Goal: Task Accomplishment & Management: Use online tool/utility

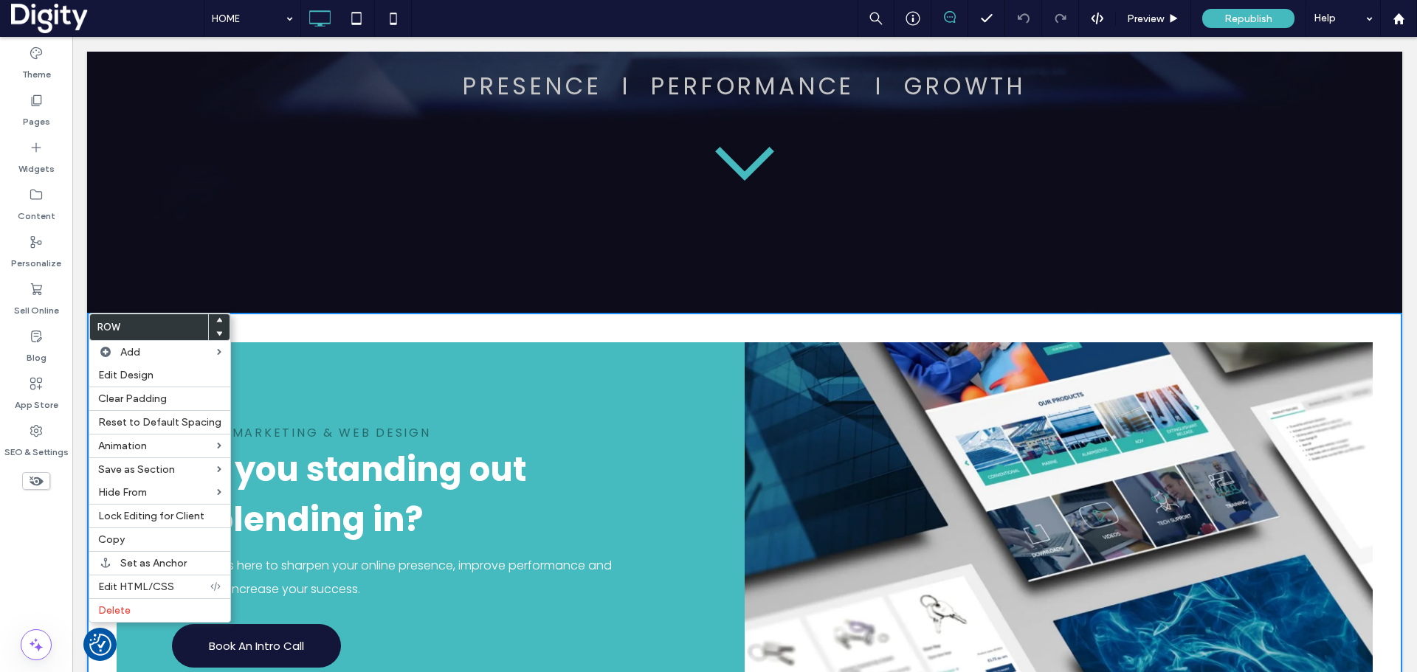
scroll to position [277, 0]
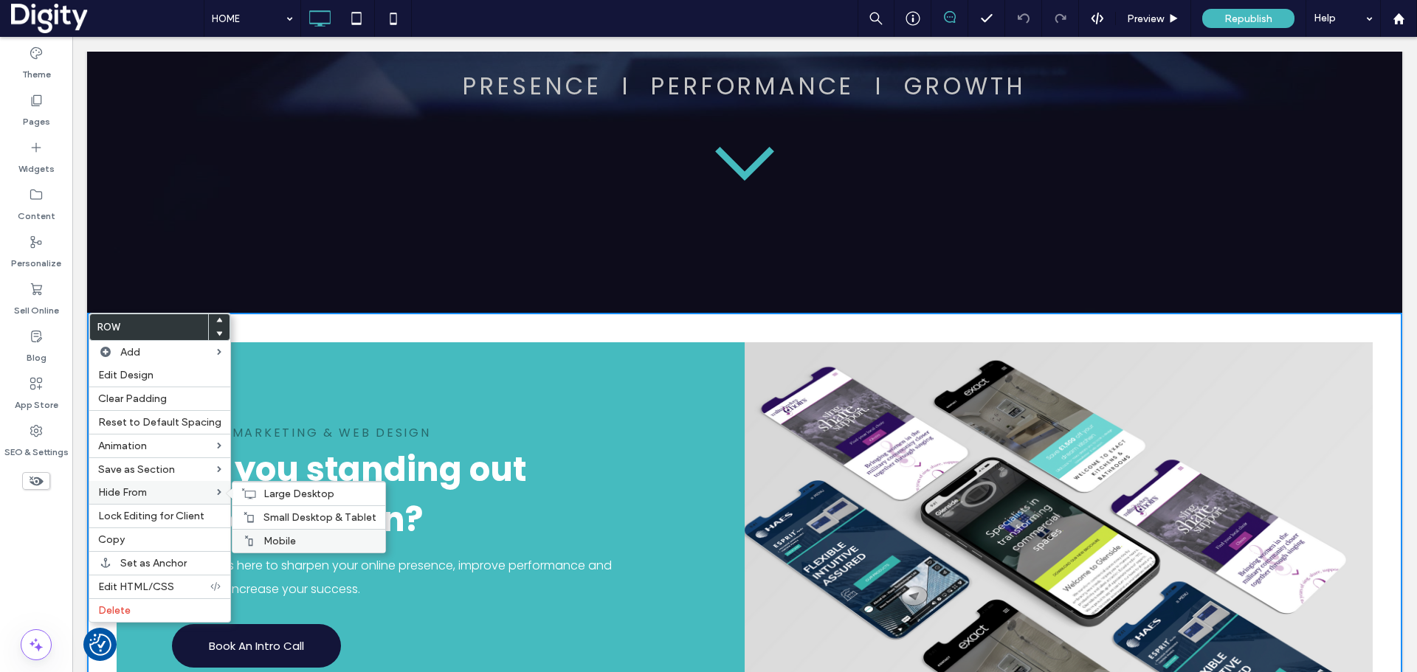
click at [271, 542] on span "Mobile" at bounding box center [279, 541] width 32 height 13
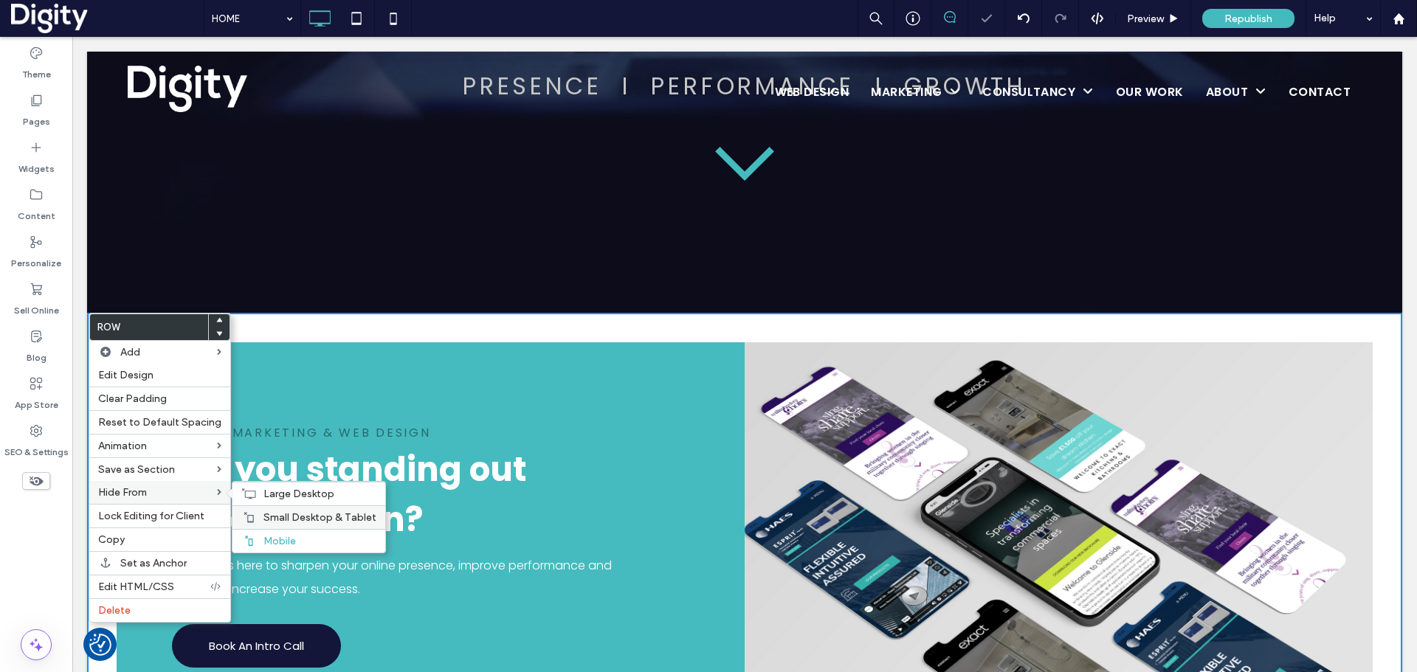
click at [272, 518] on span "Small Desktop & Tablet" at bounding box center [319, 517] width 113 height 13
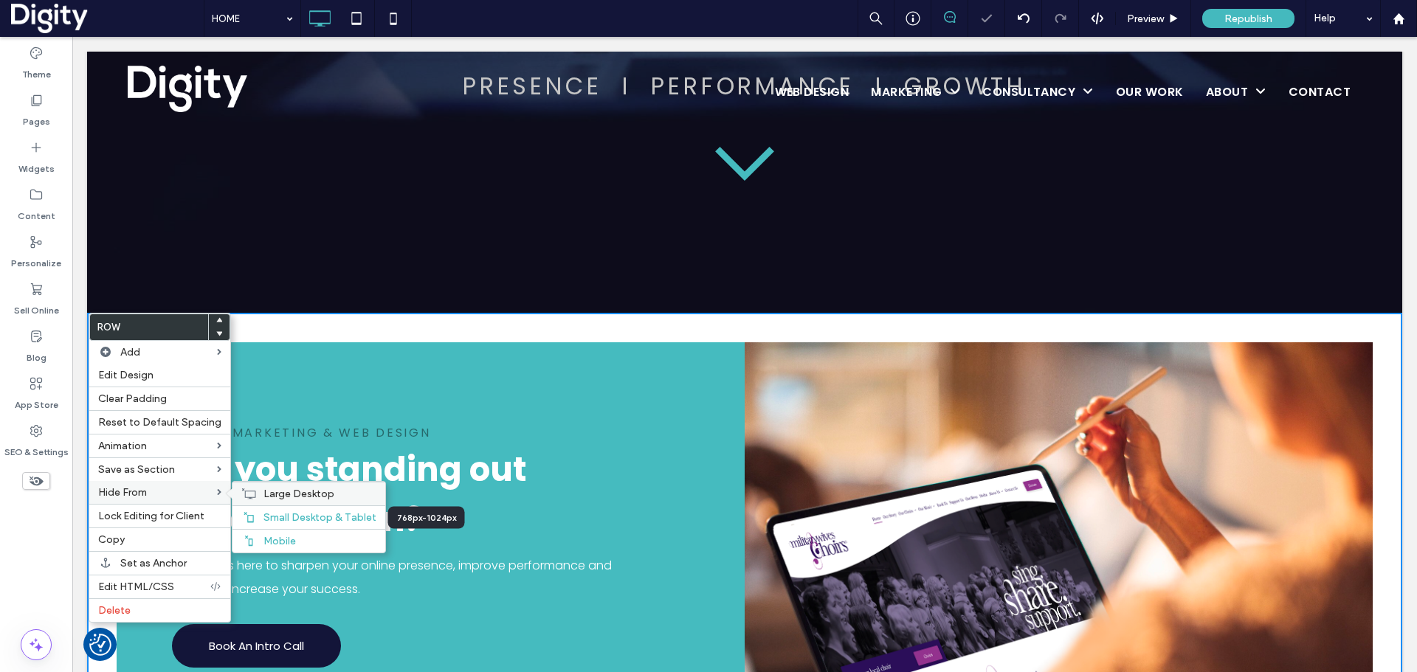
click at [277, 492] on span "Large Desktop" at bounding box center [298, 494] width 71 height 13
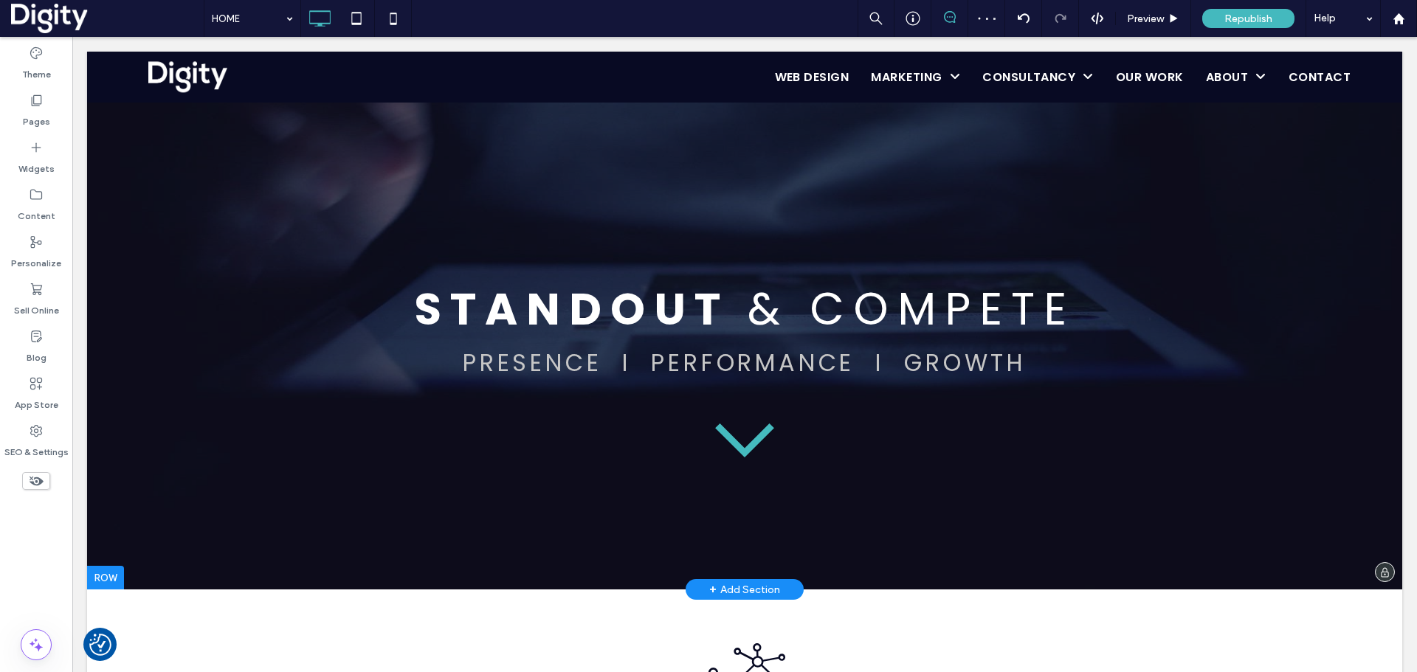
scroll to position [369, 0]
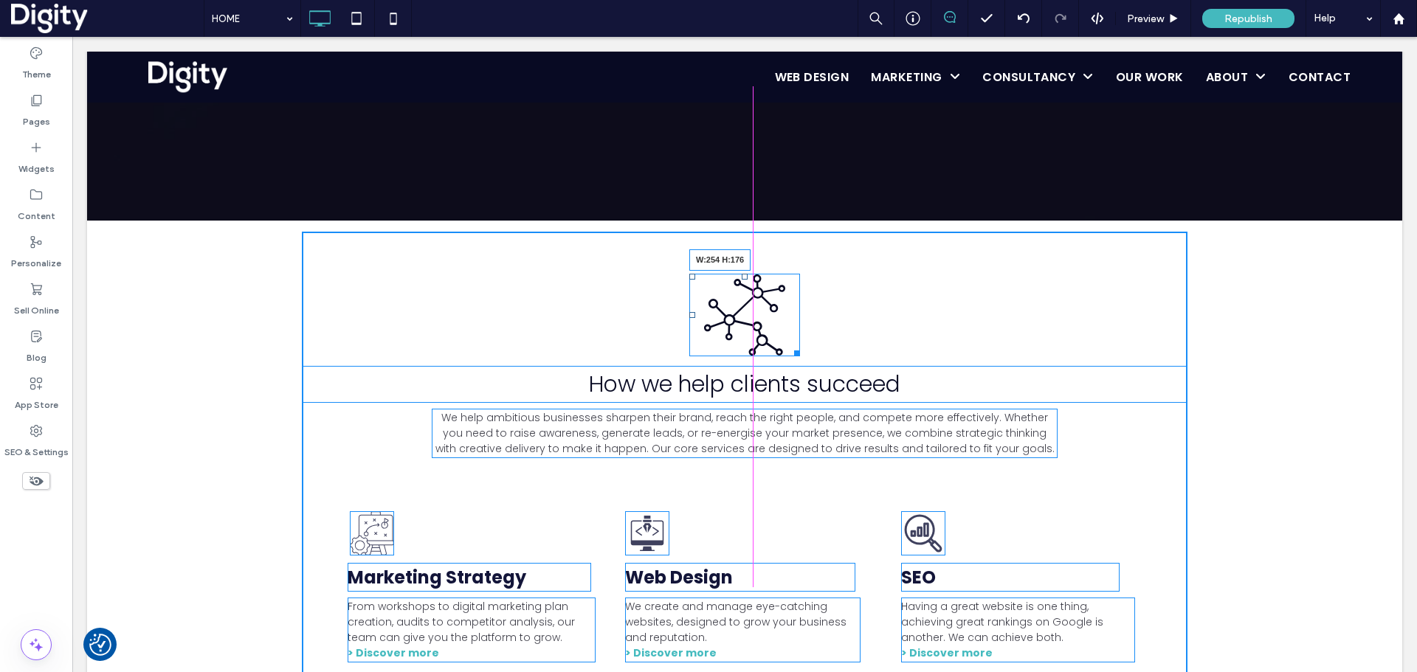
drag, startPoint x: 786, startPoint y: 351, endPoint x: 893, endPoint y: 416, distance: 125.2
click at [800, 356] on div at bounding box center [794, 350] width 11 height 11
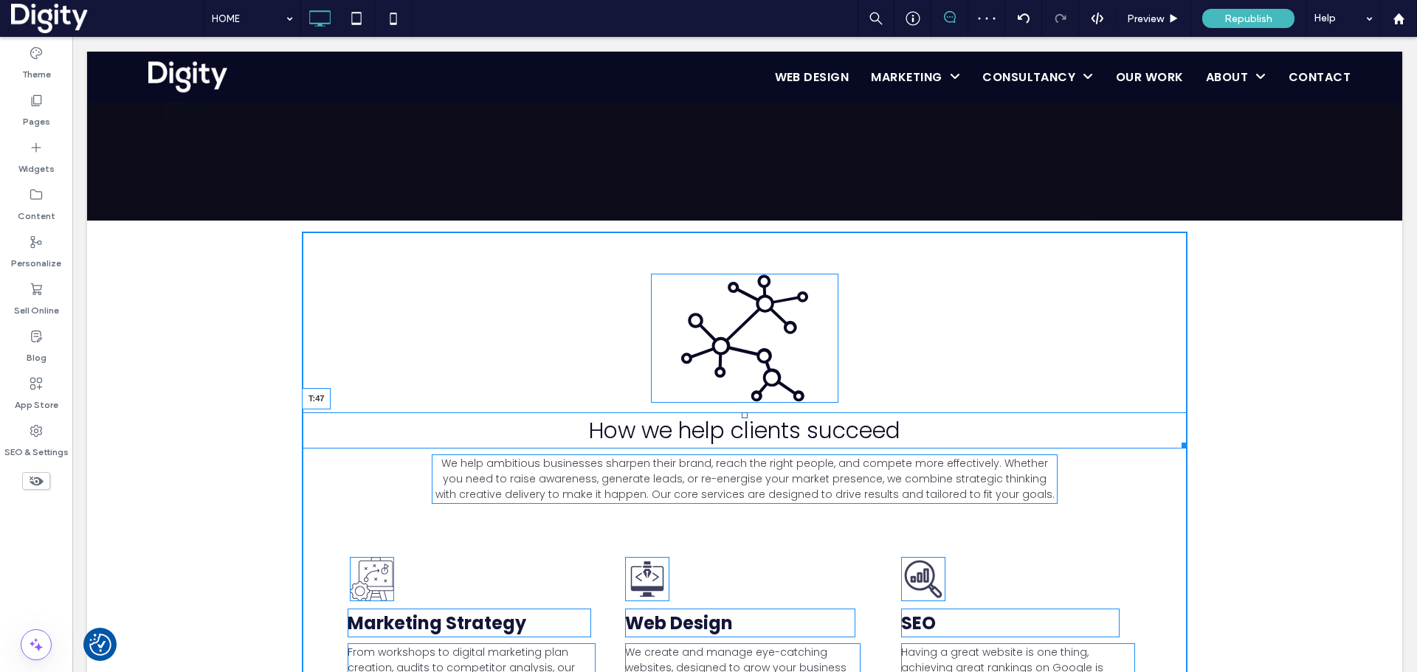
drag, startPoint x: 736, startPoint y: 416, endPoint x: 736, endPoint y: 441, distance: 25.1
click at [742, 418] on div at bounding box center [745, 416] width 6 height 6
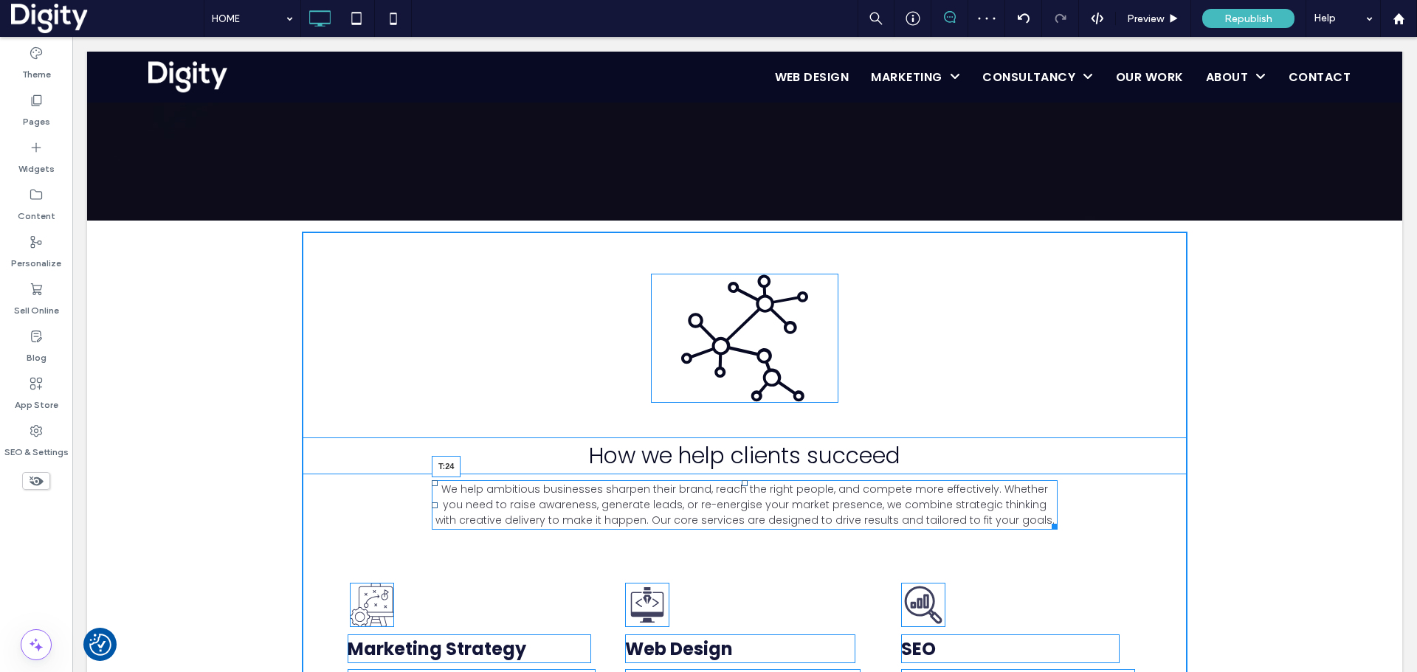
drag, startPoint x: 739, startPoint y: 485, endPoint x: 813, endPoint y: 527, distance: 84.9
click at [742, 486] on div at bounding box center [745, 483] width 6 height 6
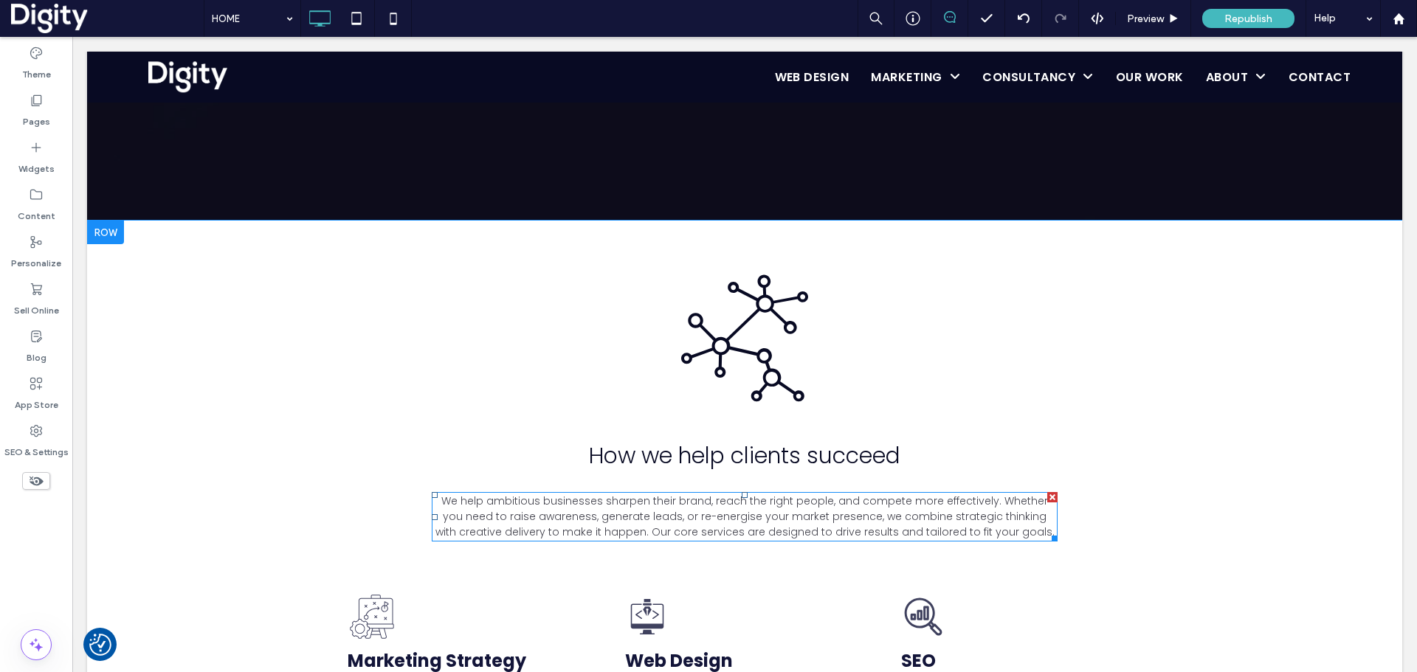
click at [541, 517] on span "We help ambitious businesses sharpen their brand, reach the right people, and c…" at bounding box center [744, 517] width 619 height 46
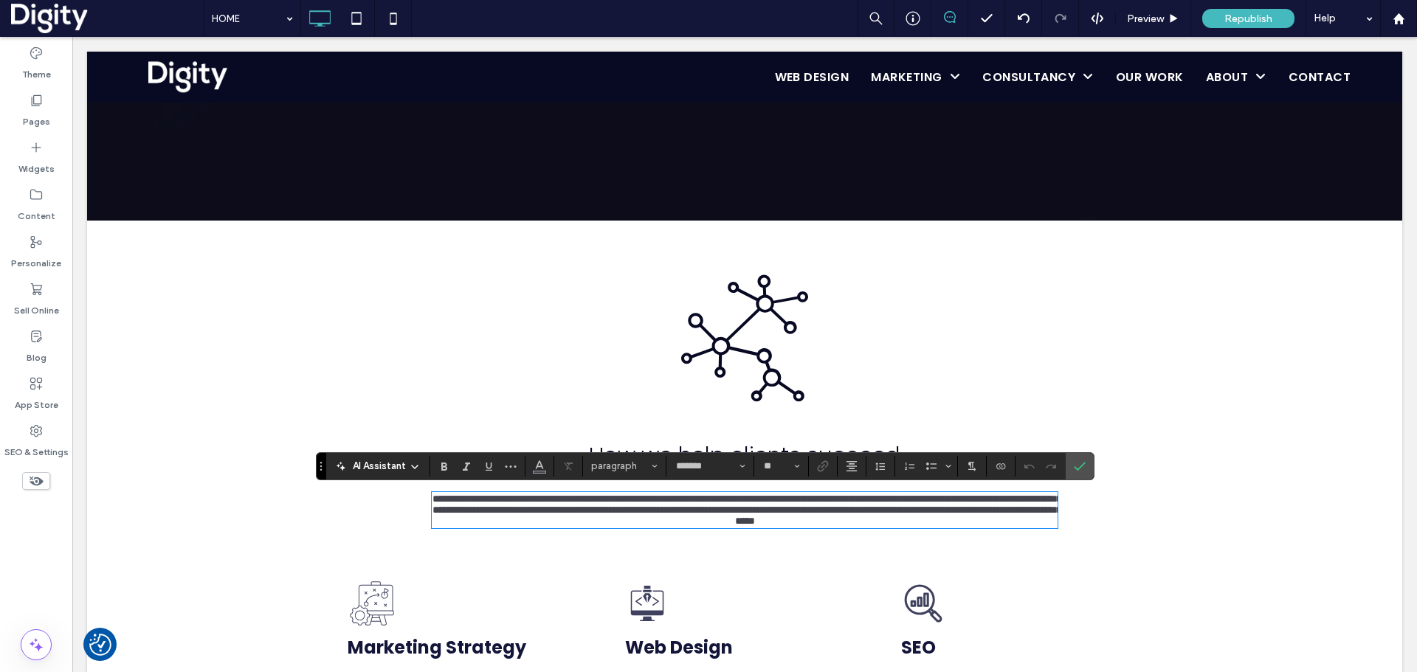
type input "*******"
type input "**"
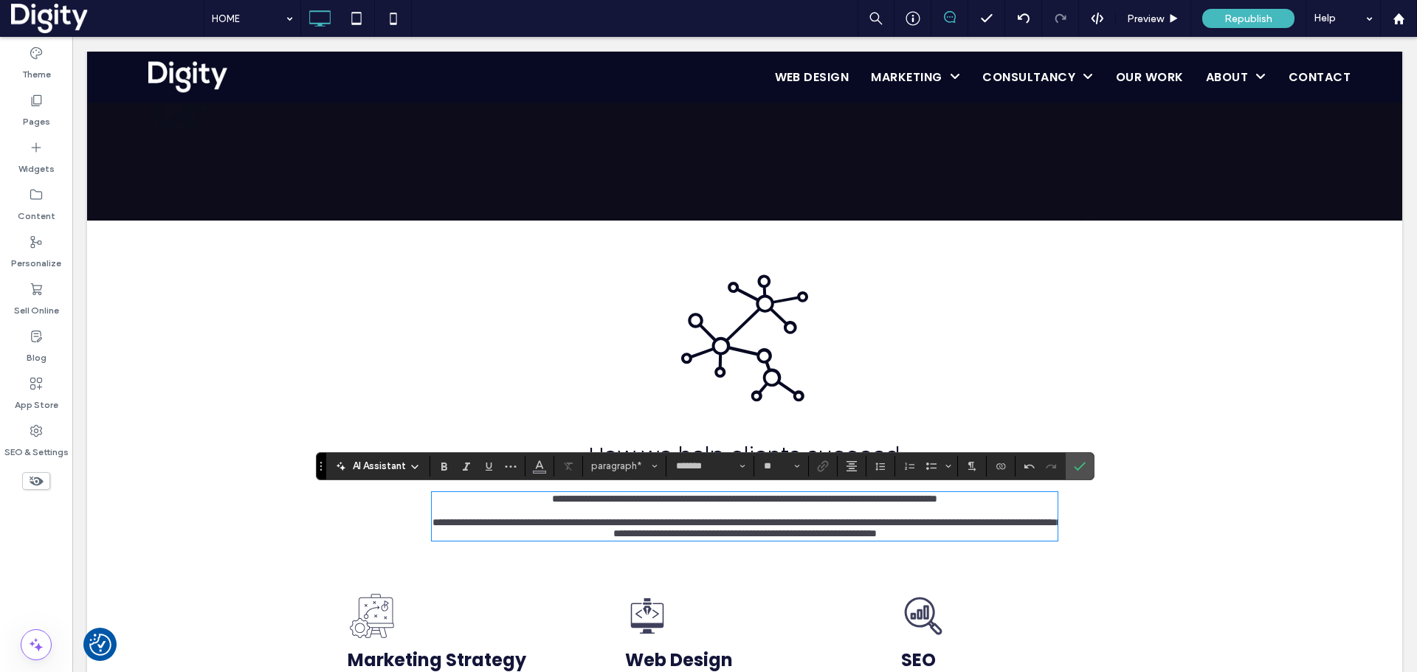
type input "**"
click at [1076, 461] on icon "Confirm" at bounding box center [1080, 467] width 12 height 12
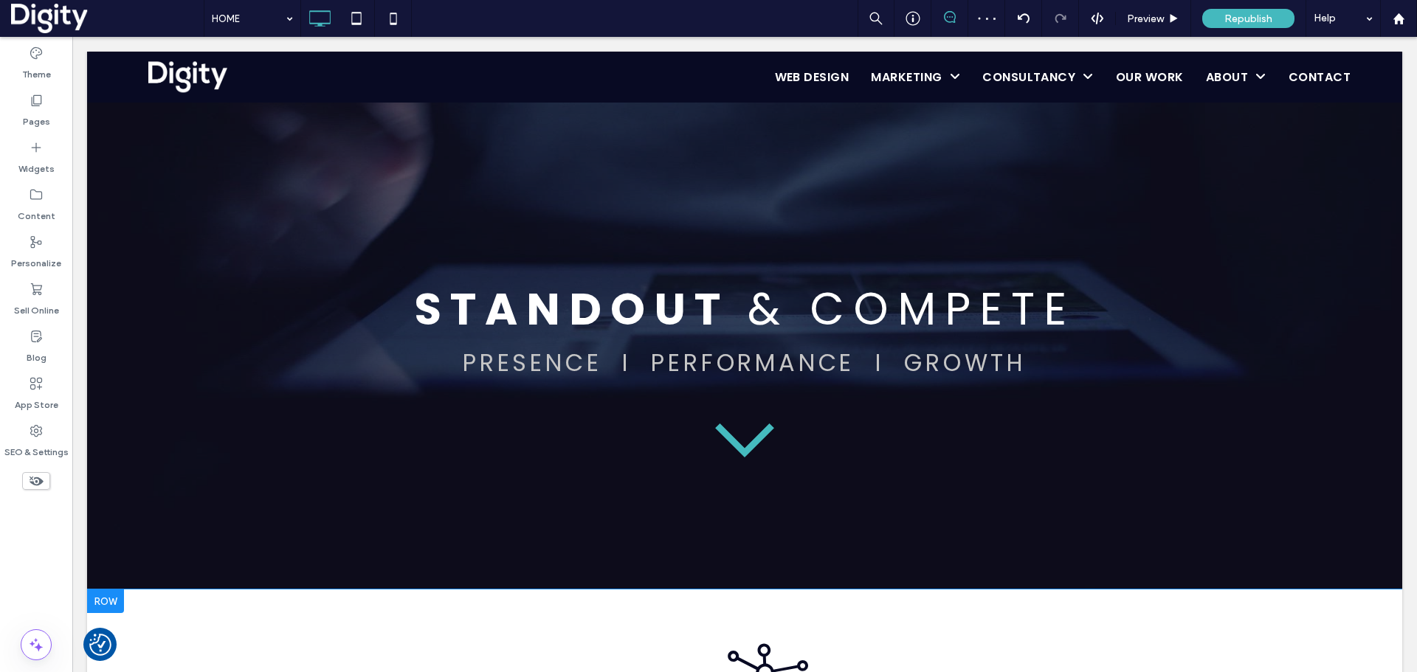
scroll to position [461, 0]
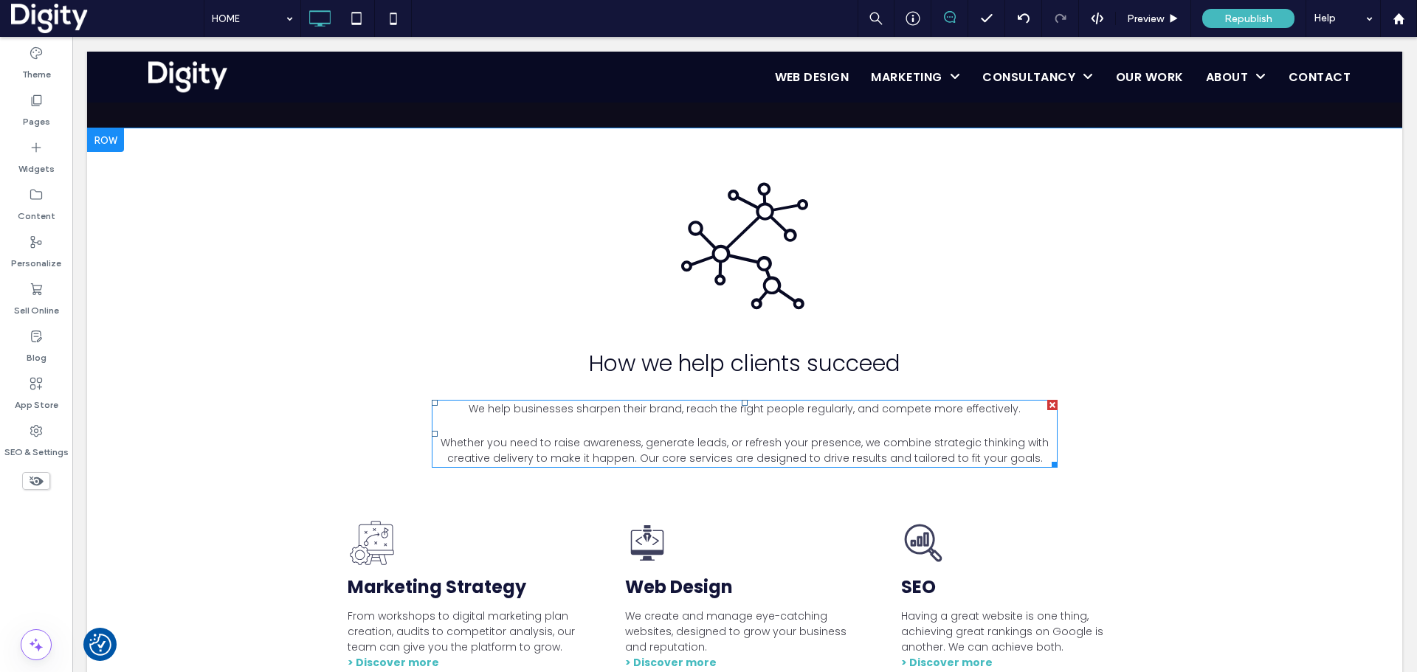
click at [560, 417] on p at bounding box center [745, 426] width 626 height 18
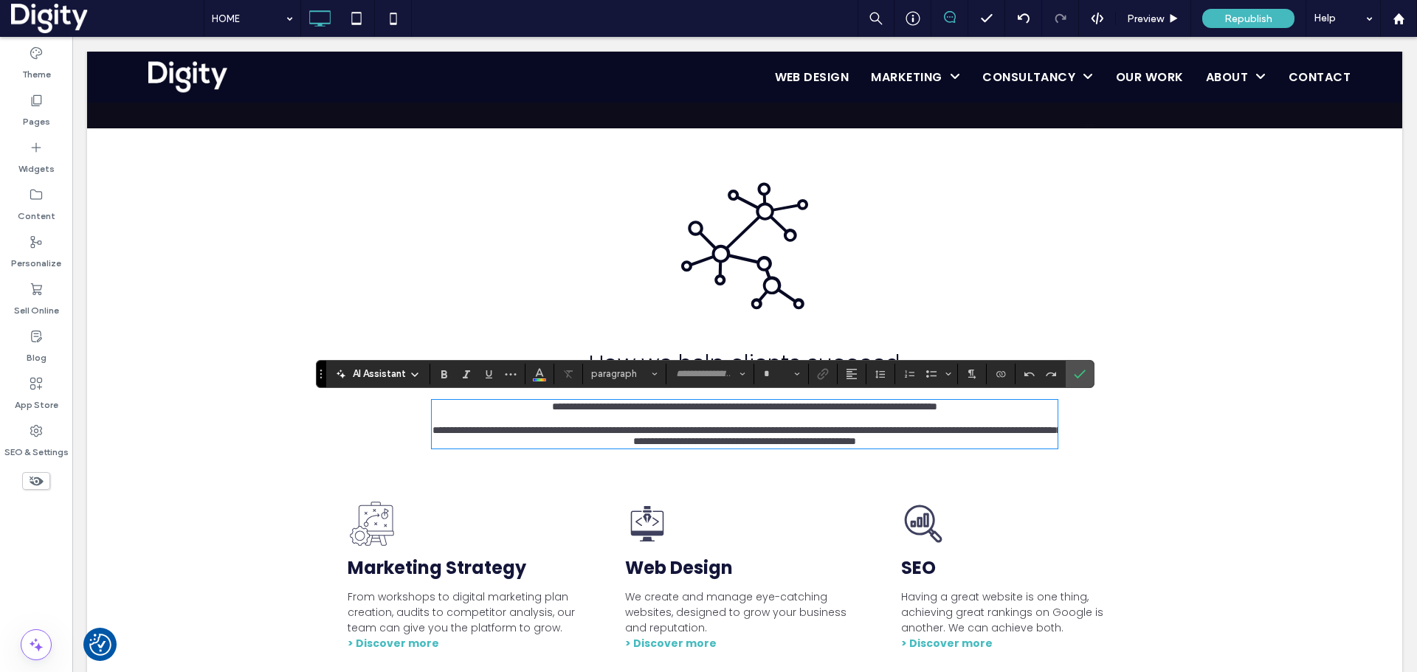
type input "*******"
type input "**"
click at [562, 410] on span "**********" at bounding box center [744, 406] width 385 height 10
type input "**"
click at [1072, 372] on label "Confirm" at bounding box center [1080, 374] width 22 height 27
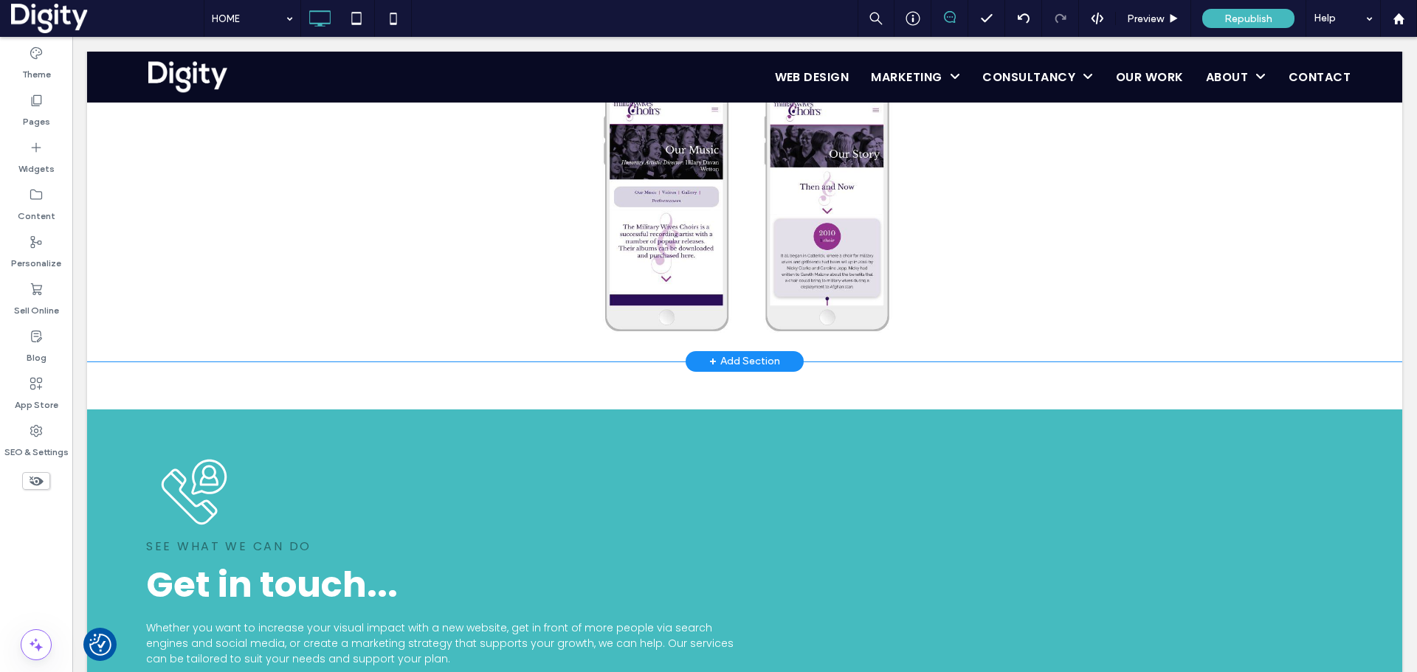
scroll to position [2122, 0]
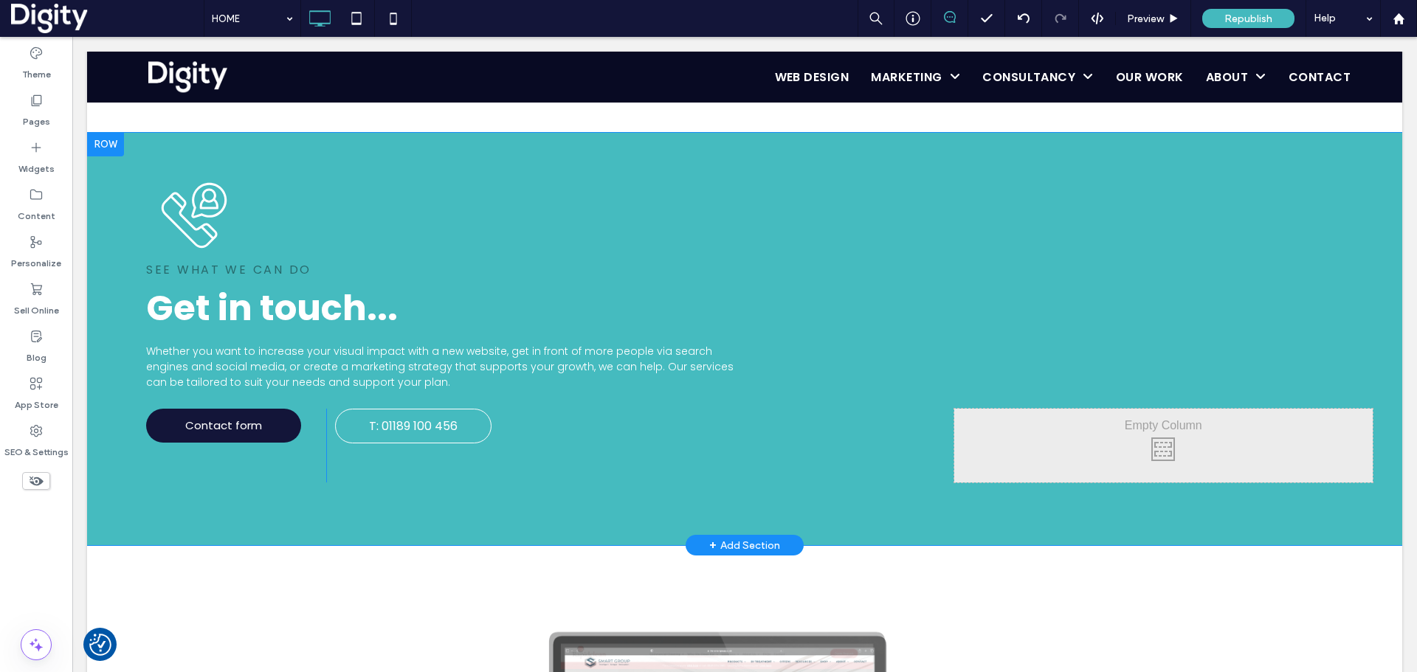
click at [231, 142] on div "Our Google Reviews Rating Average : 5.00 rating out of 14 reviews Write a revie…" at bounding box center [744, 339] width 1315 height 413
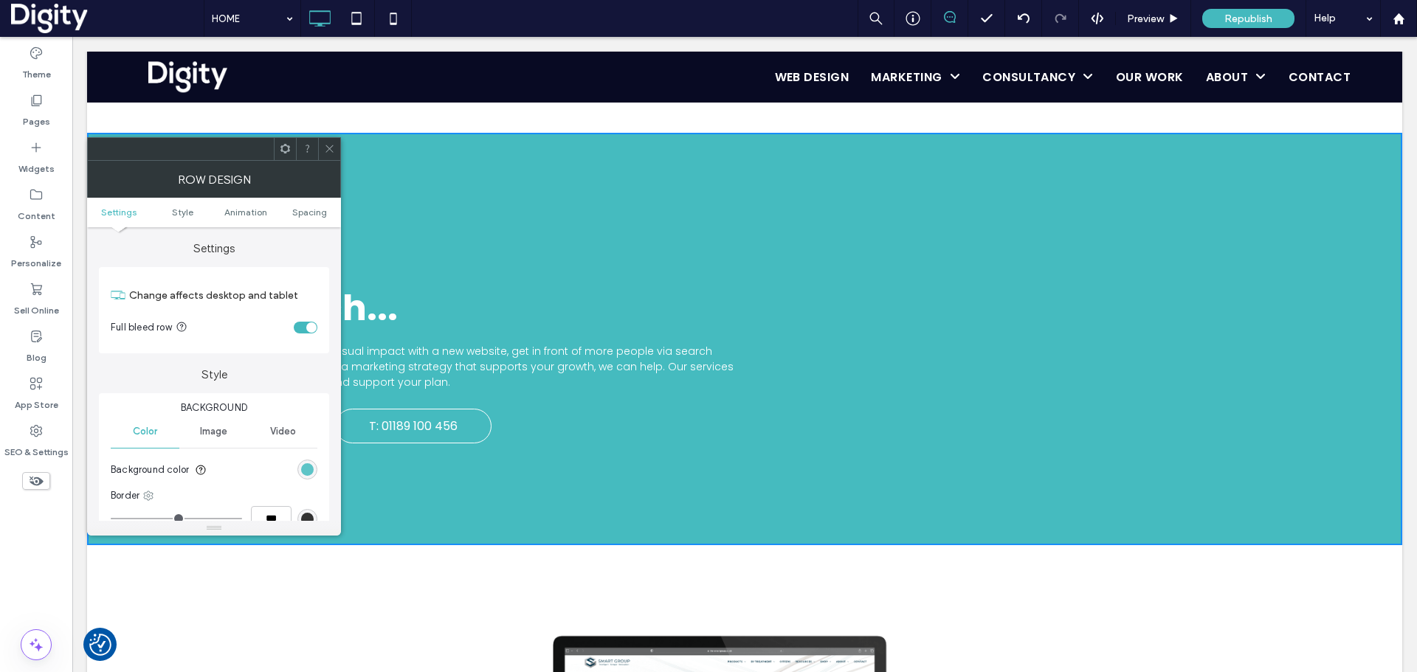
click at [311, 475] on div "rgb(69, 187, 191)" at bounding box center [307, 469] width 13 height 13
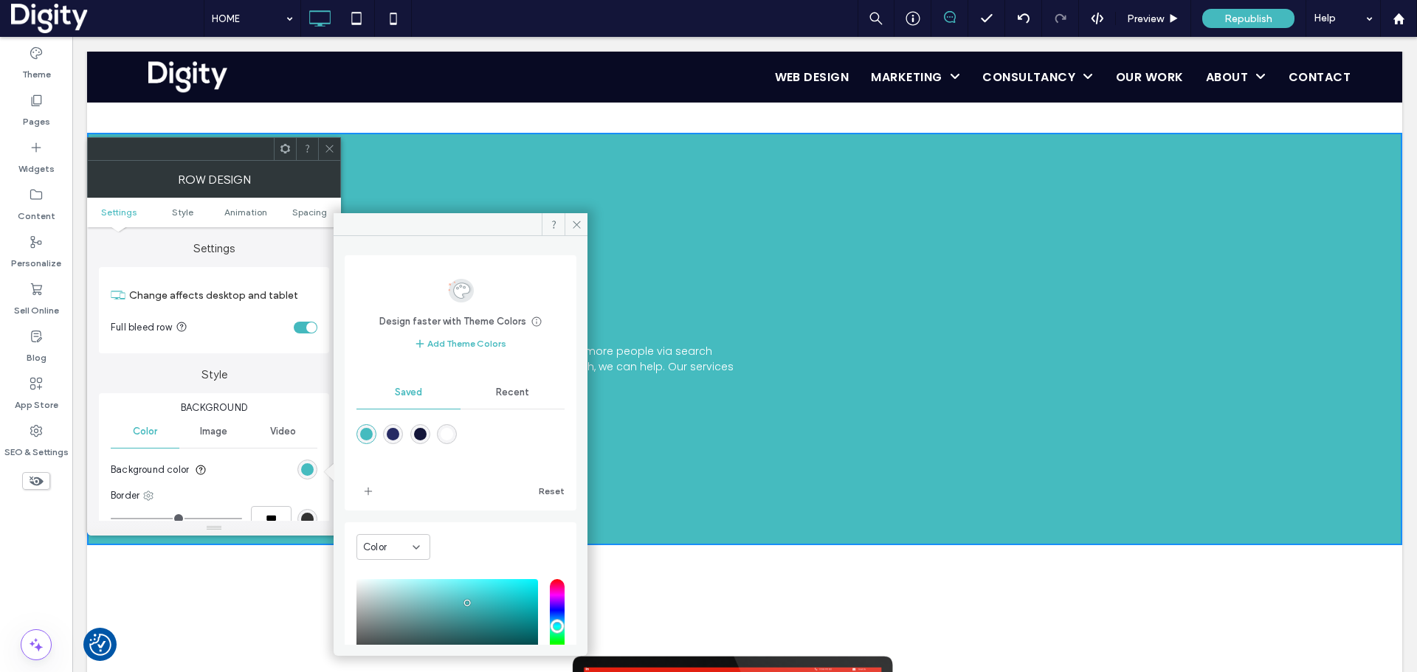
click at [396, 435] on div "rgba(39,43,100,1)" at bounding box center [393, 434] width 13 height 13
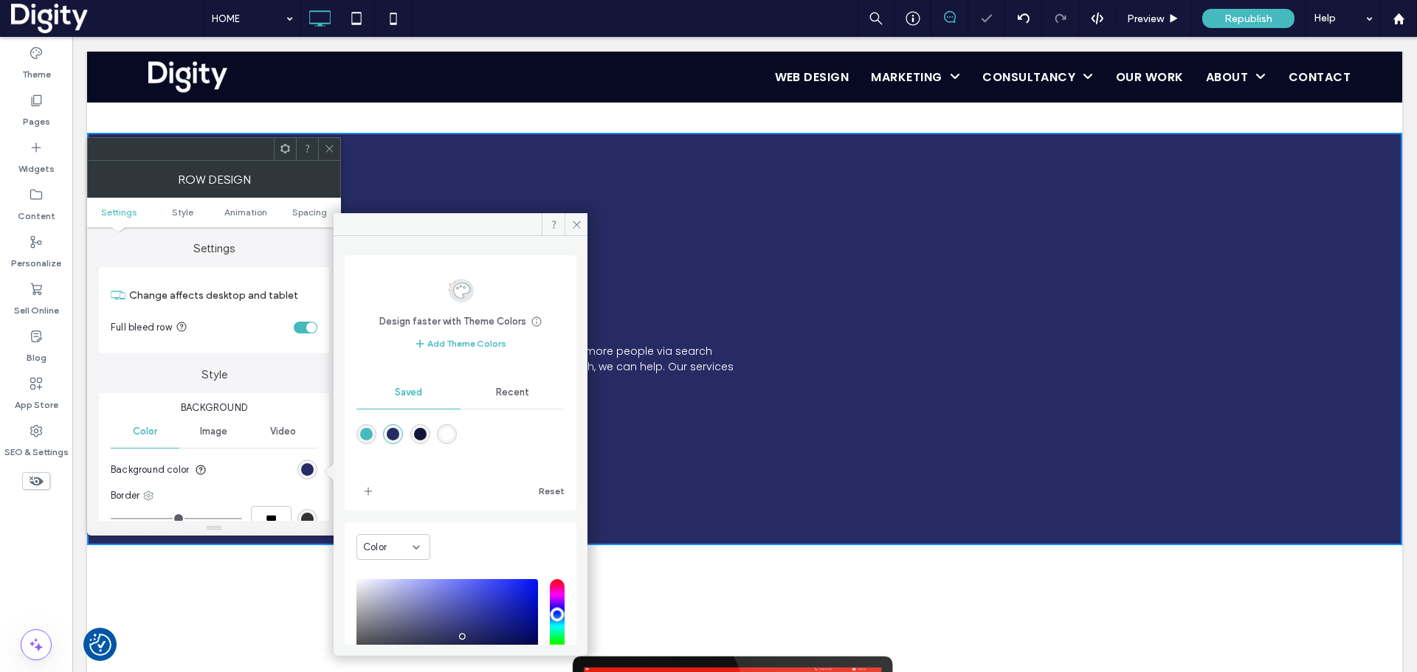
click at [421, 432] on div "rgba(19,21,57,1)" at bounding box center [420, 434] width 13 height 13
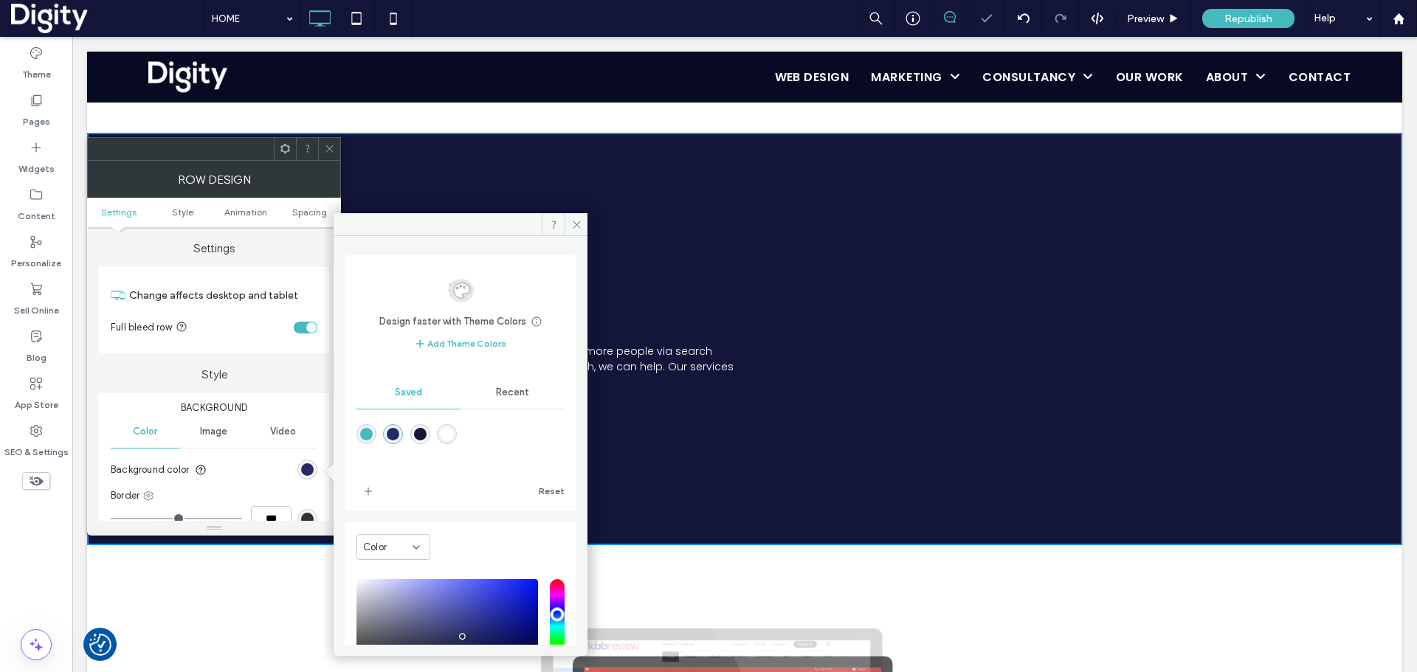
type input "*******"
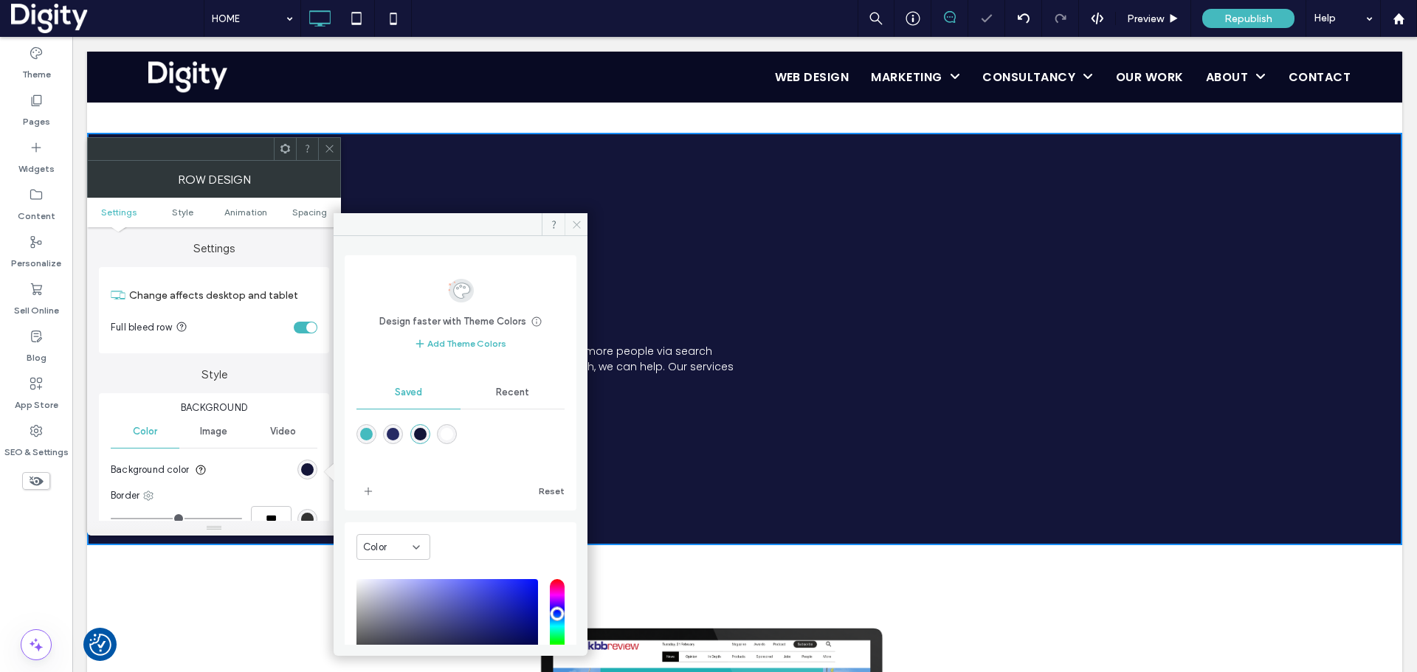
click at [579, 227] on icon at bounding box center [576, 224] width 11 height 11
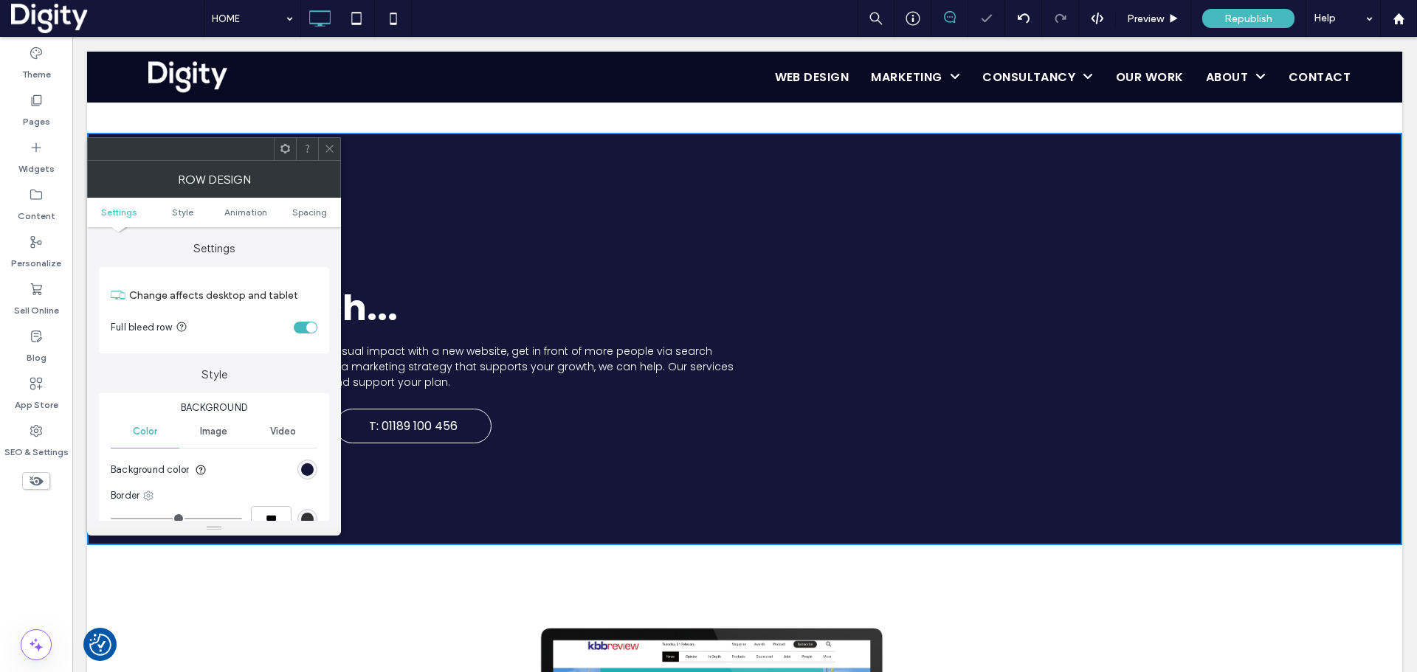
click at [326, 145] on use at bounding box center [328, 148] width 7 height 7
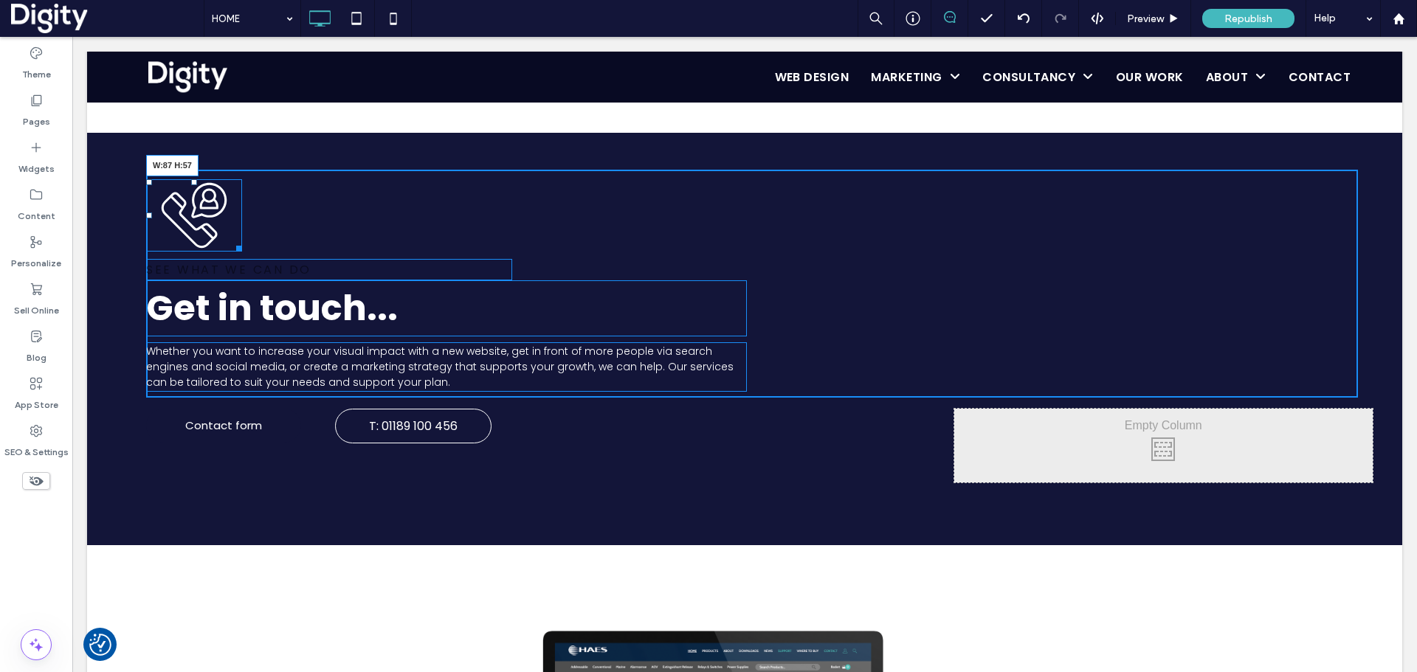
drag, startPoint x: 232, startPoint y: 246, endPoint x: 201, endPoint y: 216, distance: 43.8
click at [231, 241] on div at bounding box center [236, 246] width 11 height 11
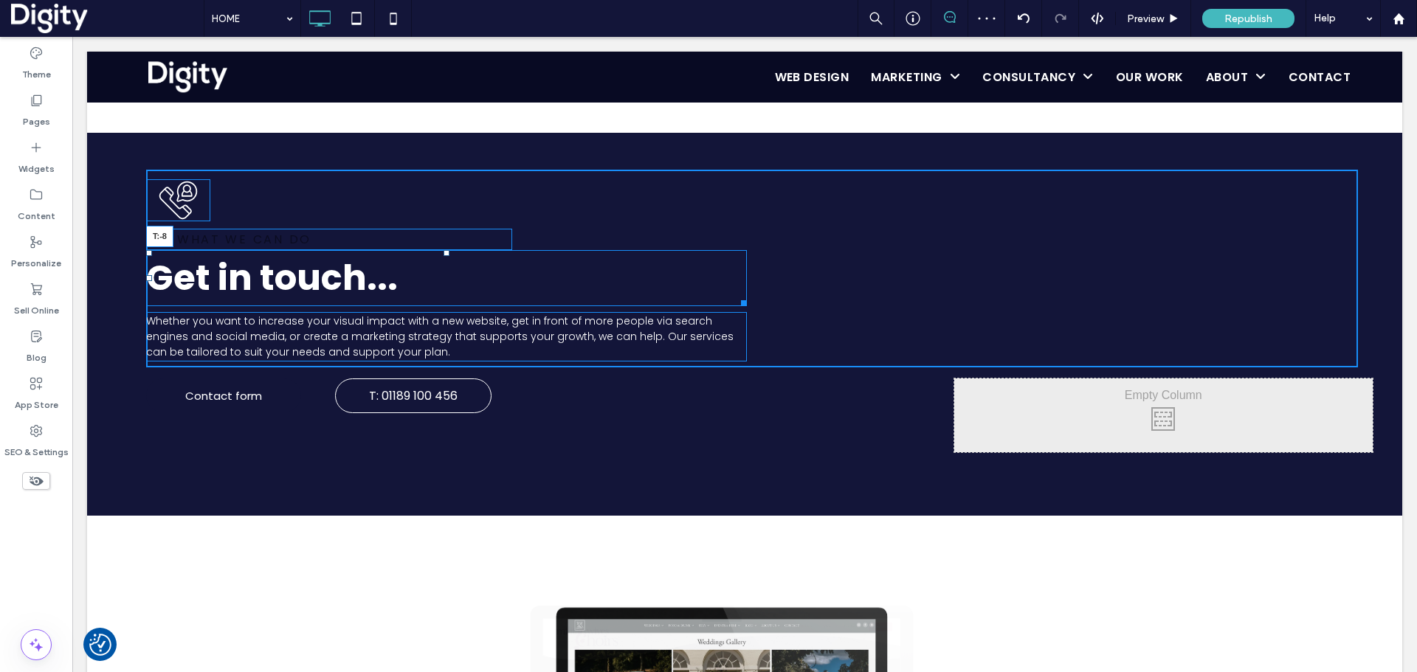
drag, startPoint x: 445, startPoint y: 253, endPoint x: 447, endPoint y: 303, distance: 50.2
click at [441, 240] on div "**********" at bounding box center [752, 269] width 1212 height 199
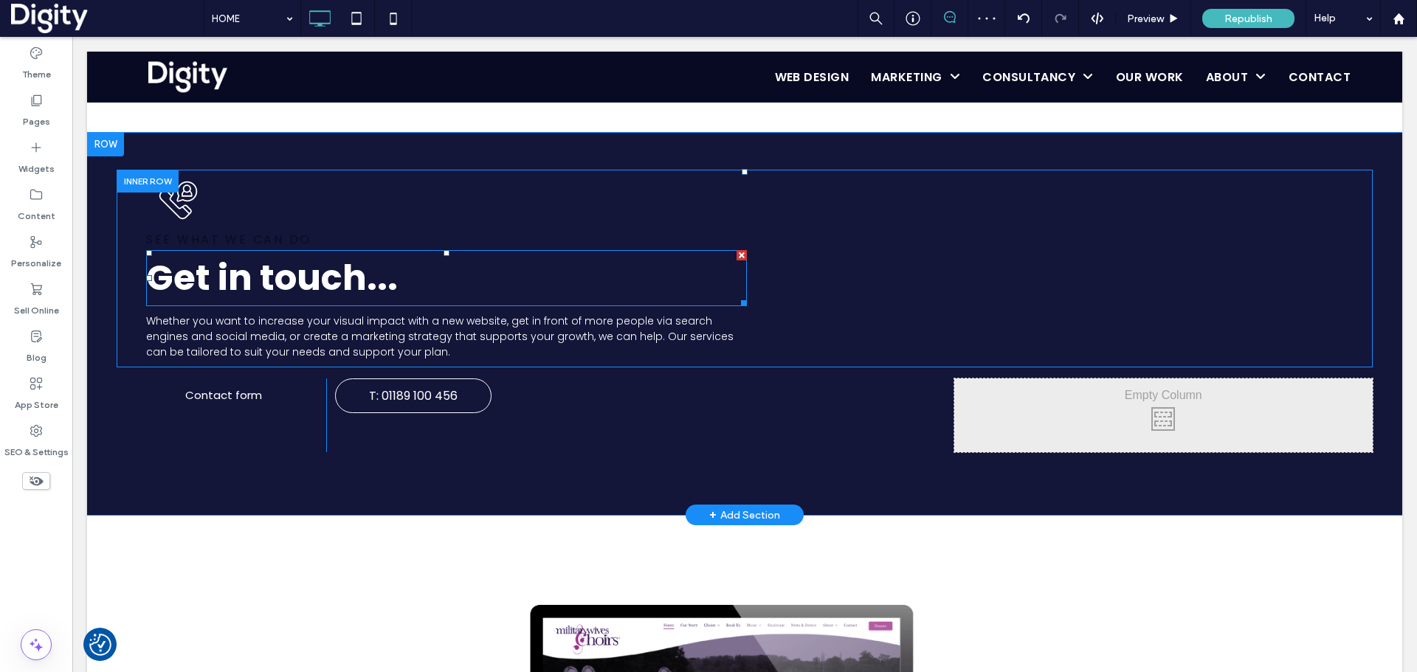
click at [292, 288] on strong "Get in touch..." at bounding box center [272, 277] width 252 height 49
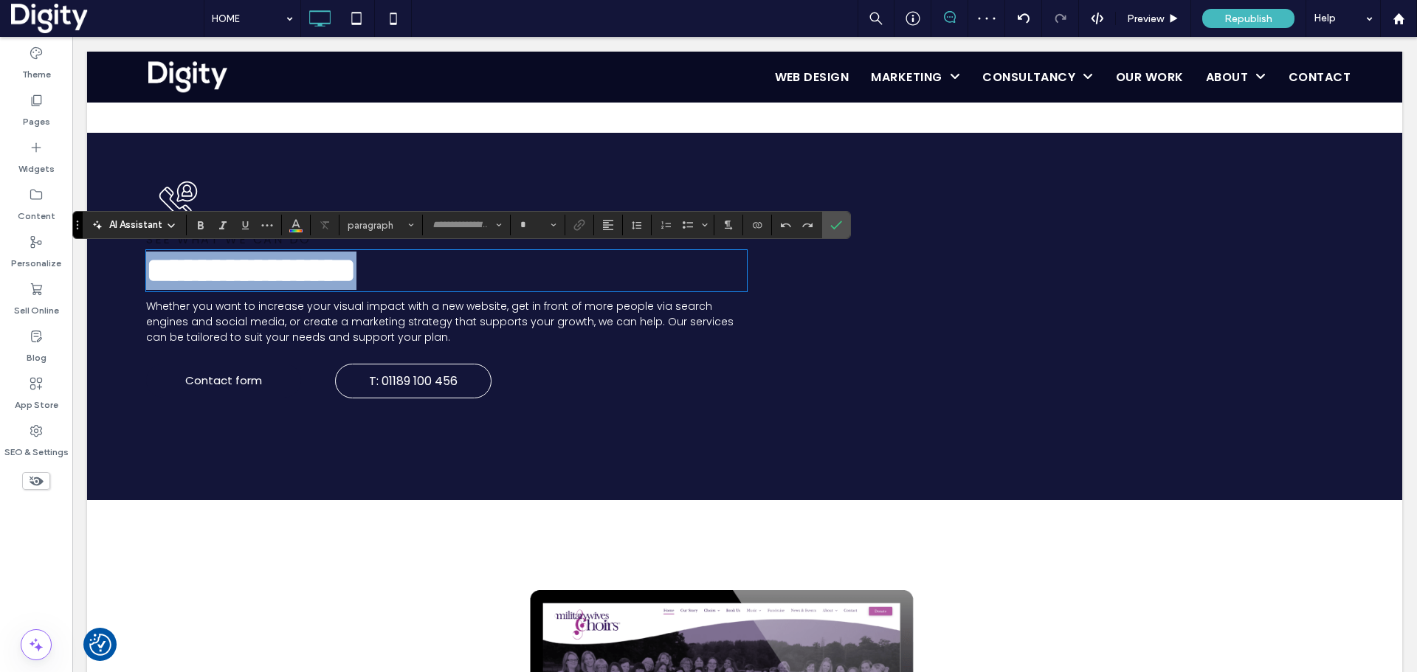
type input "*******"
type input "**"
click at [356, 282] on strong "**********" at bounding box center [251, 270] width 210 height 35
click at [353, 280] on strong "**********" at bounding box center [251, 270] width 210 height 35
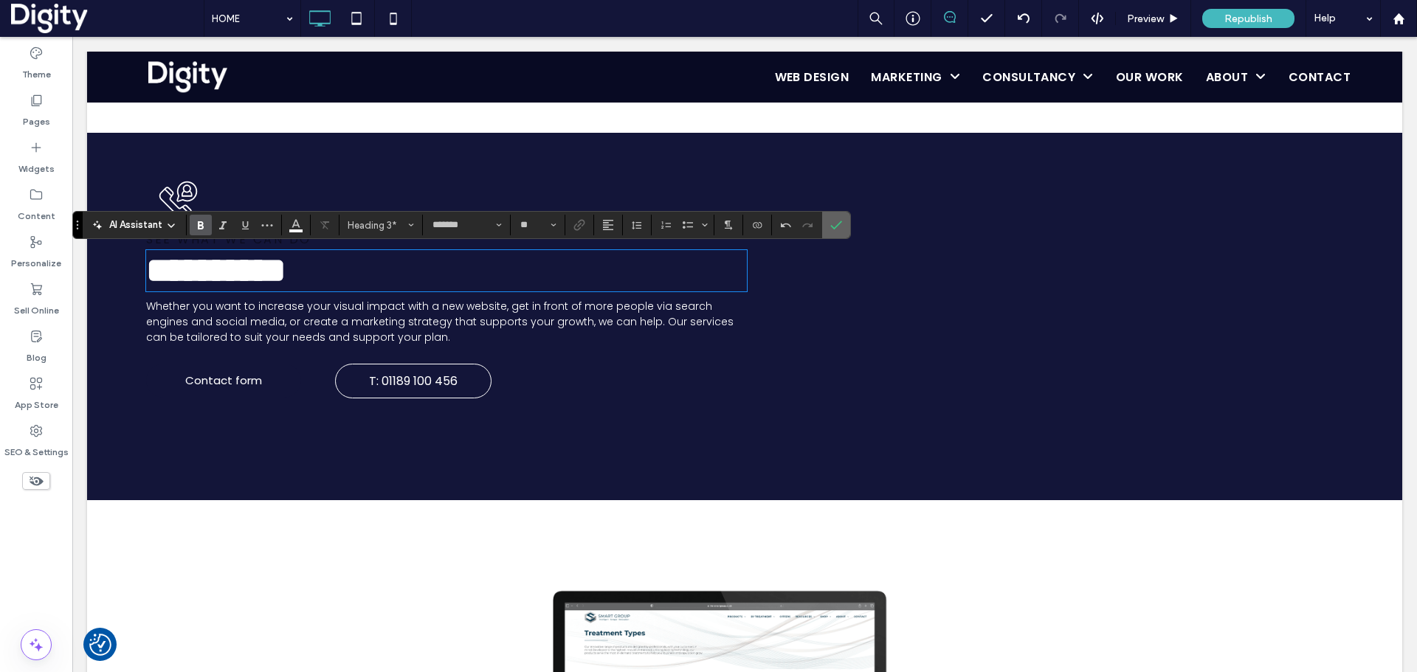
click at [832, 228] on icon "Confirm" at bounding box center [836, 225] width 12 height 12
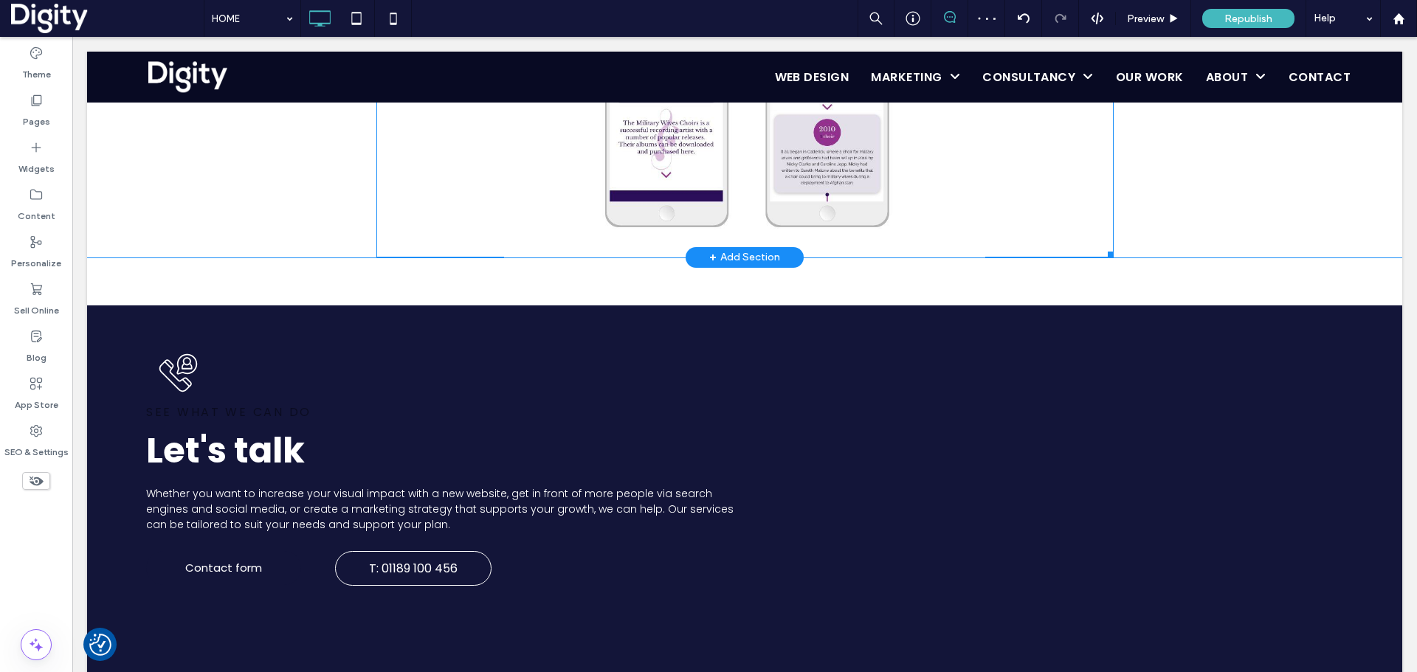
scroll to position [1937, 0]
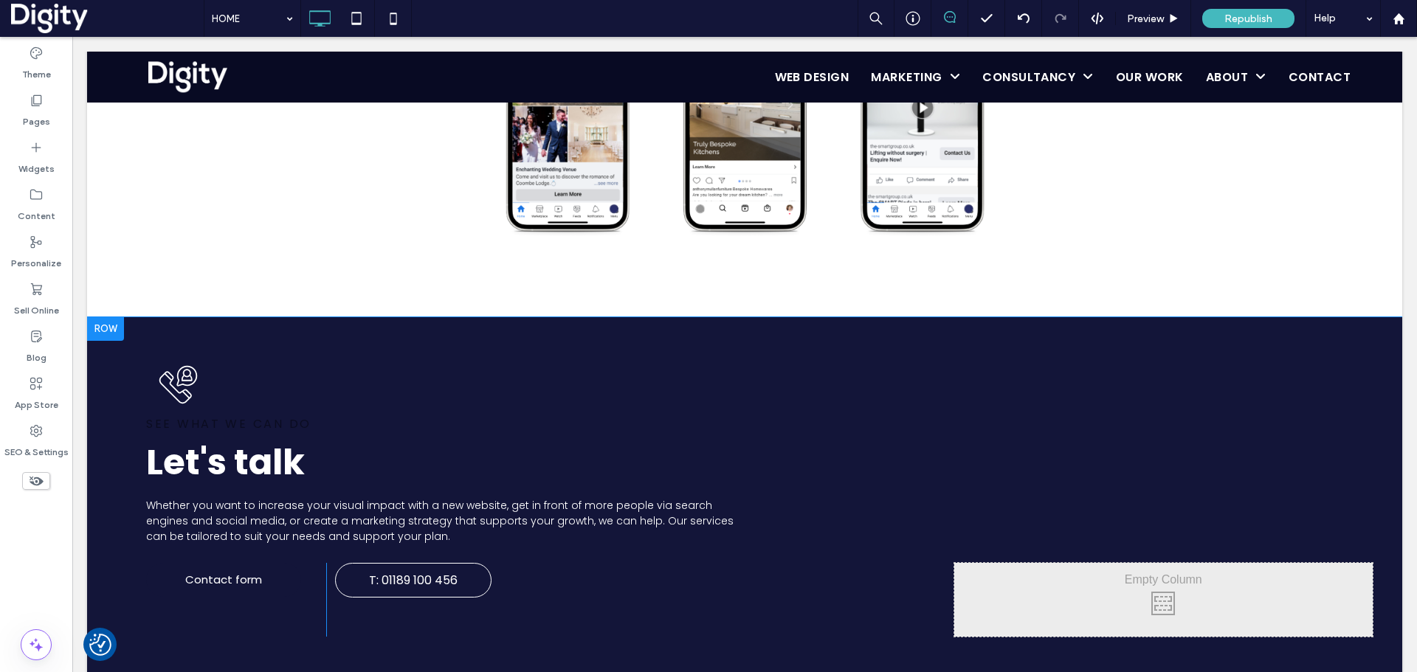
click at [106, 323] on div at bounding box center [105, 329] width 37 height 24
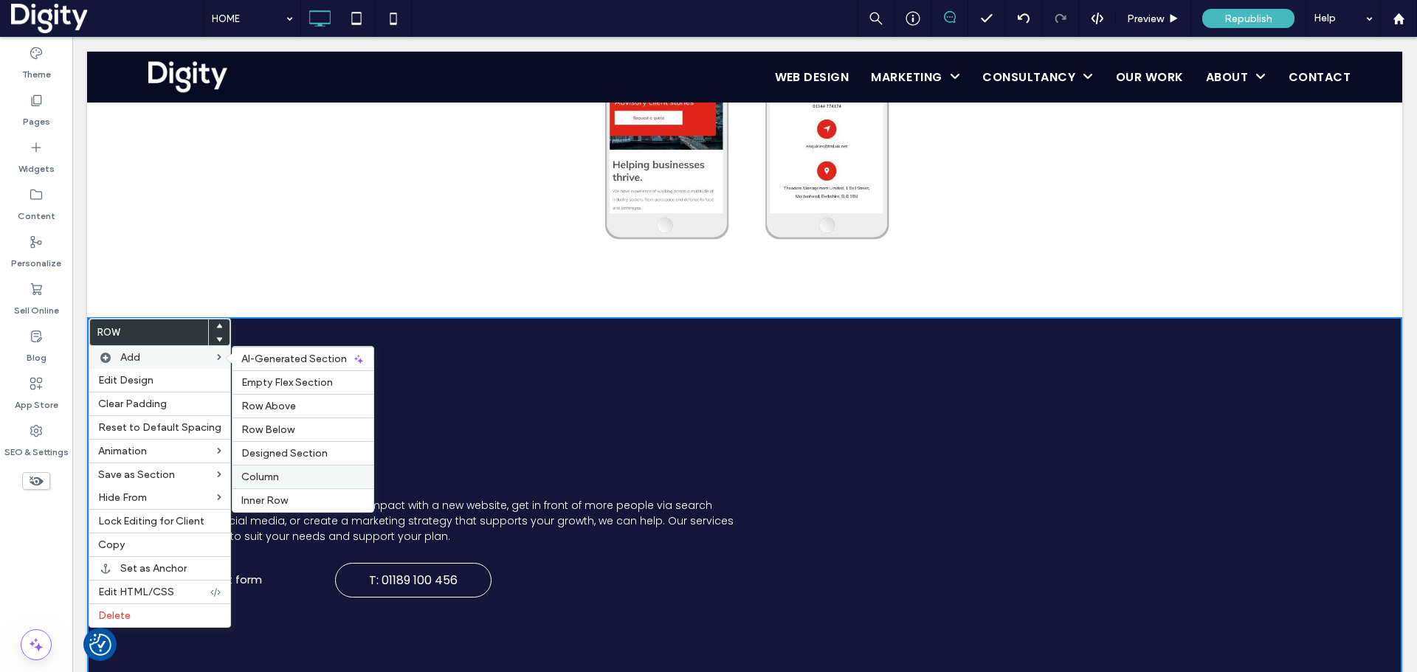
click at [275, 480] on label "Column" at bounding box center [302, 477] width 123 height 13
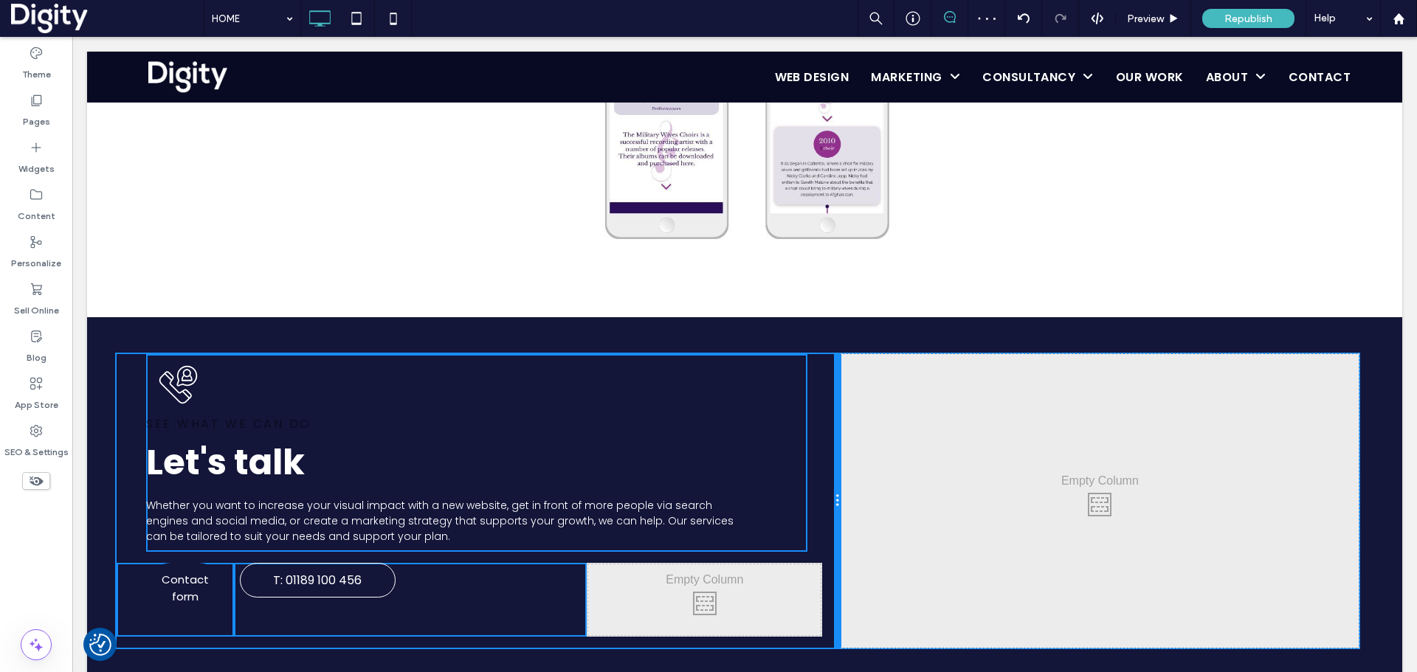
drag, startPoint x: 734, startPoint y: 413, endPoint x: 714, endPoint y: 592, distance: 180.5
click at [863, 423] on div "Our Google Reviews Rating Average : 5.00 rating out of 14 reviews Write a revie…" at bounding box center [745, 501] width 1256 height 294
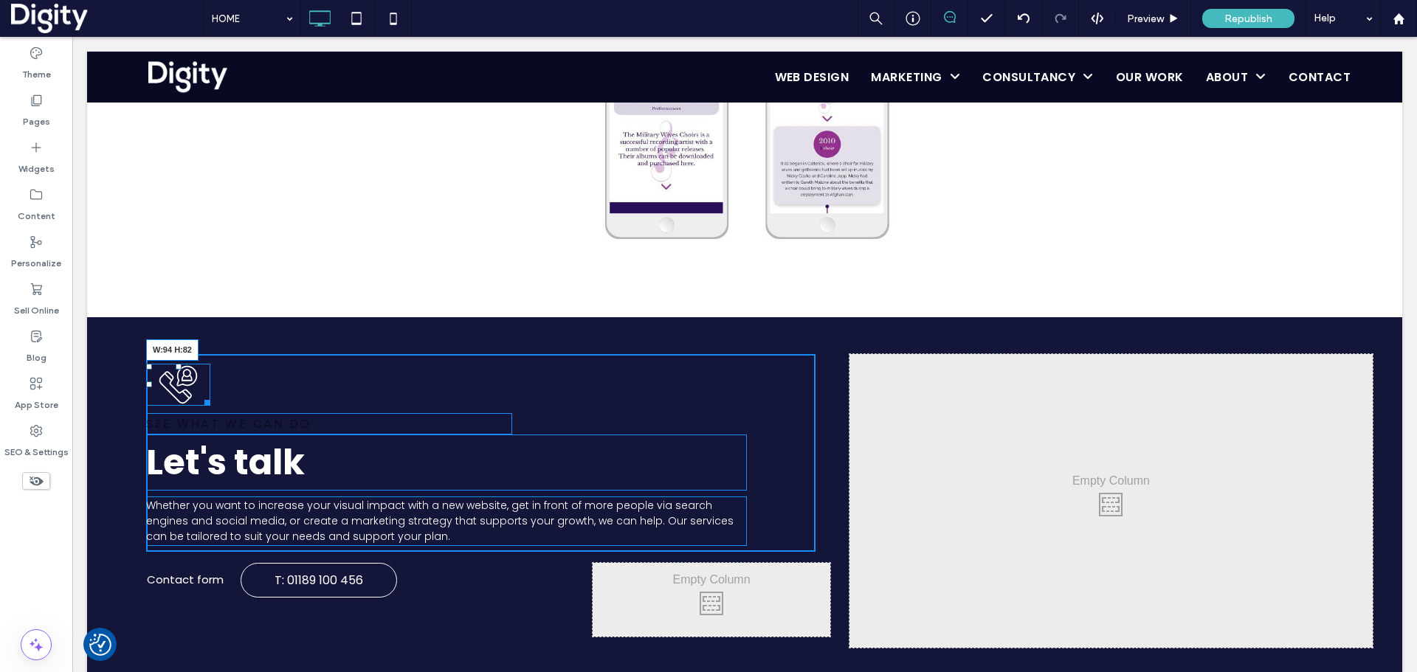
drag, startPoint x: 207, startPoint y: 401, endPoint x: 280, endPoint y: 454, distance: 89.9
click at [210, 406] on div at bounding box center [204, 400] width 11 height 11
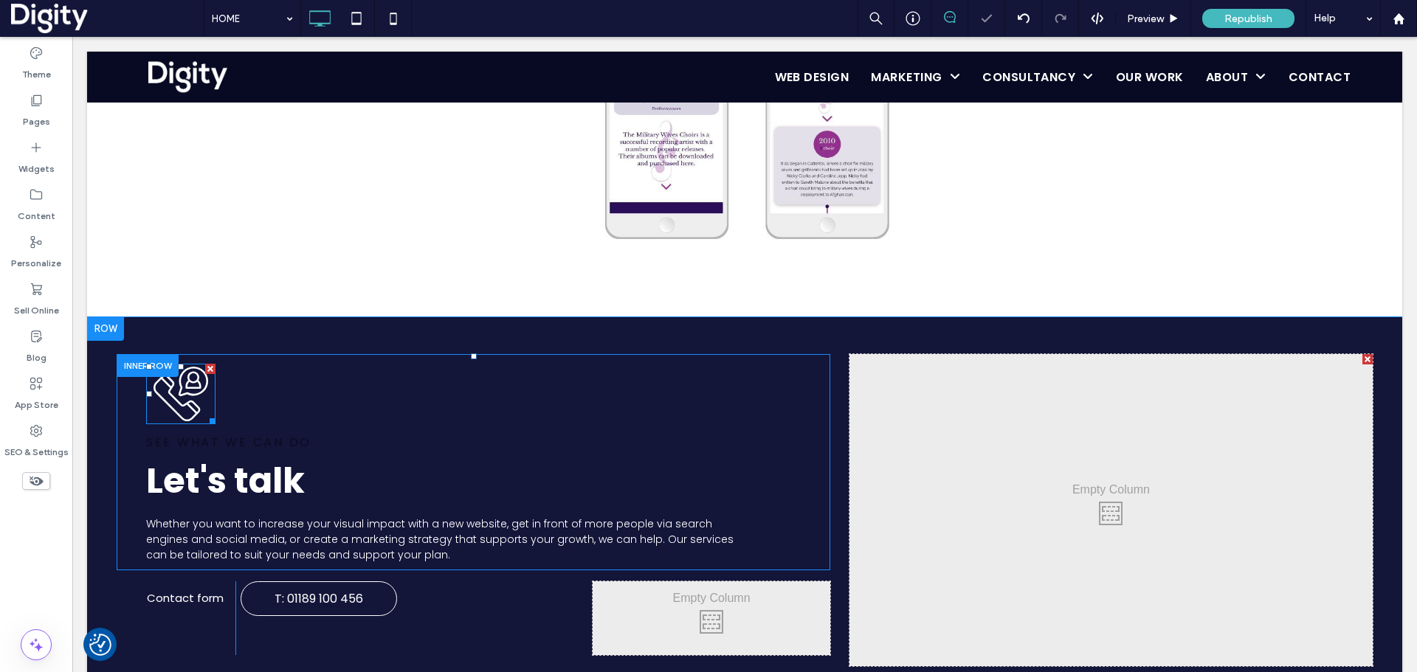
click at [190, 398] on icon at bounding box center [180, 394] width 69 height 61
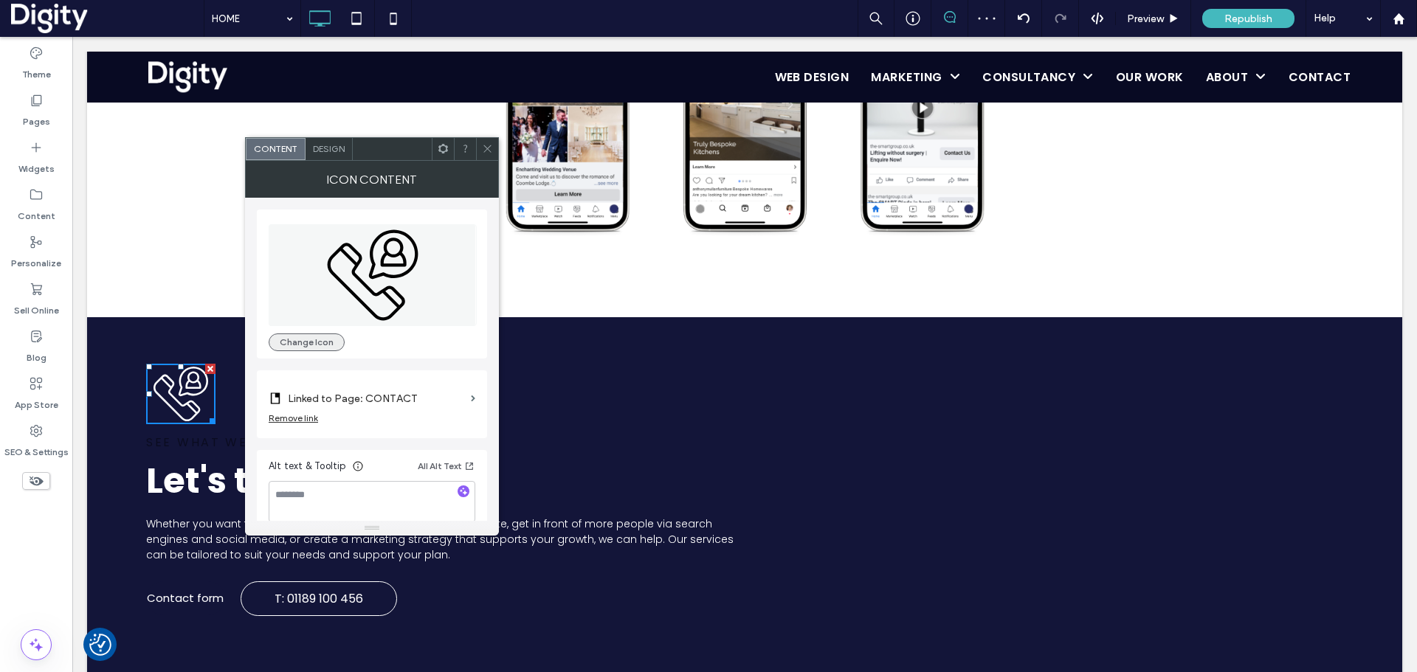
click at [287, 334] on button "Change Icon" at bounding box center [307, 343] width 76 height 18
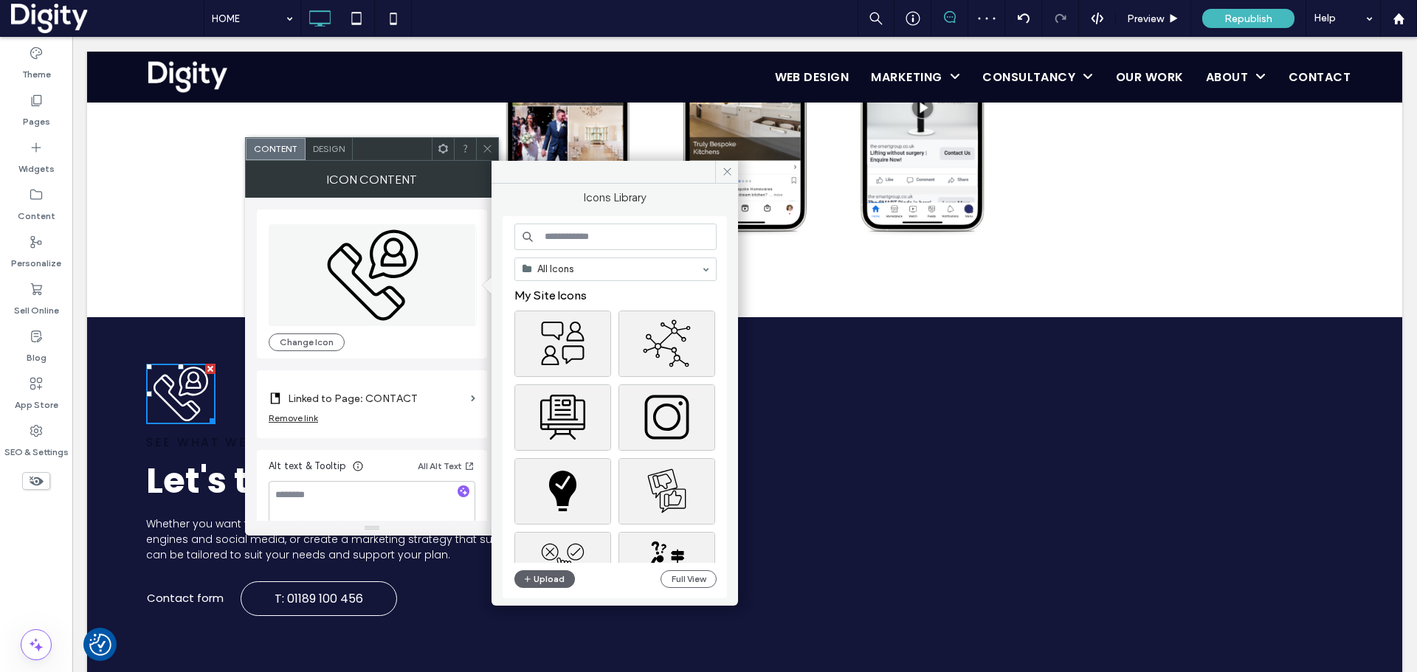
click at [561, 233] on input at bounding box center [615, 237] width 202 height 27
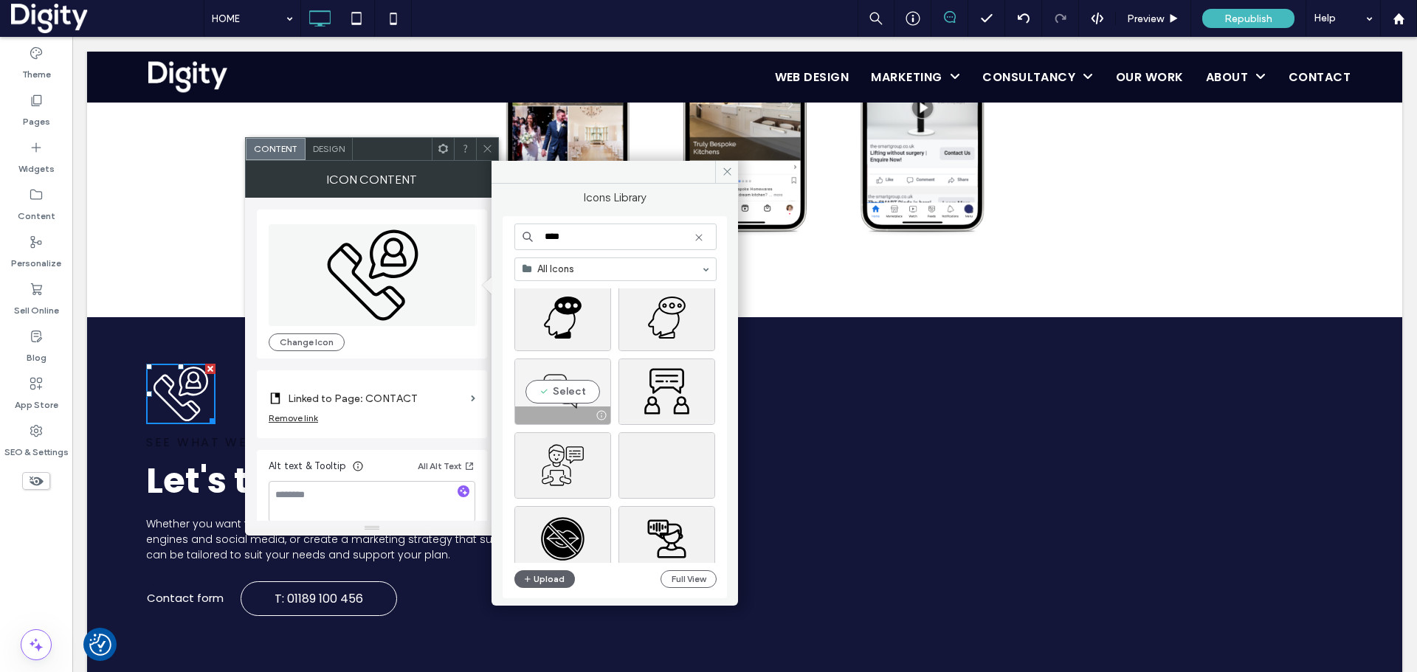
scroll to position [738, 0]
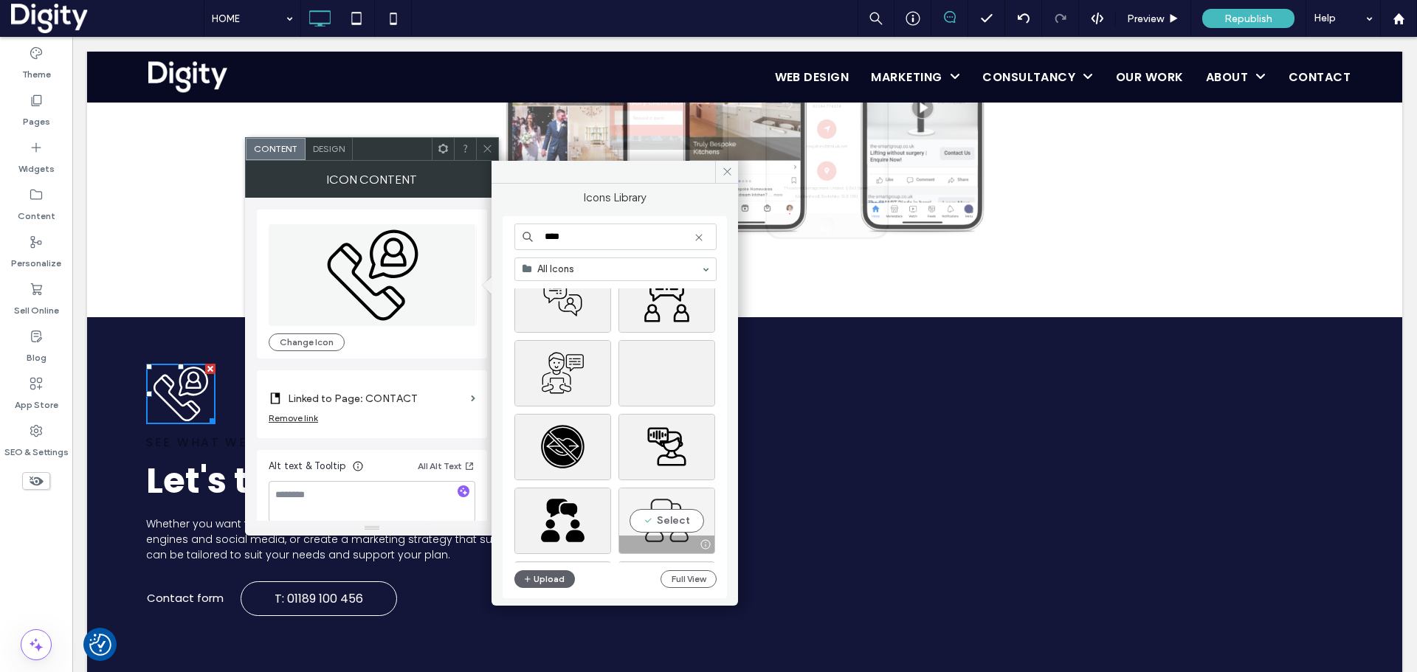
type input "****"
click at [663, 514] on div "Select" at bounding box center [666, 521] width 97 height 66
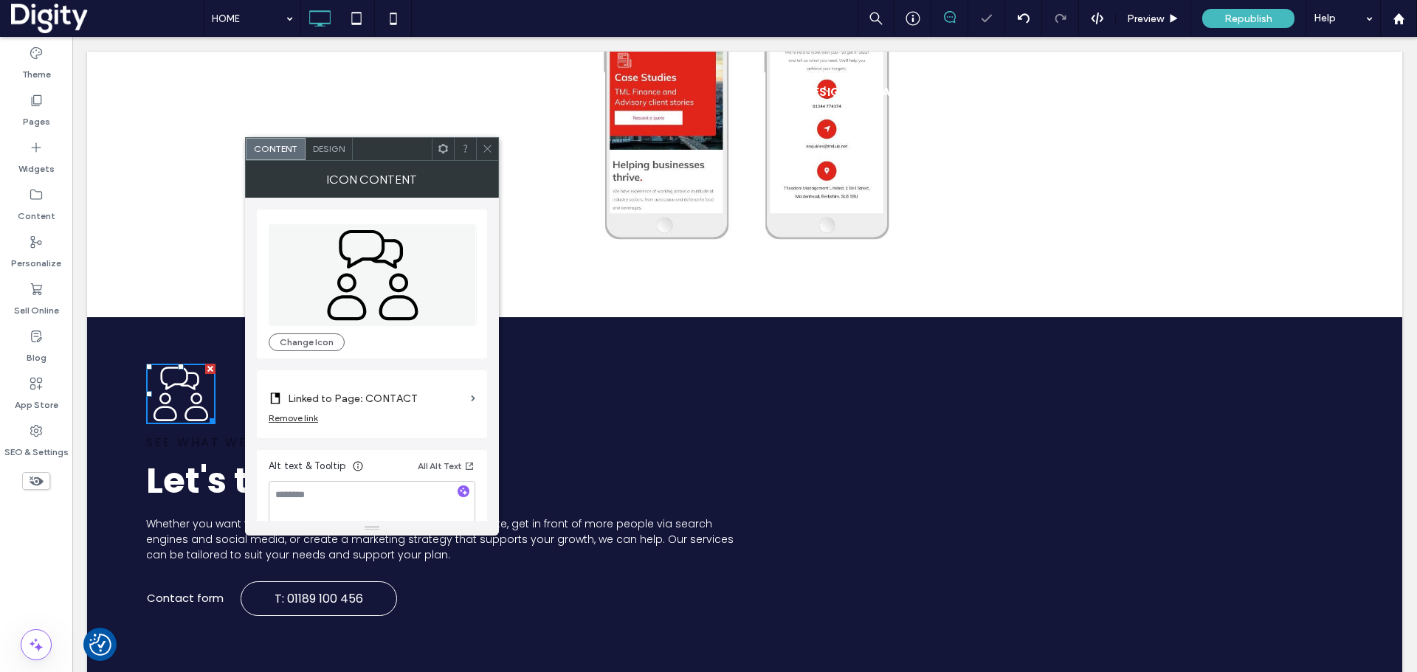
drag, startPoint x: 484, startPoint y: 156, endPoint x: 471, endPoint y: 170, distance: 19.3
click at [484, 156] on span at bounding box center [487, 149] width 11 height 22
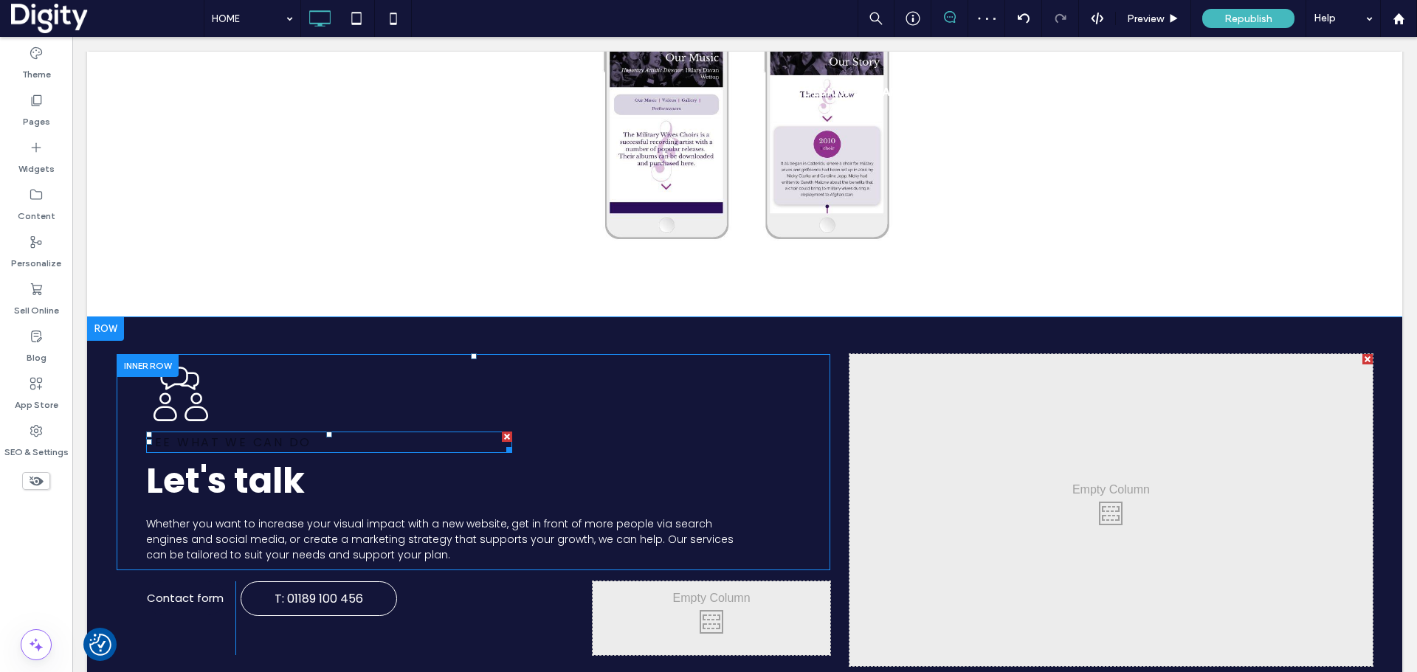
click at [474, 444] on h1 "SEE WHAT WE CAN DO" at bounding box center [329, 442] width 366 height 18
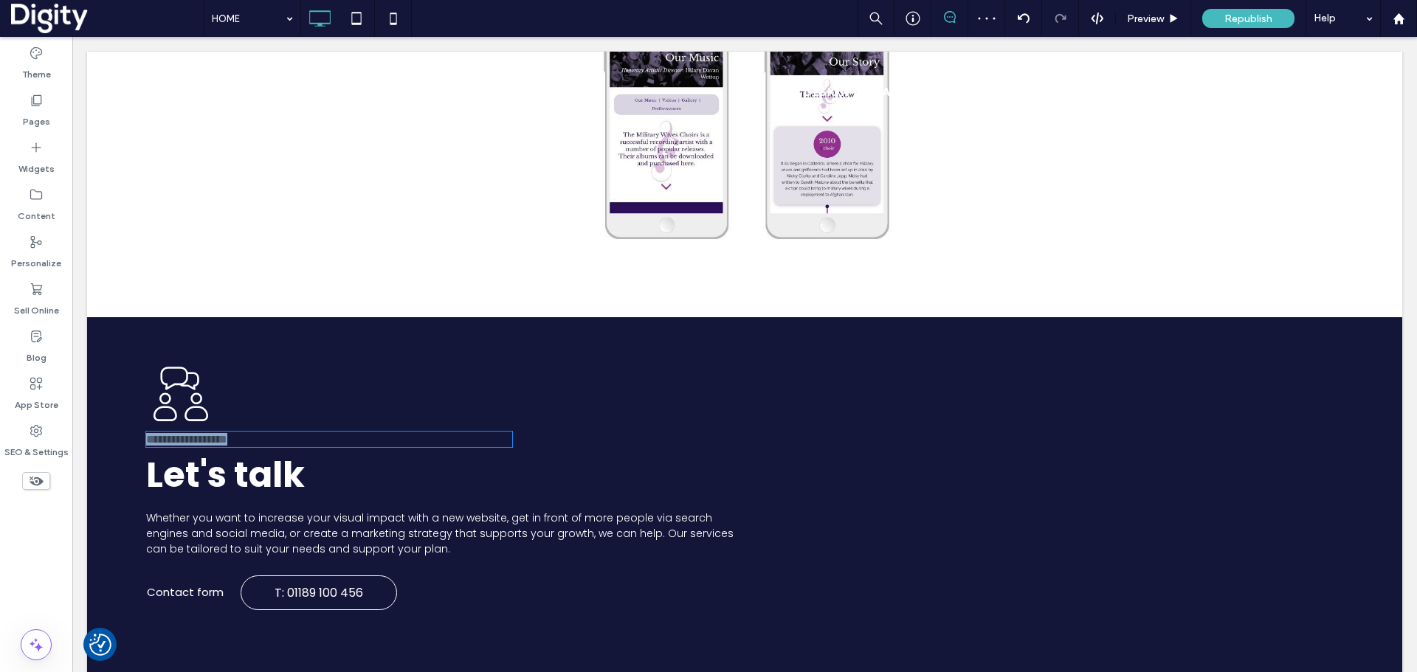
type input "*******"
type input "**"
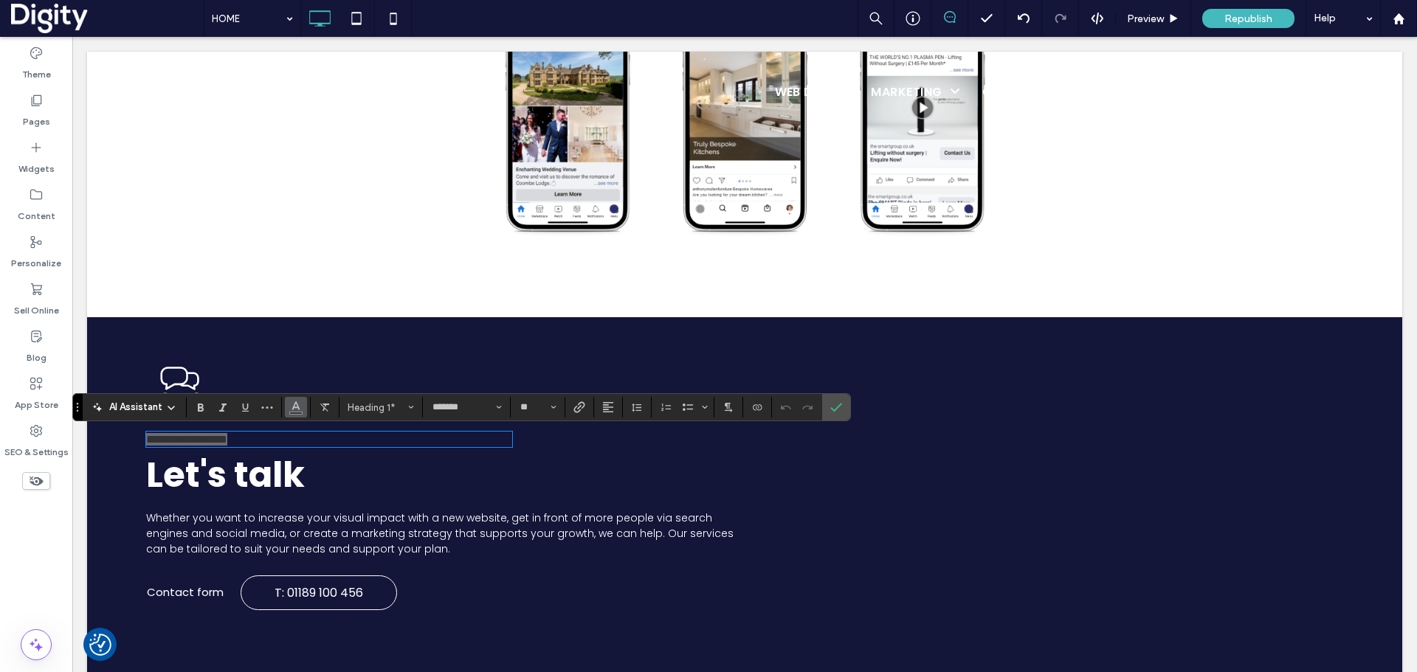
click at [299, 409] on use "Color" at bounding box center [296, 406] width 8 height 8
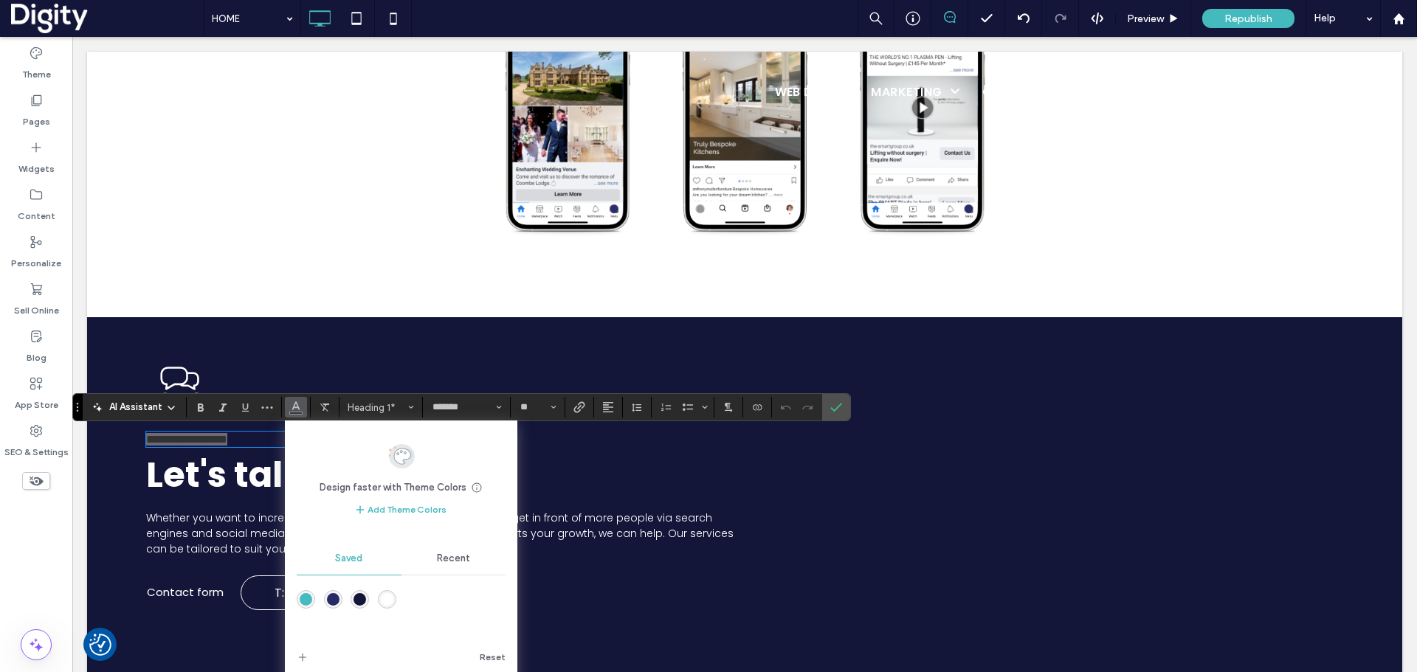
click at [305, 604] on div "rgba(69,187,191,1)" at bounding box center [306, 599] width 13 height 13
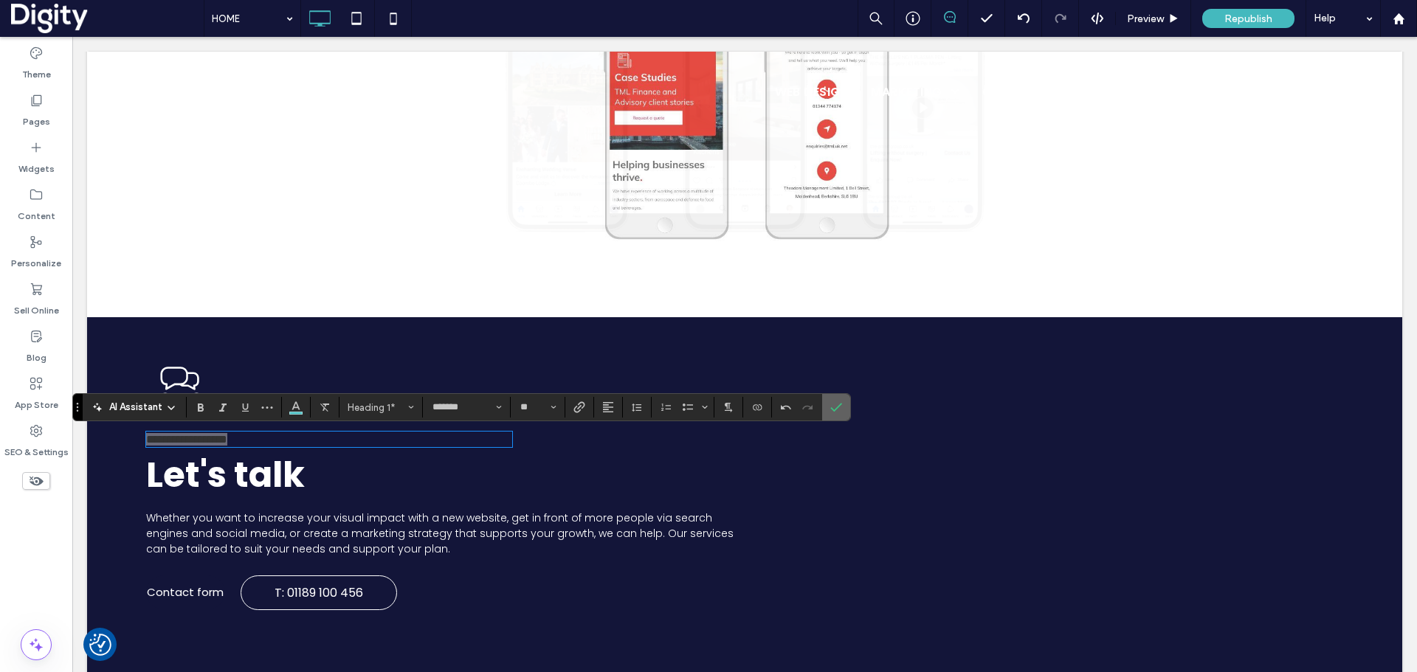
click at [835, 405] on icon "Confirm" at bounding box center [836, 407] width 12 height 12
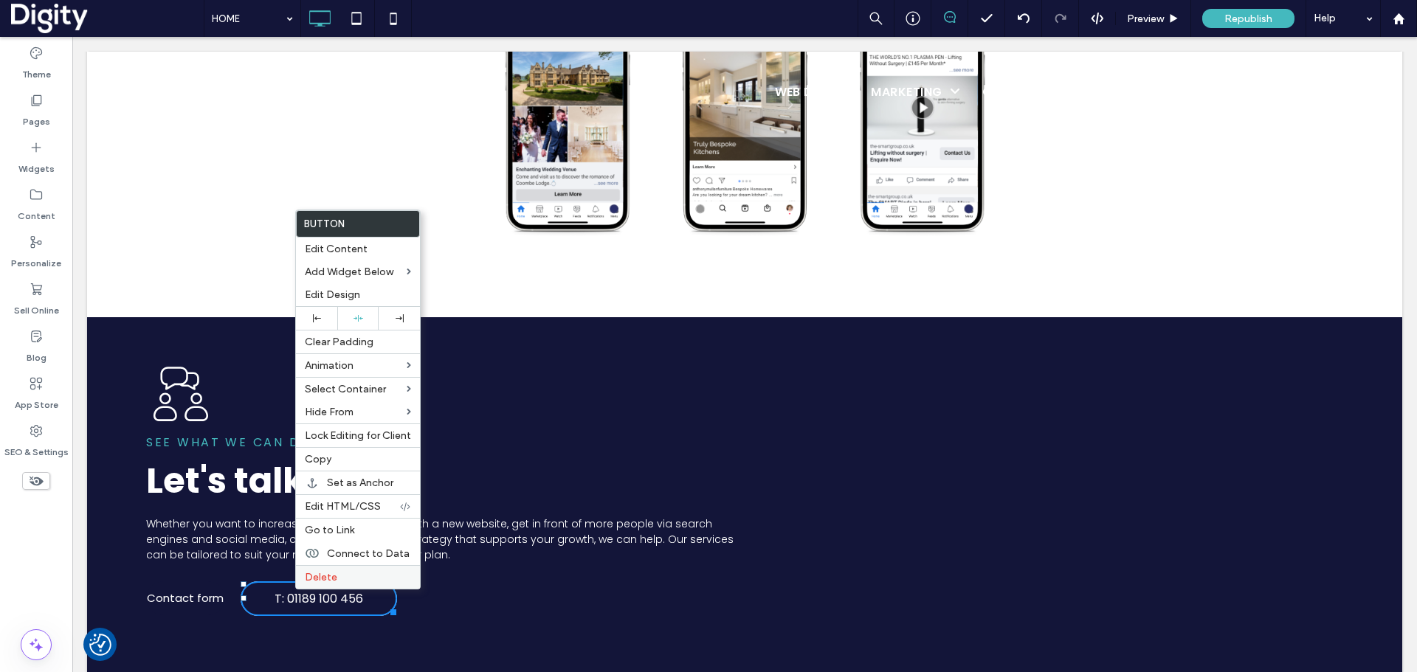
click at [331, 571] on span "Delete" at bounding box center [321, 577] width 32 height 13
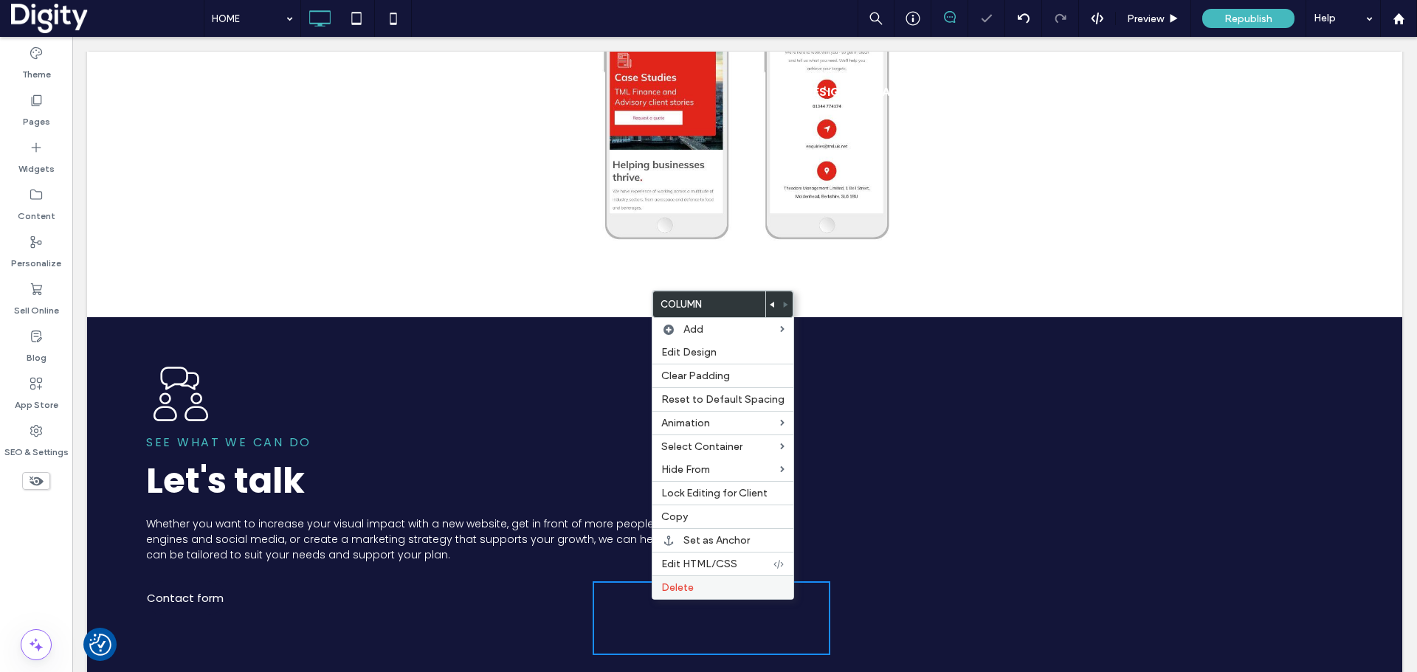
click at [670, 585] on span "Delete" at bounding box center [677, 588] width 32 height 13
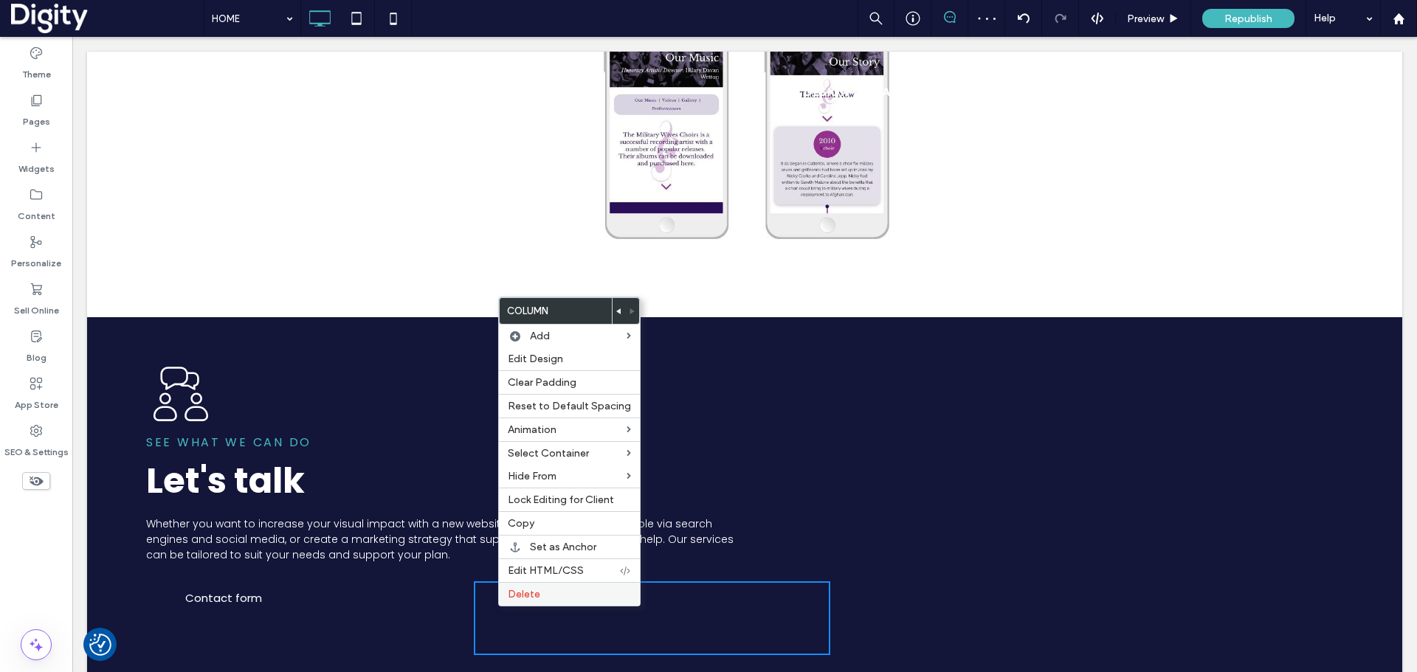
click at [527, 600] on span "Delete" at bounding box center [524, 594] width 32 height 13
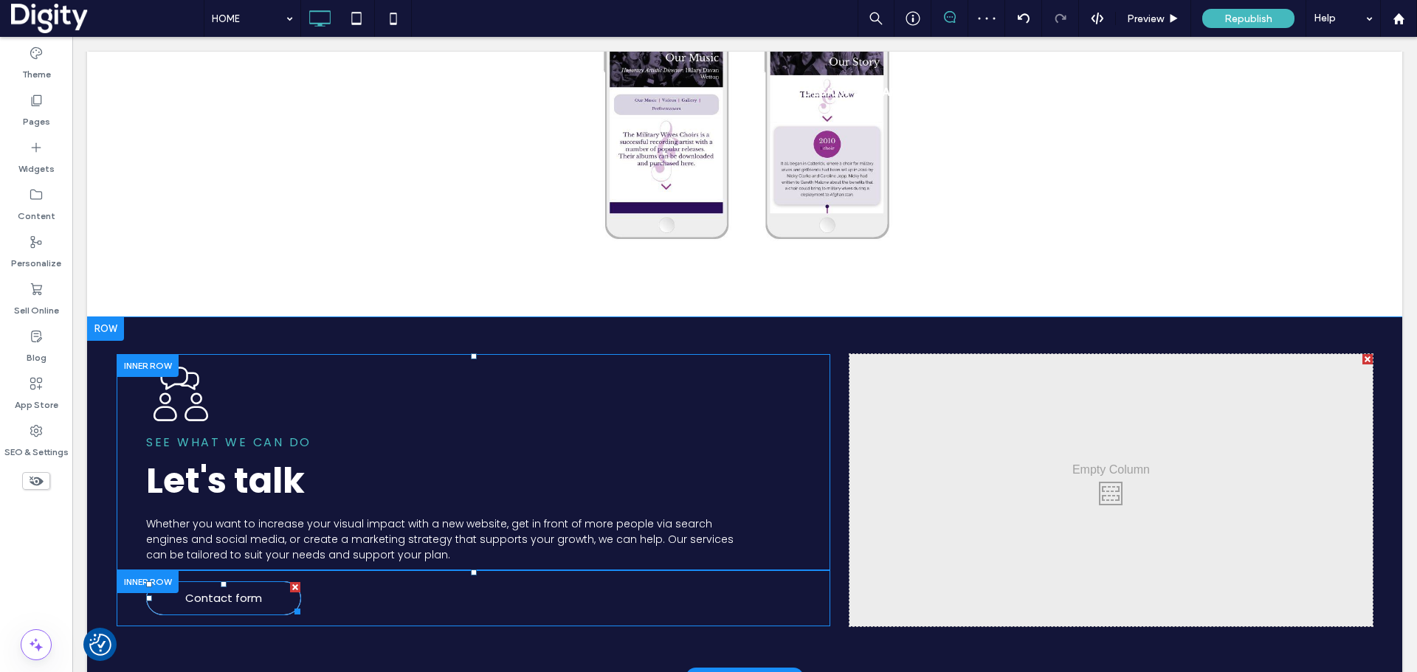
click at [258, 606] on span "Contact form" at bounding box center [223, 598] width 77 height 17
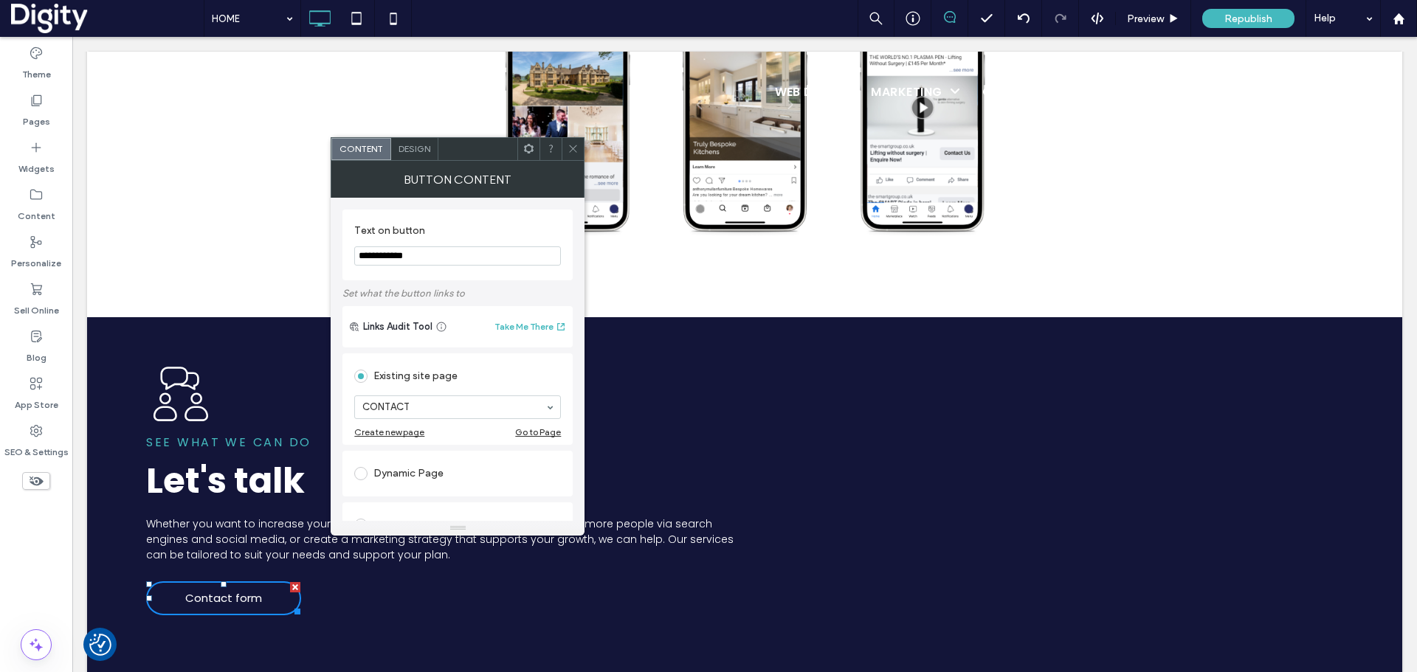
drag, startPoint x: 396, startPoint y: 256, endPoint x: 488, endPoint y: 265, distance: 91.9
click at [487, 265] on input "**********" at bounding box center [457, 255] width 207 height 19
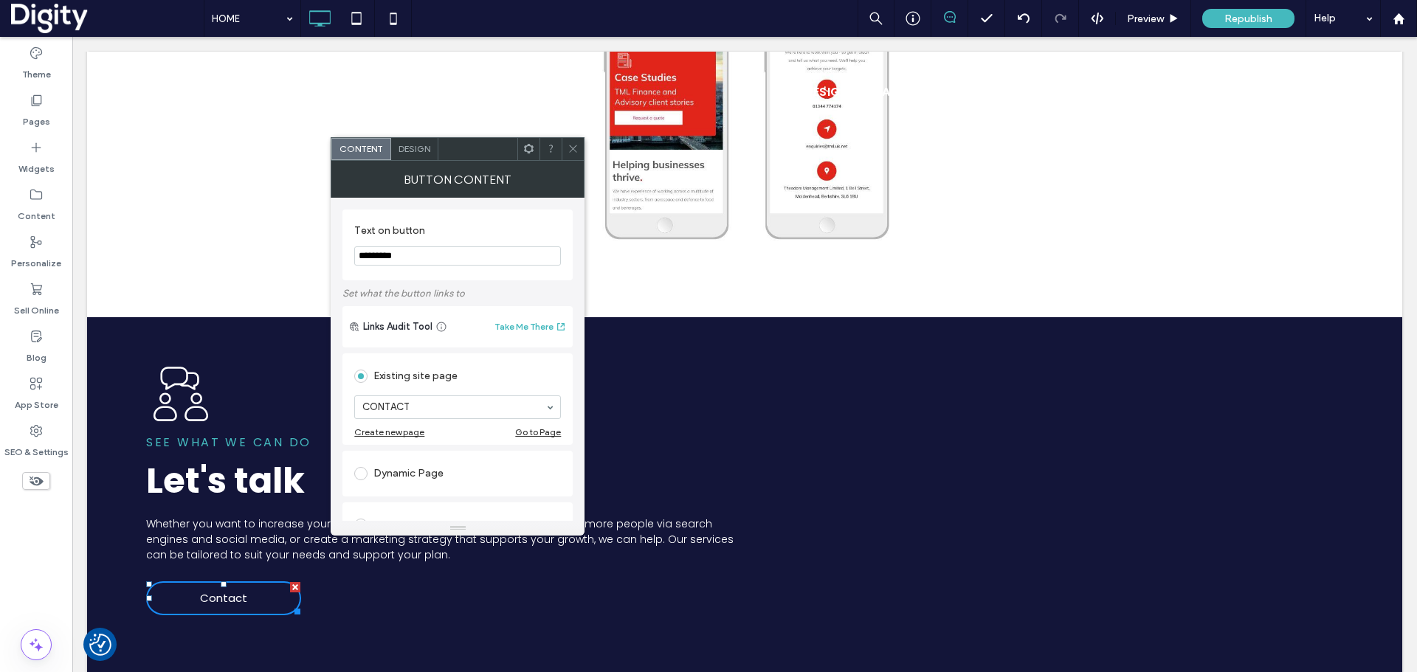
type input "**********"
click at [415, 140] on div "Design" at bounding box center [414, 149] width 47 height 22
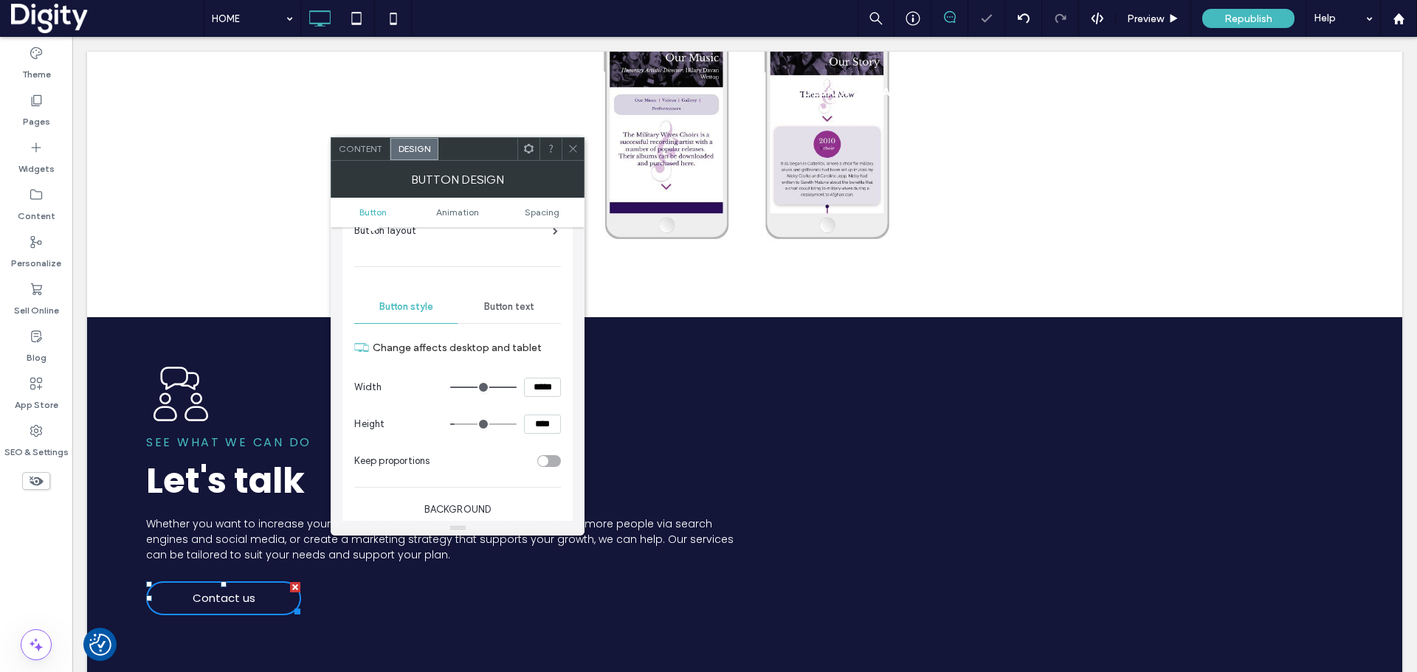
scroll to position [92, 0]
click at [504, 308] on span "Button text" at bounding box center [509, 306] width 50 height 12
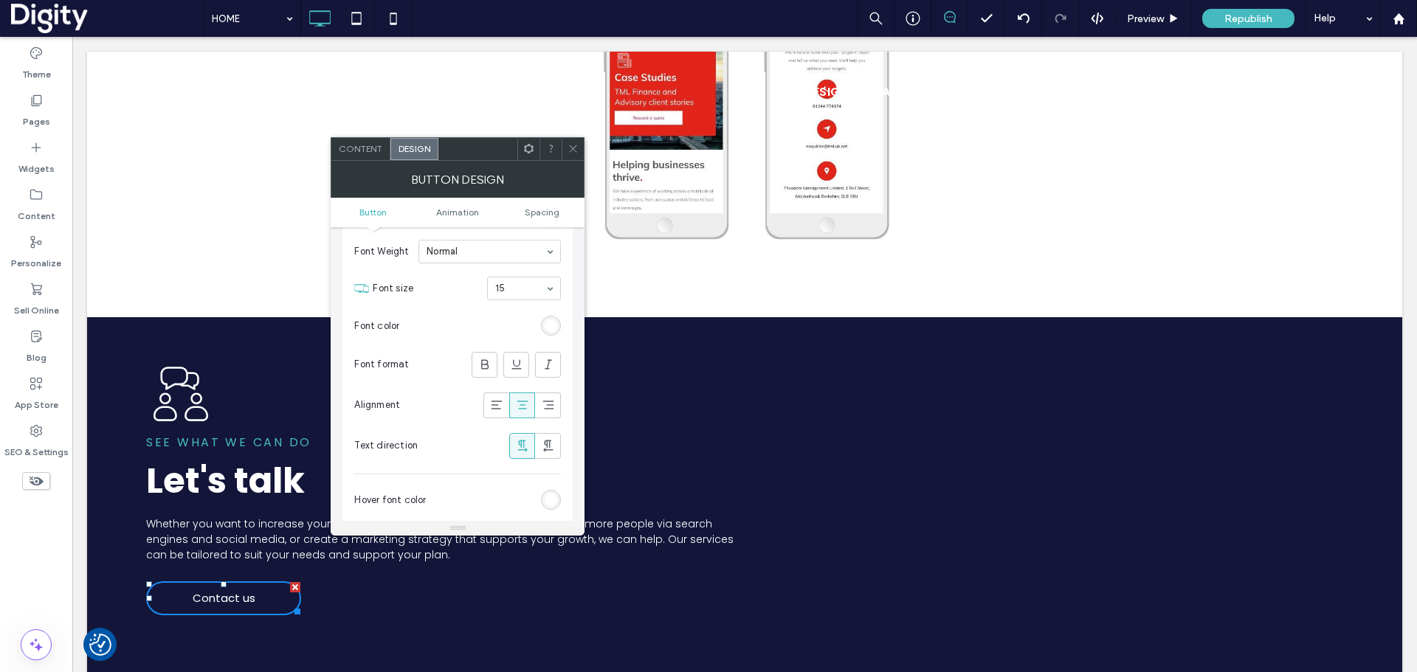
scroll to position [0, 0]
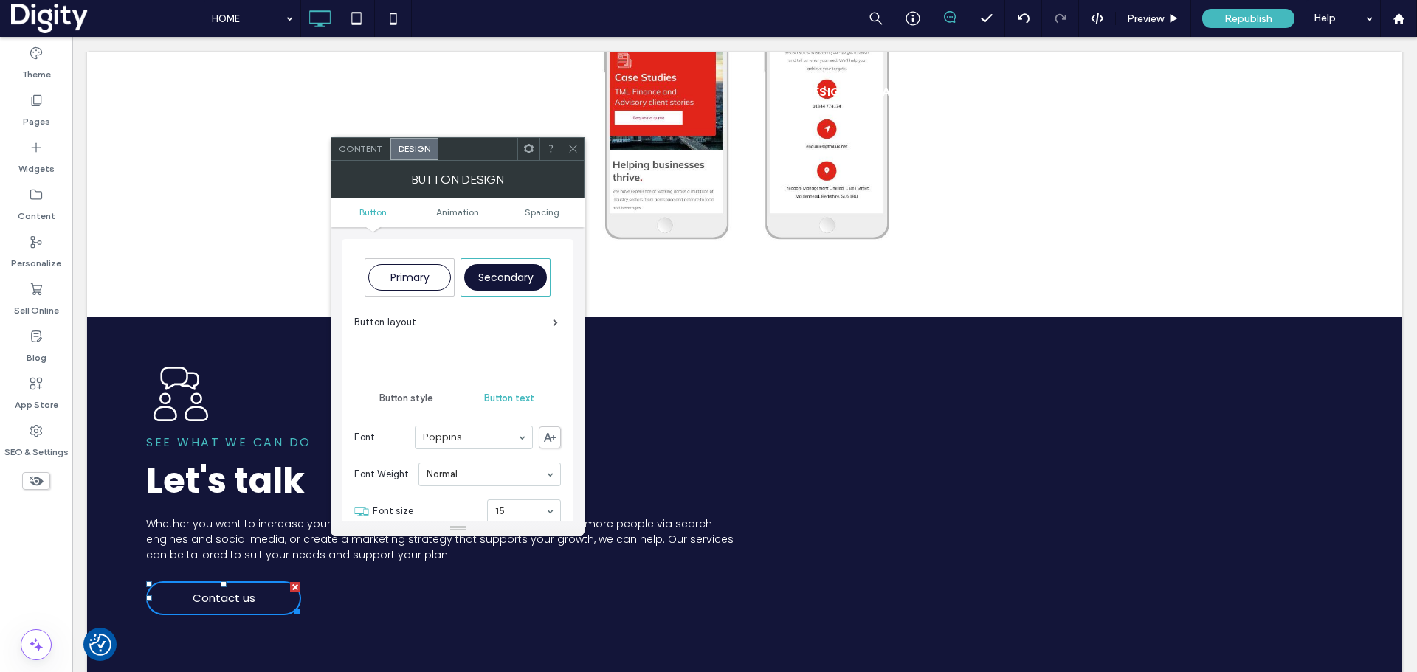
click at [380, 407] on div "Button style" at bounding box center [405, 398] width 103 height 32
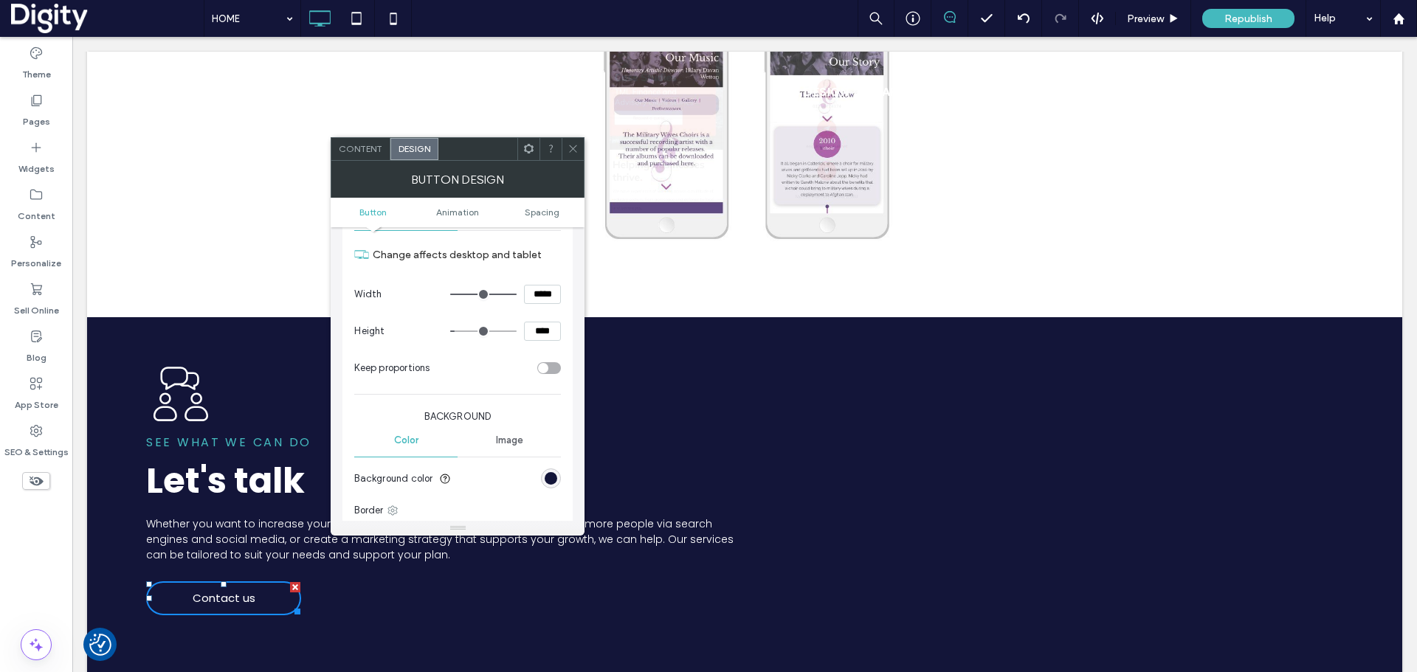
scroll to position [277, 0]
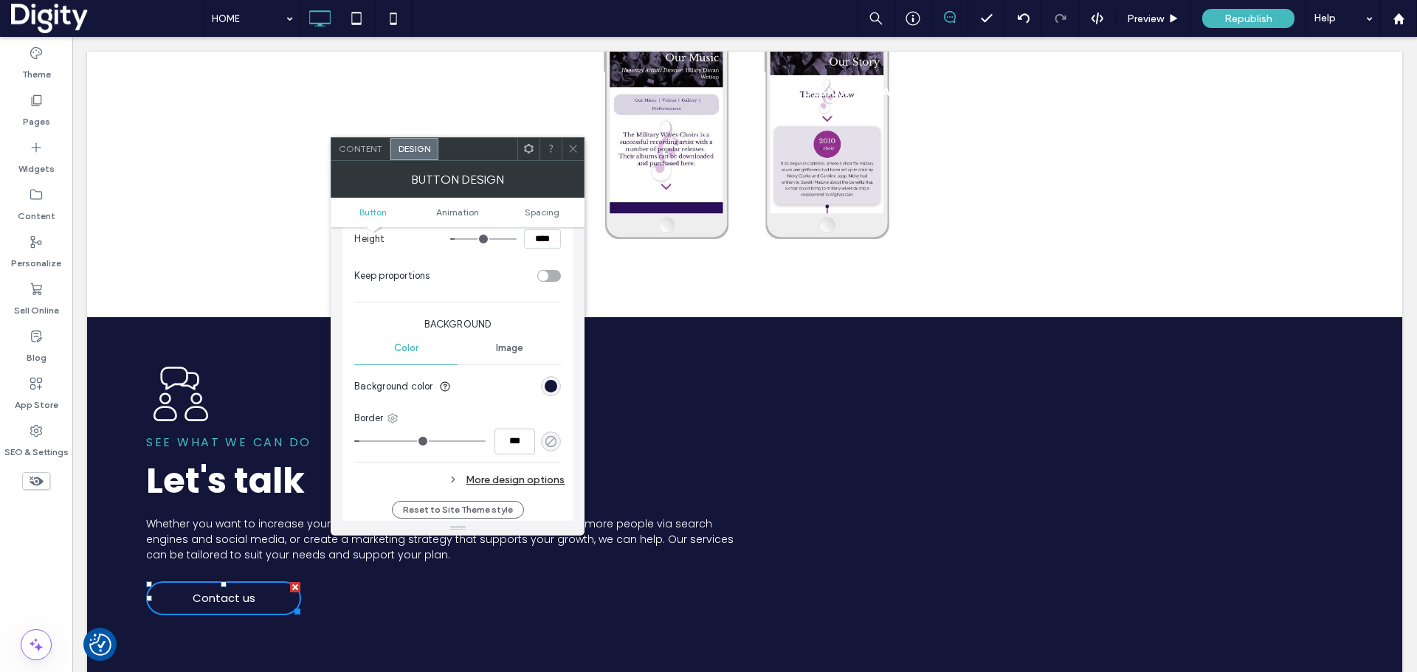
click at [551, 438] on icon "rgba(0, 0, 0, 0)" at bounding box center [551, 441] width 13 height 13
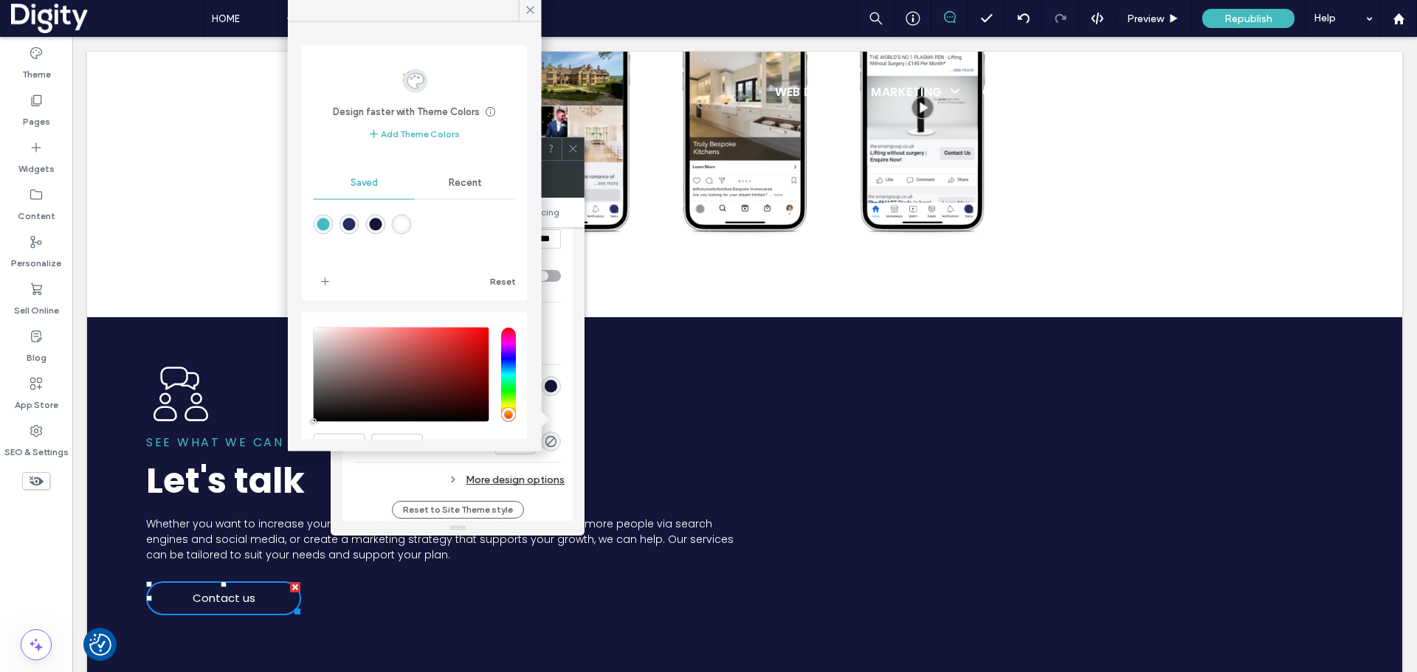
click at [407, 221] on div "rgba(255,255,255,1)" at bounding box center [401, 224] width 13 height 13
type input "*******"
type input "***"
type input "****"
click at [533, 6] on icon at bounding box center [530, 10] width 13 height 13
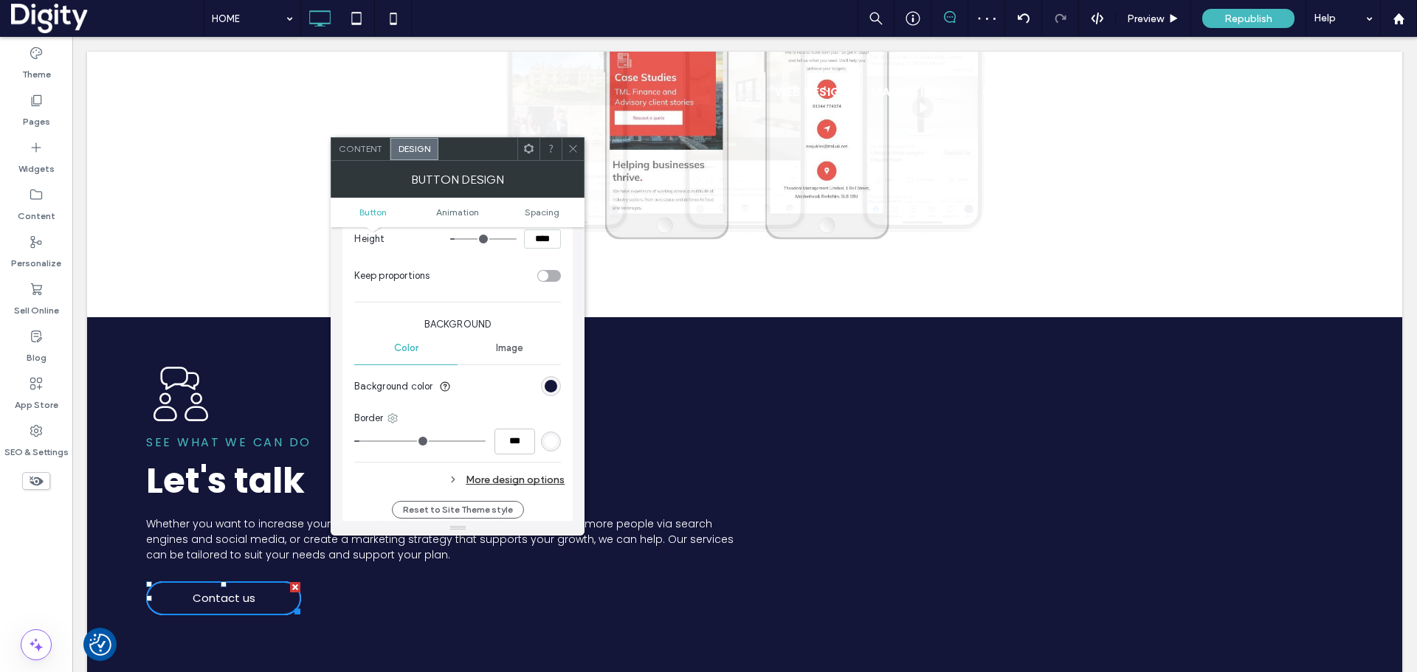
click at [583, 148] on div at bounding box center [573, 149] width 22 height 22
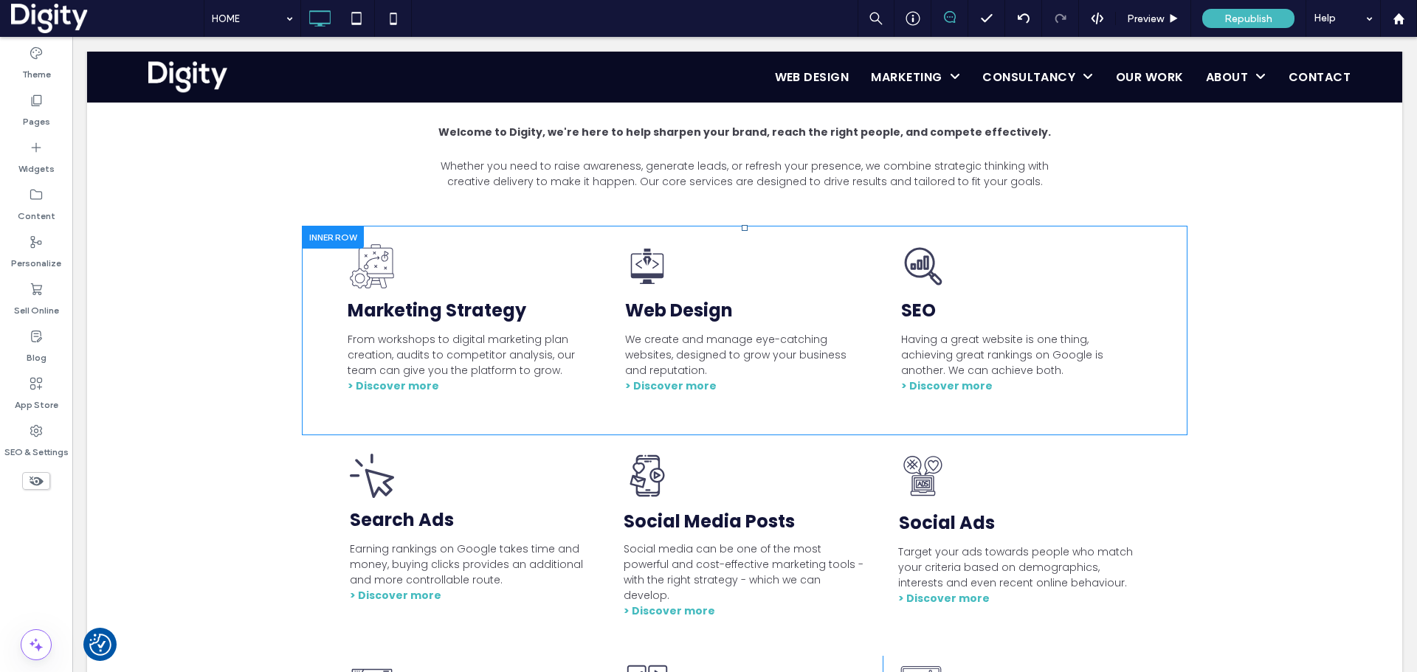
scroll to position [0, 0]
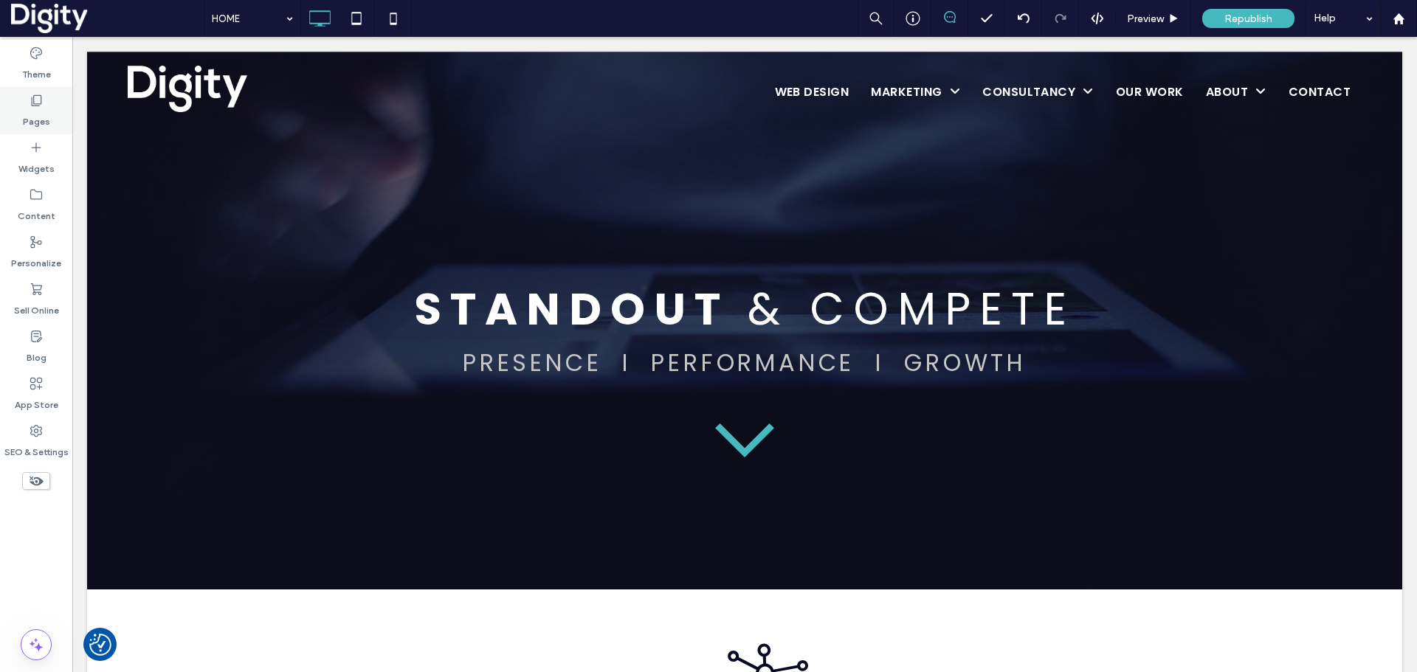
click at [30, 105] on icon at bounding box center [36, 100] width 15 height 15
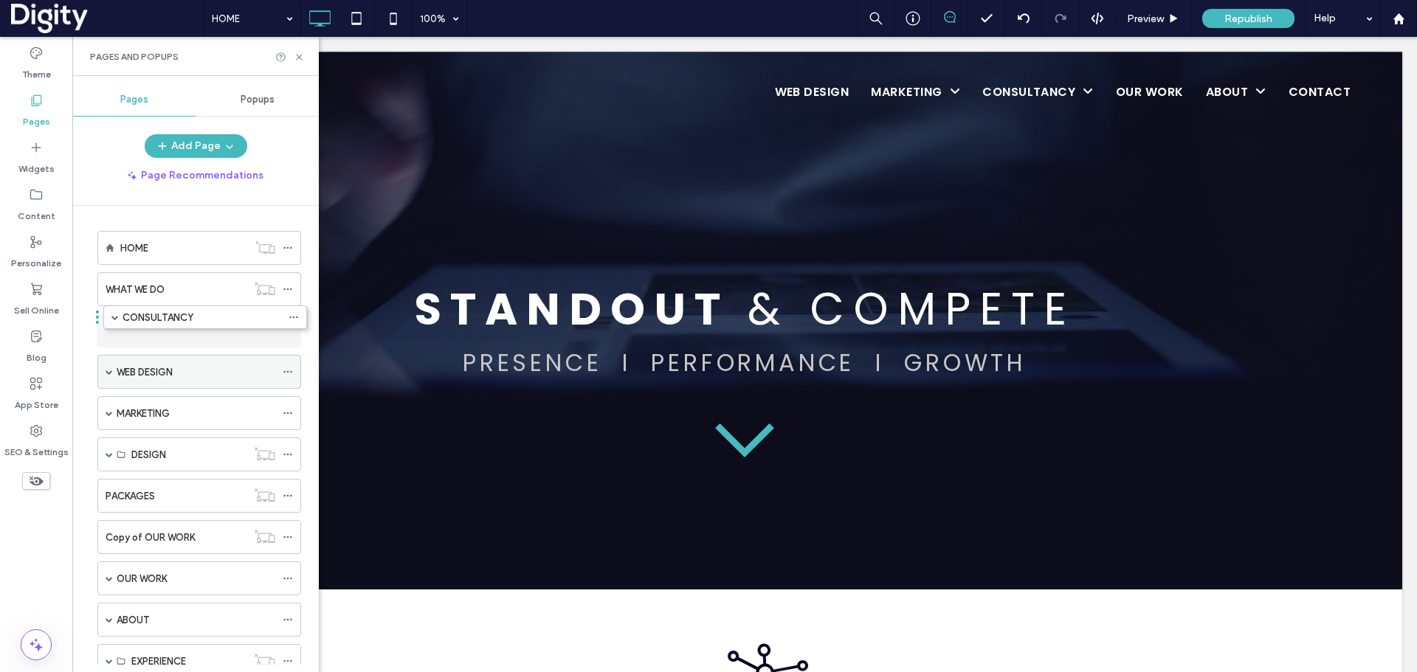
drag, startPoint x: 131, startPoint y: 408, endPoint x: 239, endPoint y: 326, distance: 135.4
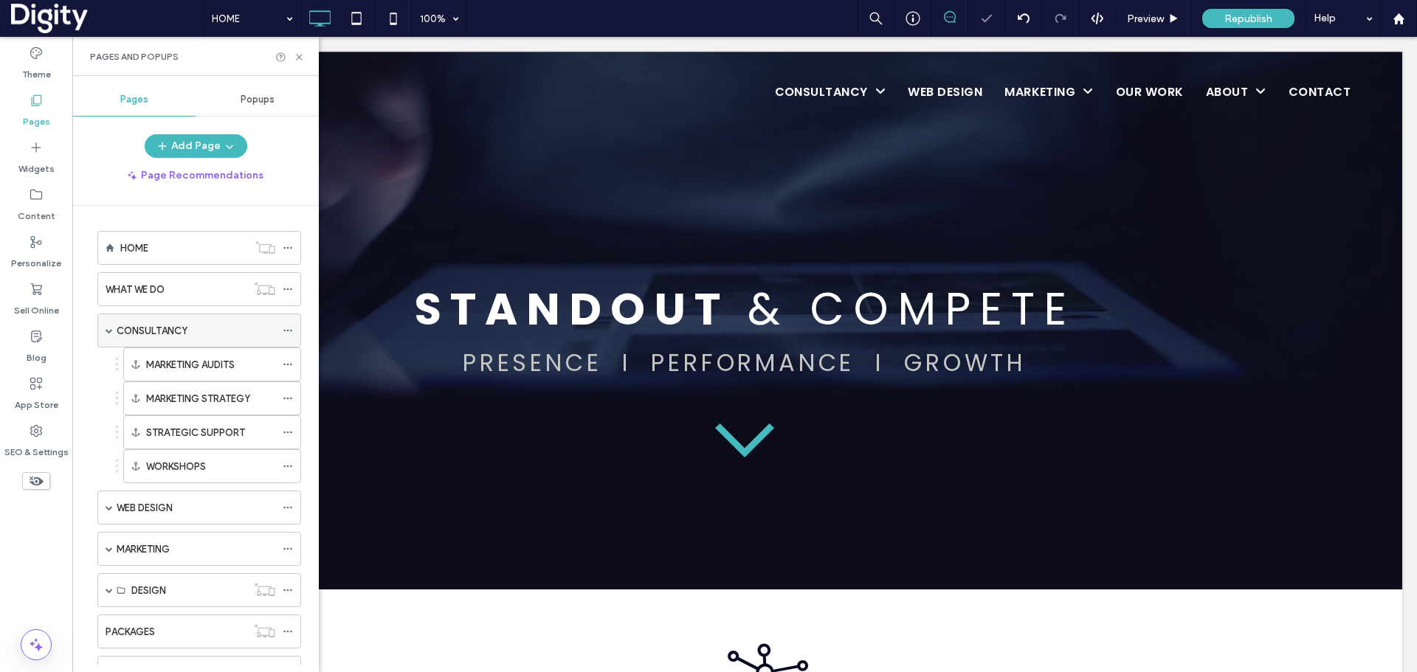
click at [289, 329] on icon at bounding box center [288, 330] width 10 height 10
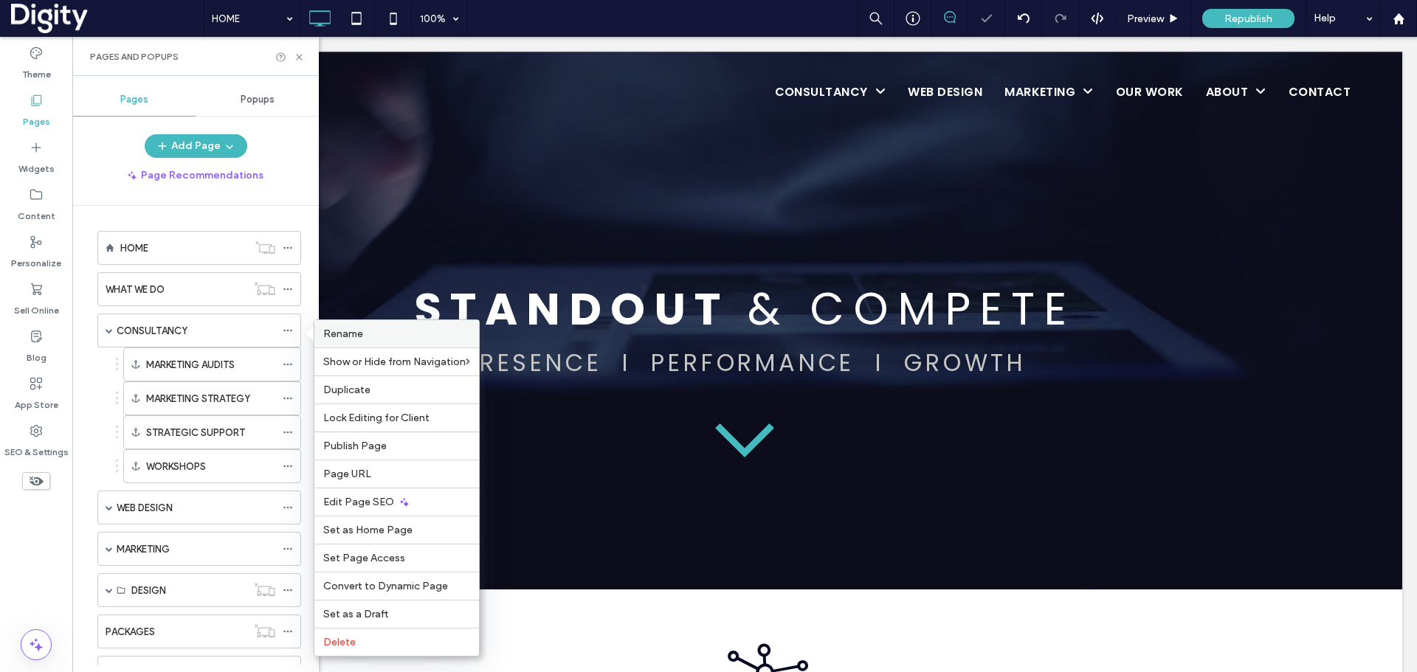
click at [337, 330] on span "Rename" at bounding box center [343, 334] width 40 height 13
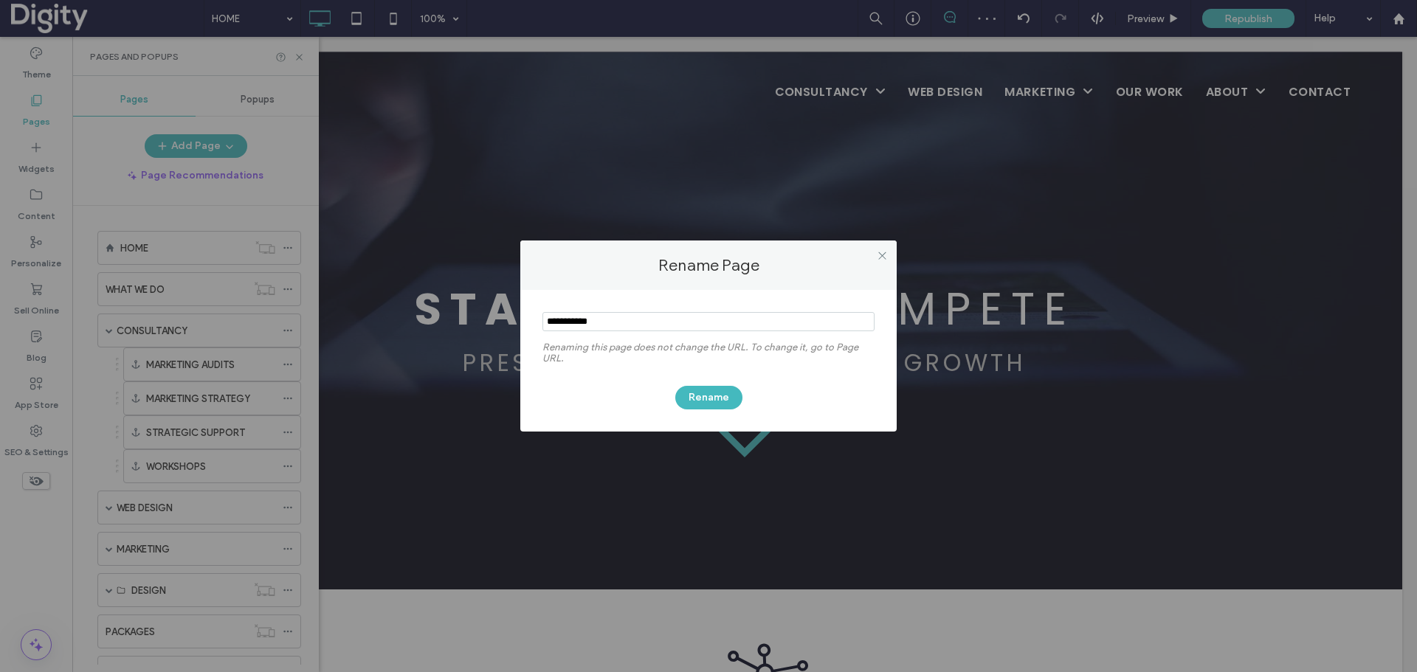
drag, startPoint x: 622, startPoint y: 325, endPoint x: 511, endPoint y: 329, distance: 110.8
click at [511, 329] on div "Rename Page Renaming this page does not change the URL. To change it, go to Pag…" at bounding box center [708, 336] width 1417 height 672
type input "********"
click at [710, 393] on button "Rename" at bounding box center [708, 398] width 67 height 24
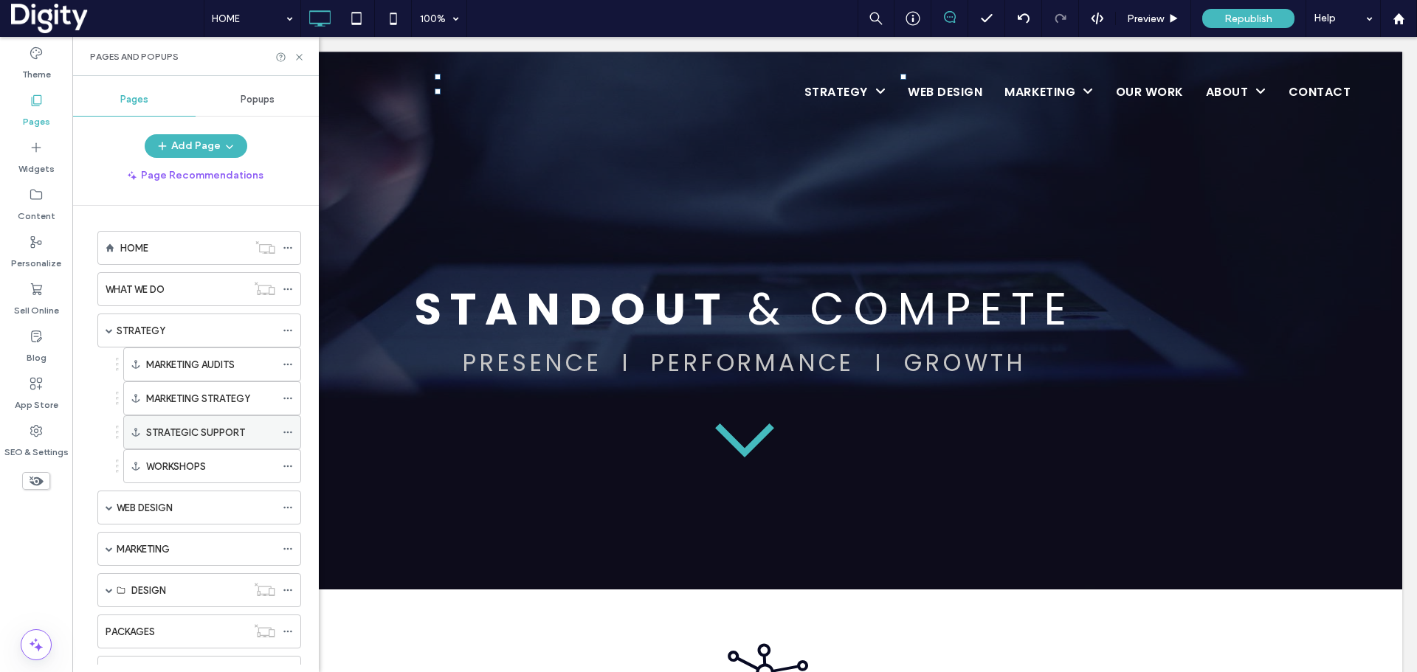
click at [291, 433] on use at bounding box center [287, 433] width 8 height 2
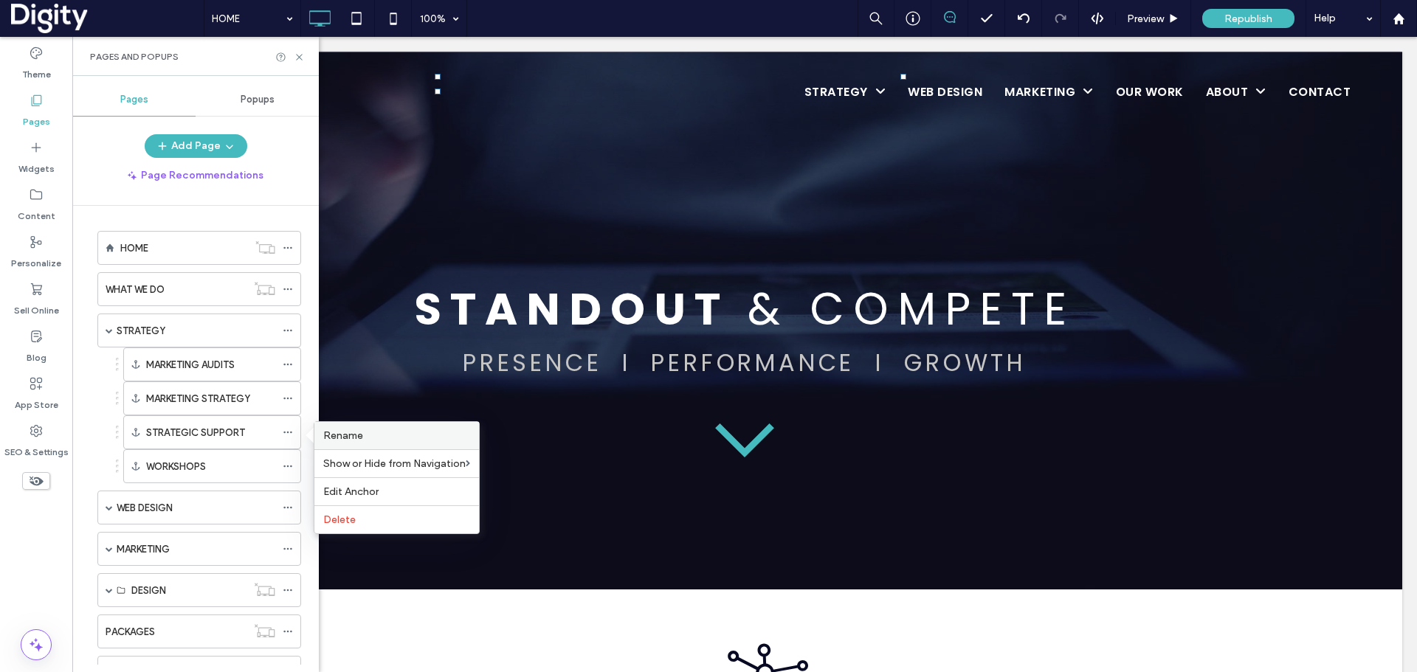
click at [348, 430] on span "Rename" at bounding box center [343, 436] width 40 height 13
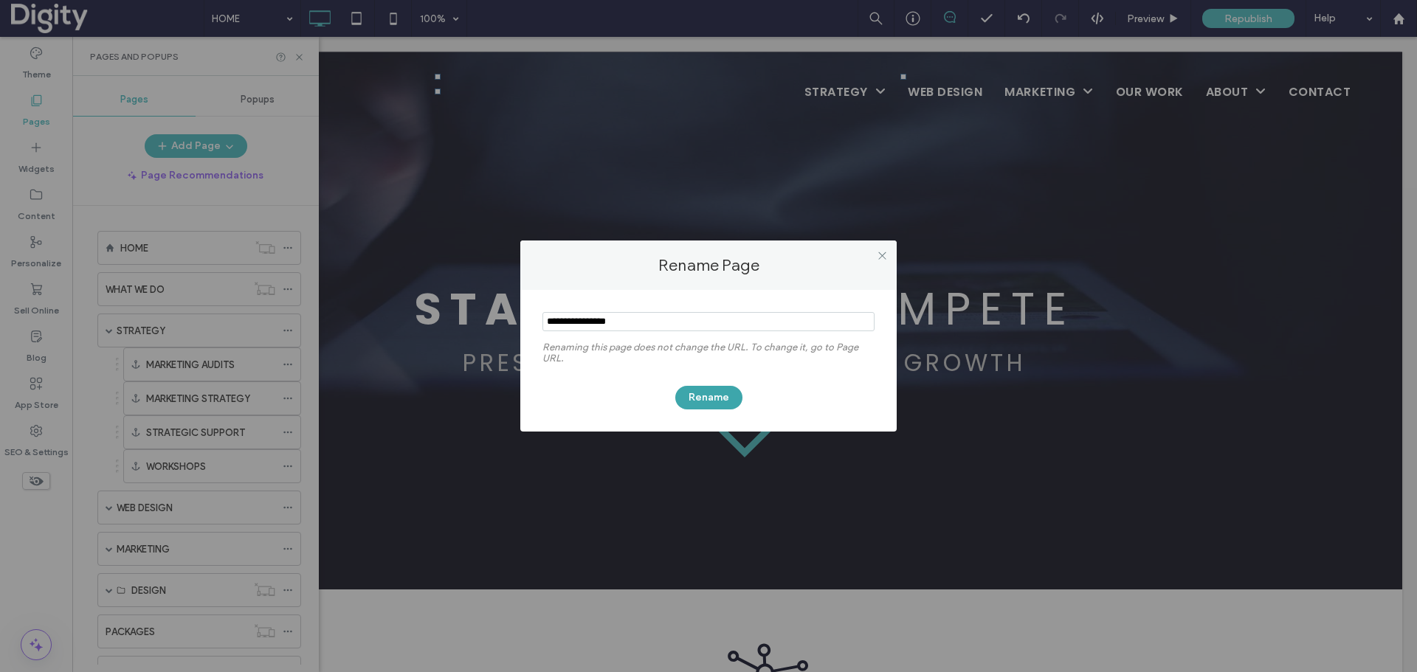
type input "**********"
click at [692, 396] on button "Rename" at bounding box center [708, 398] width 67 height 24
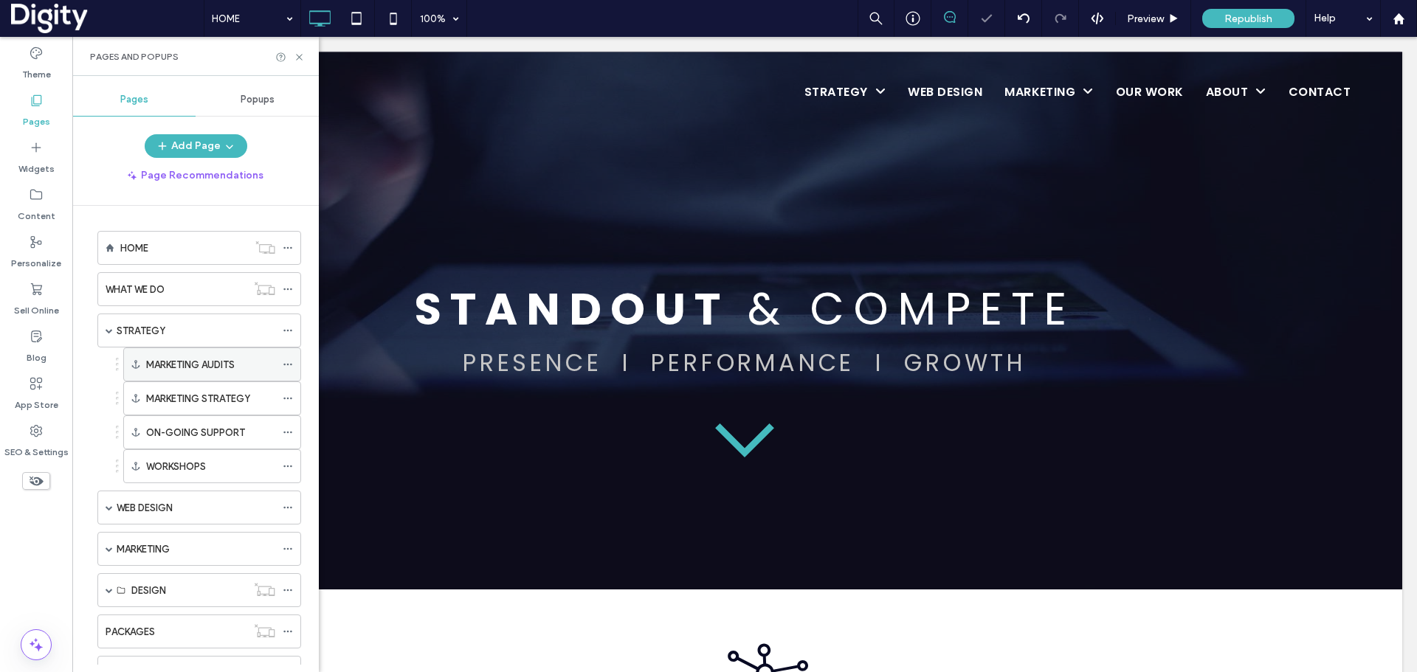
click at [289, 361] on icon at bounding box center [288, 364] width 10 height 10
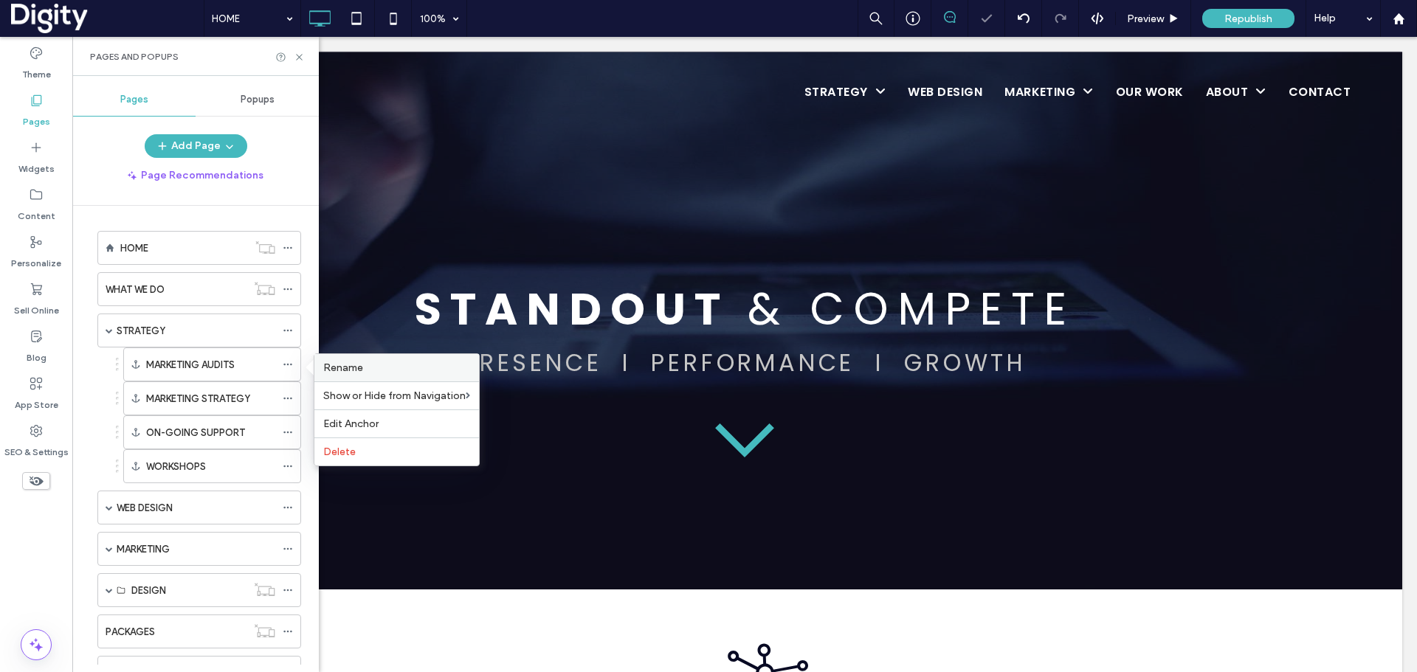
click at [341, 362] on span "Rename" at bounding box center [343, 368] width 40 height 13
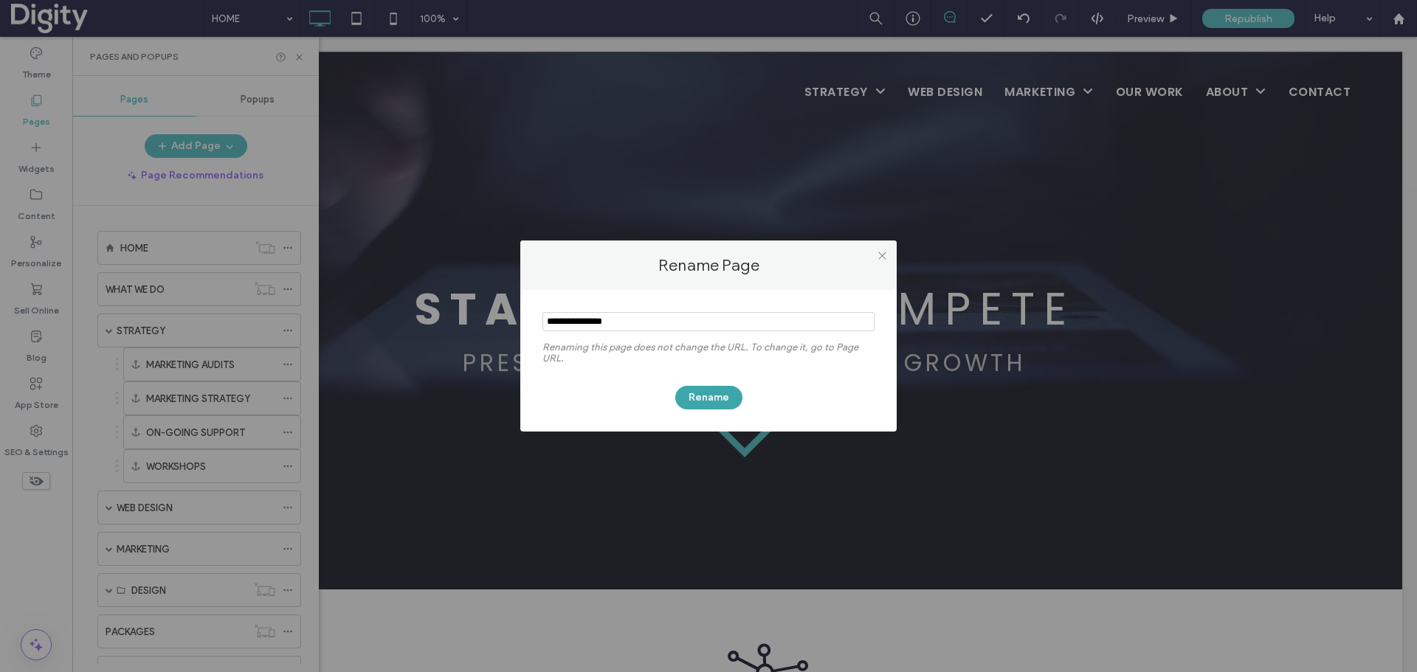
type input "**********"
click at [696, 393] on button "Rename" at bounding box center [708, 398] width 67 height 24
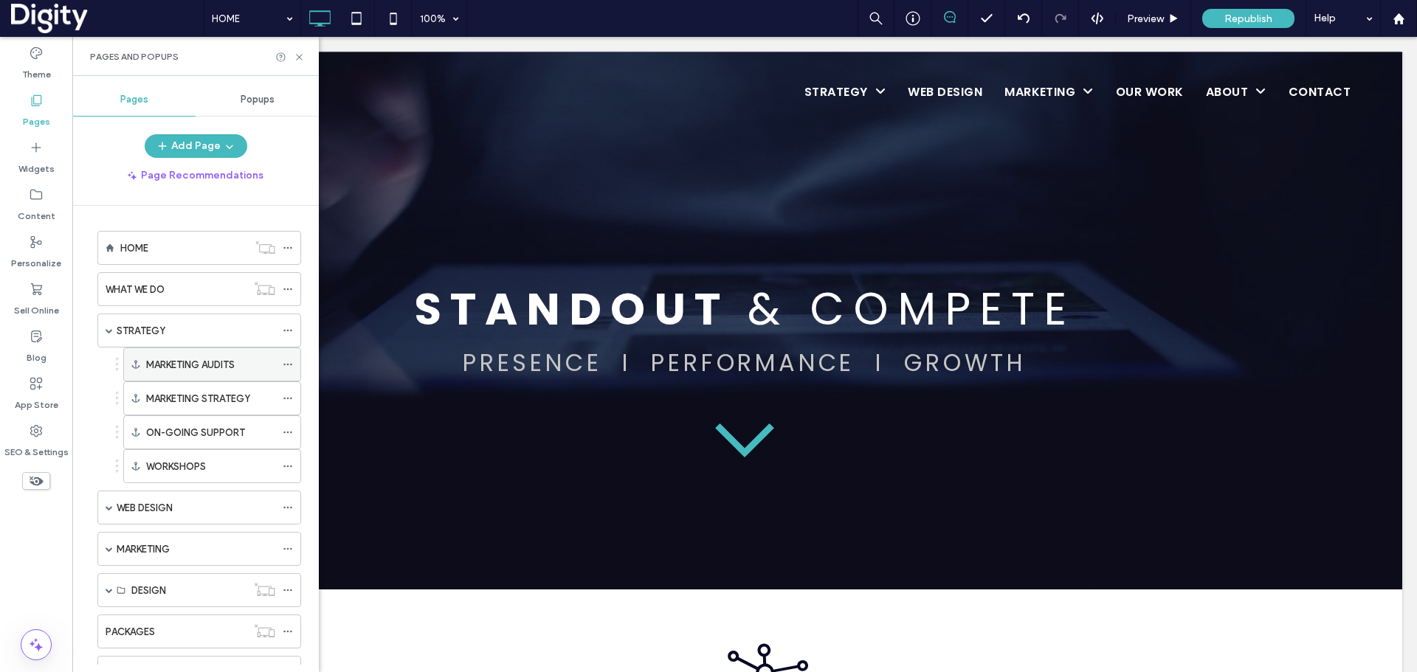
click at [289, 363] on icon at bounding box center [288, 364] width 10 height 10
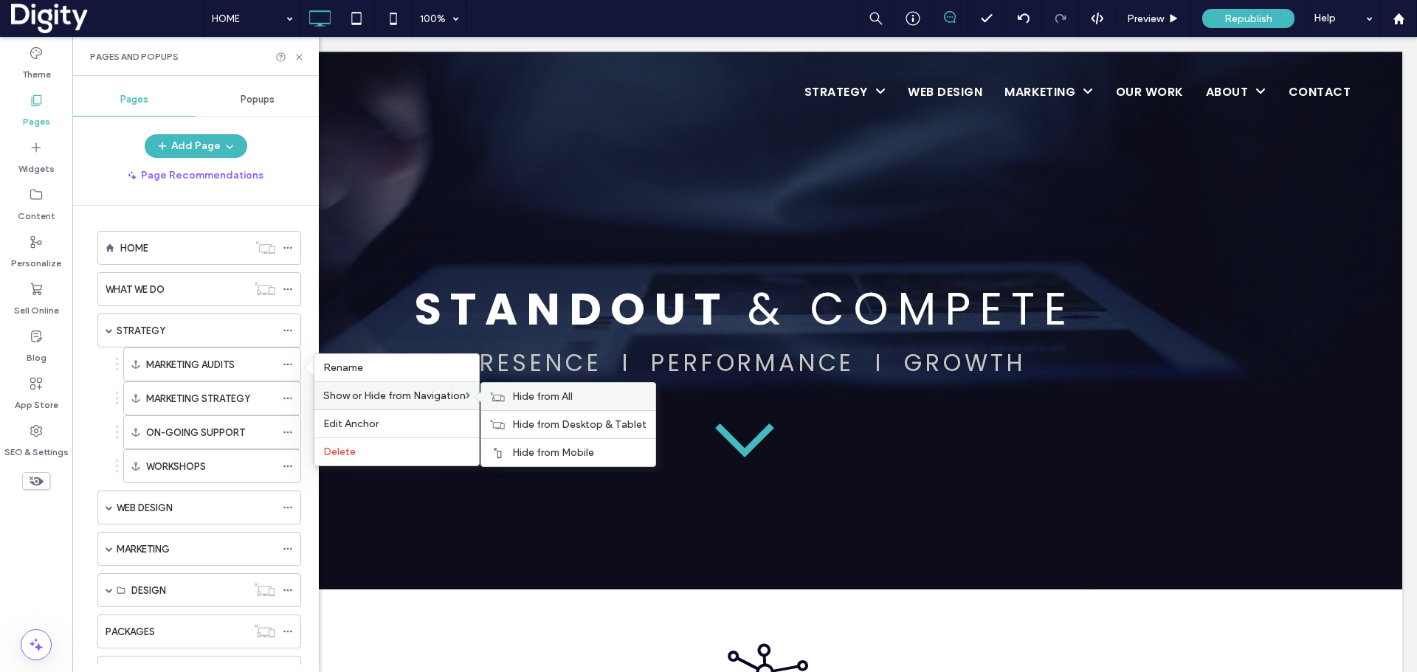
click at [537, 399] on span "Hide from All" at bounding box center [542, 396] width 61 height 13
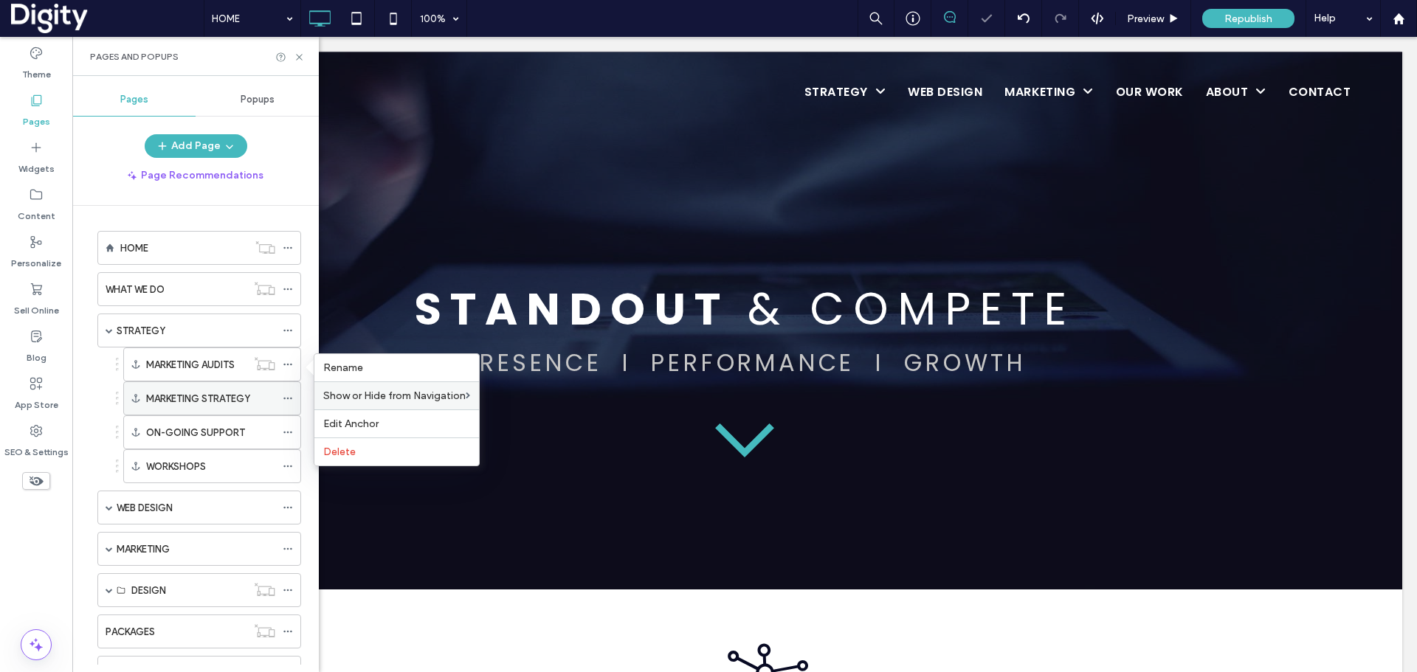
click at [288, 398] on use at bounding box center [287, 399] width 8 height 2
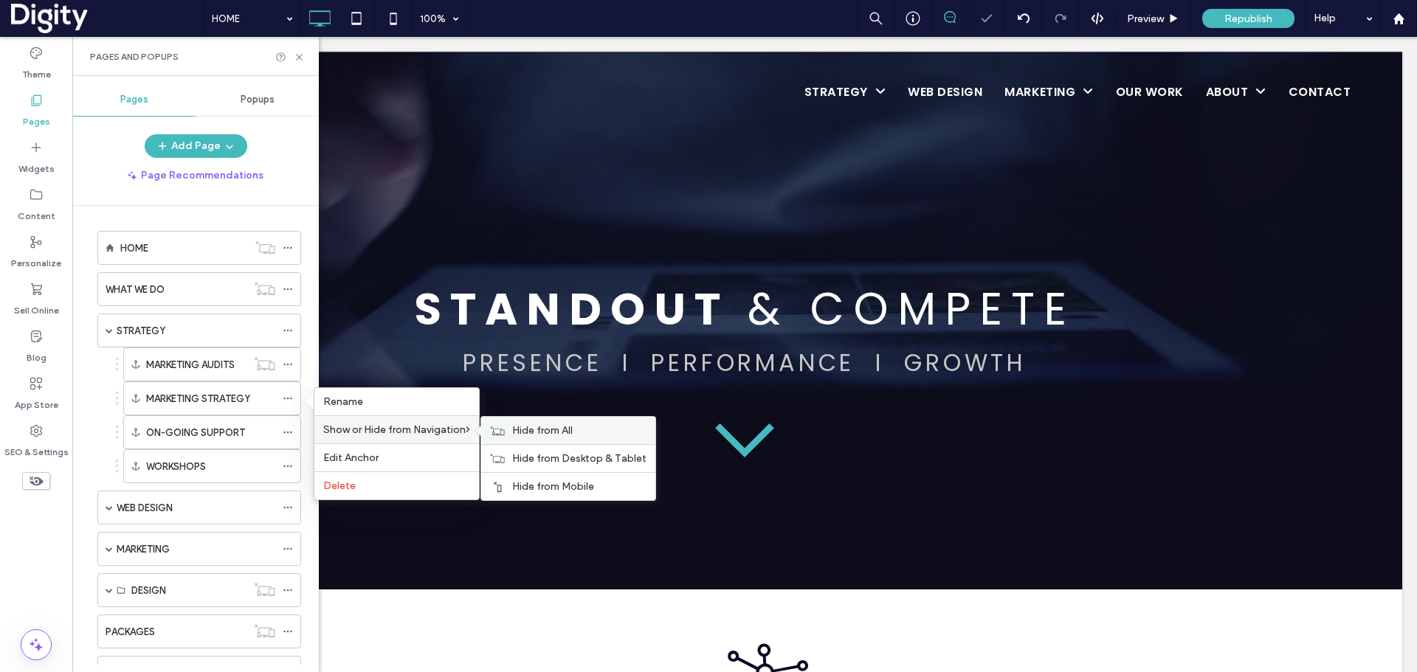
click at [521, 429] on span "Hide from All" at bounding box center [542, 430] width 61 height 13
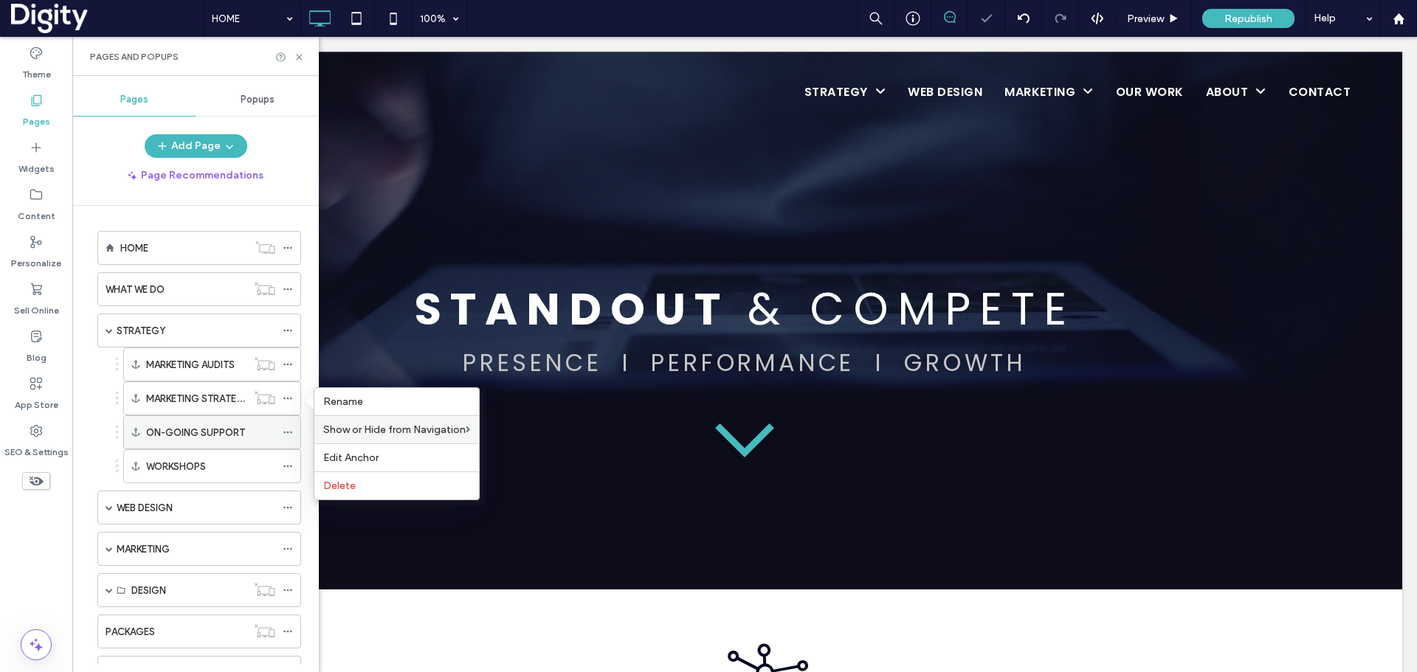
click at [288, 432] on use at bounding box center [287, 433] width 8 height 2
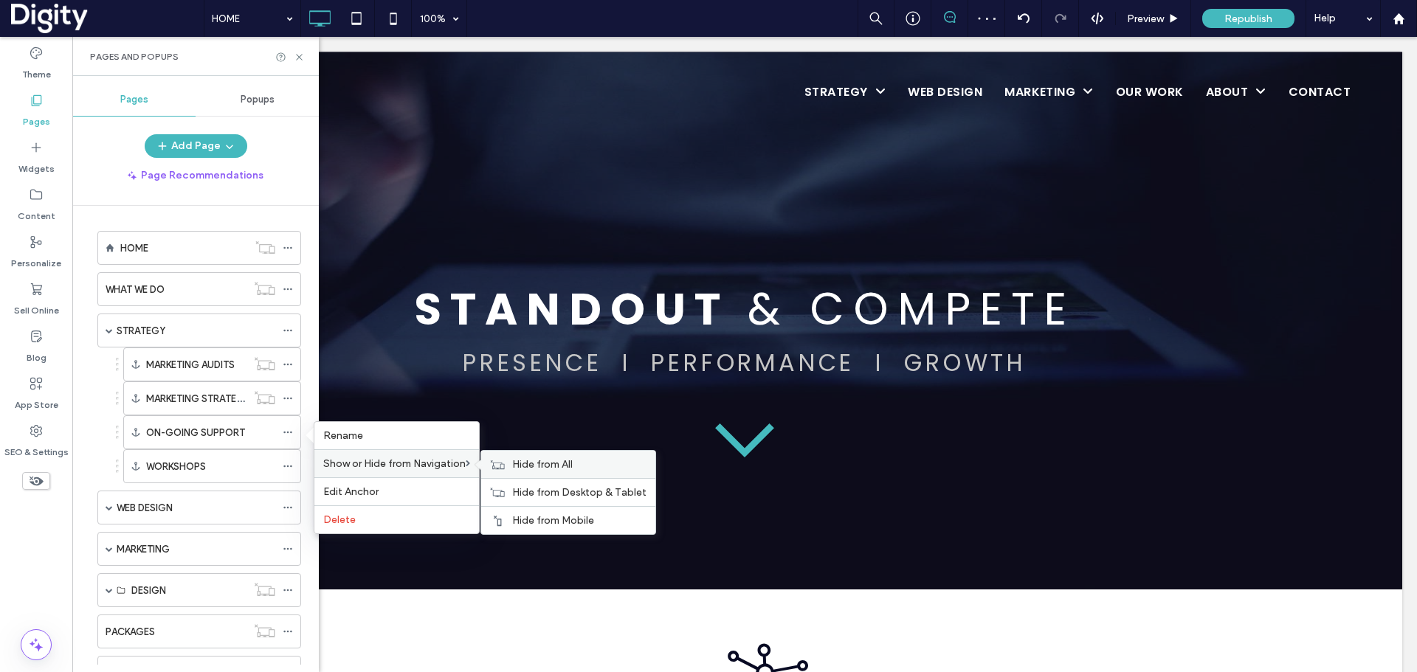
click at [513, 463] on div "Hide from All" at bounding box center [568, 464] width 174 height 27
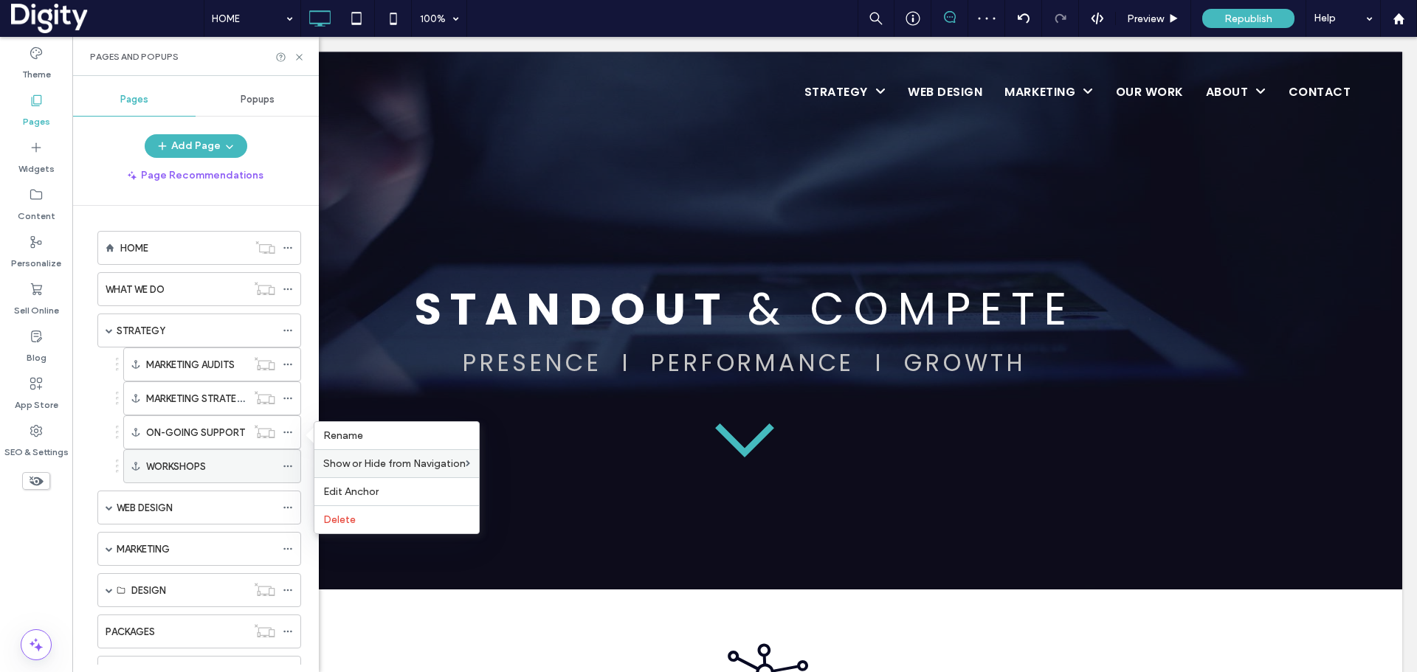
click at [286, 463] on icon at bounding box center [288, 466] width 10 height 10
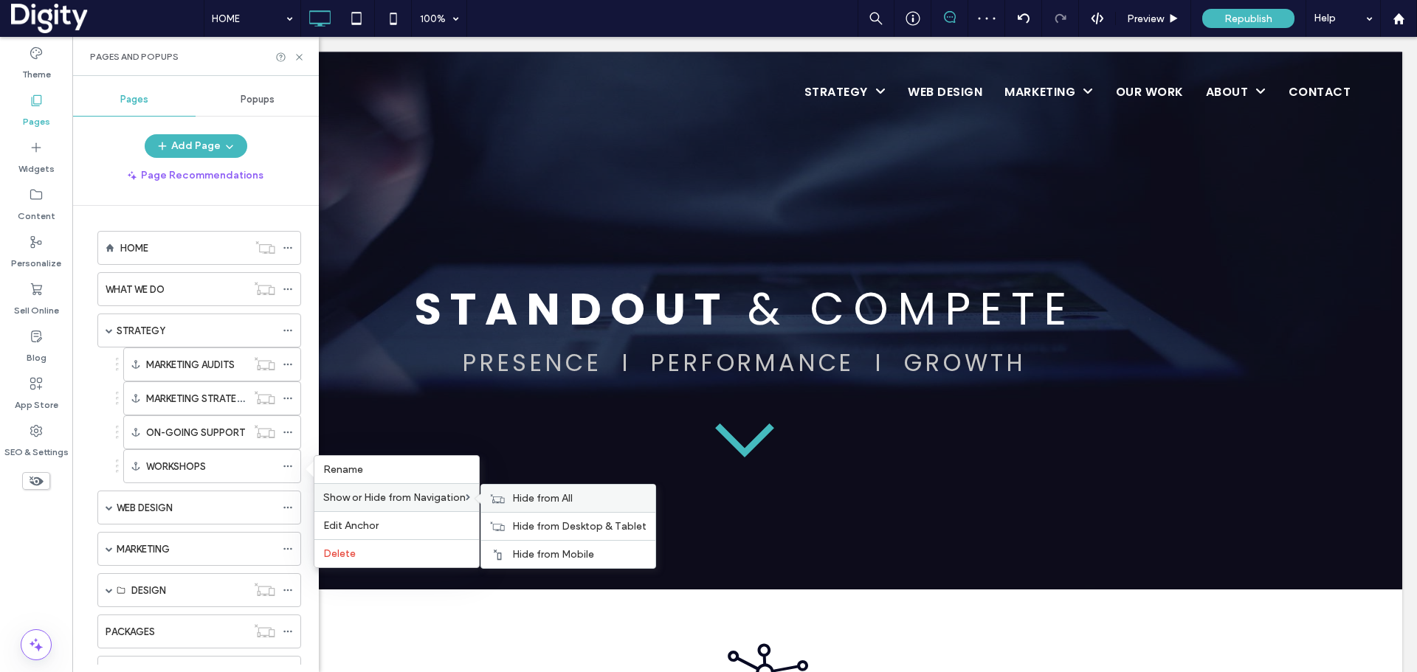
click at [514, 497] on div "Hide from All" at bounding box center [568, 498] width 174 height 27
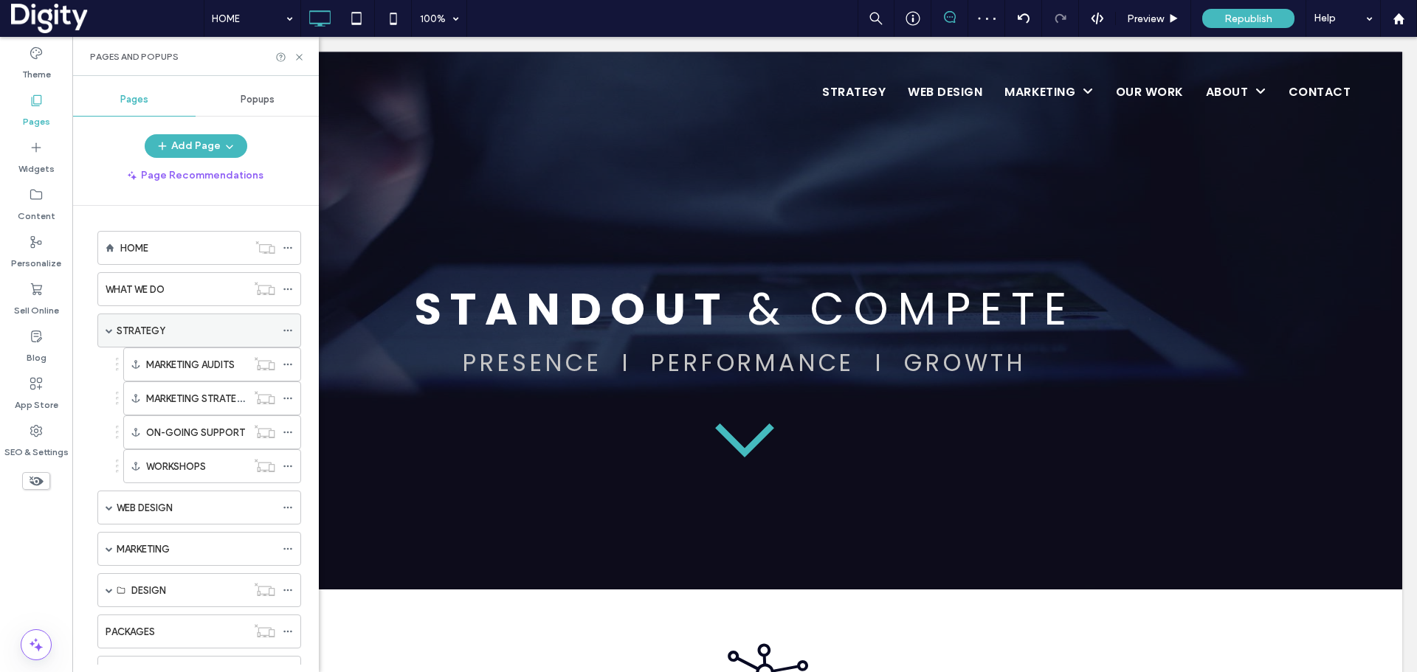
click at [110, 331] on span at bounding box center [109, 330] width 7 height 7
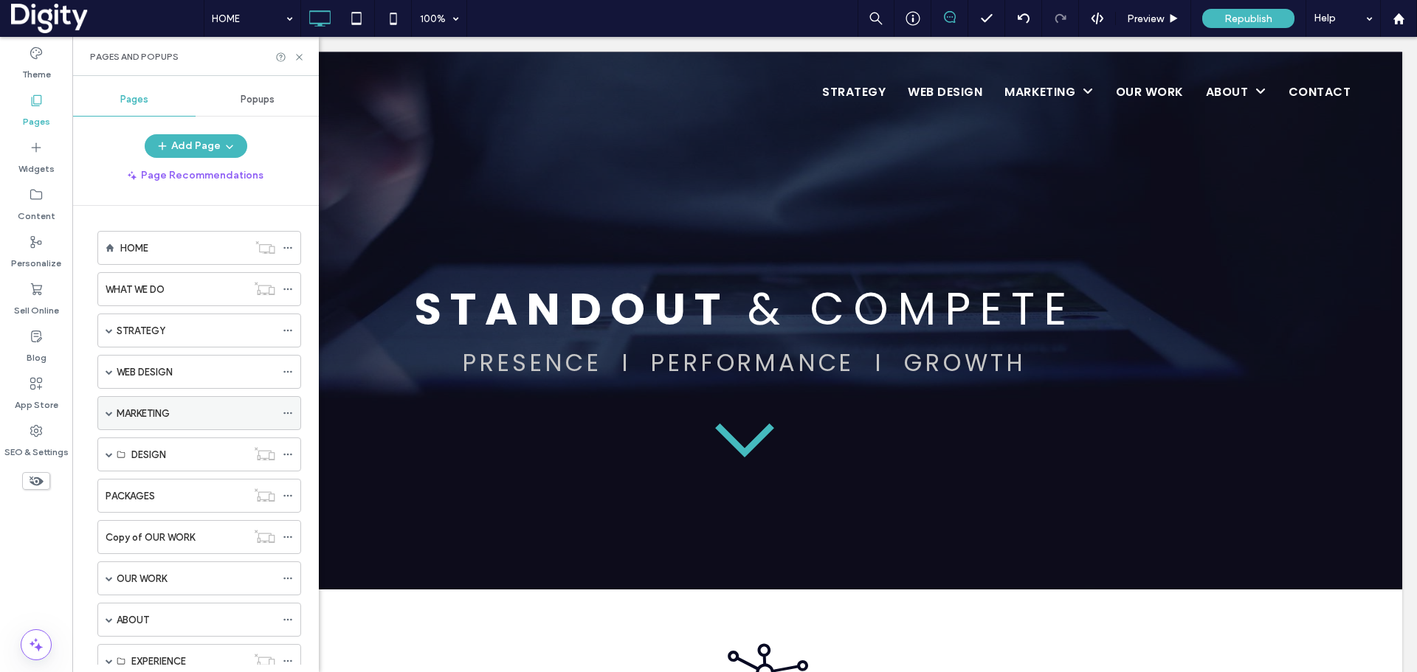
click at [288, 413] on use at bounding box center [287, 414] width 8 height 2
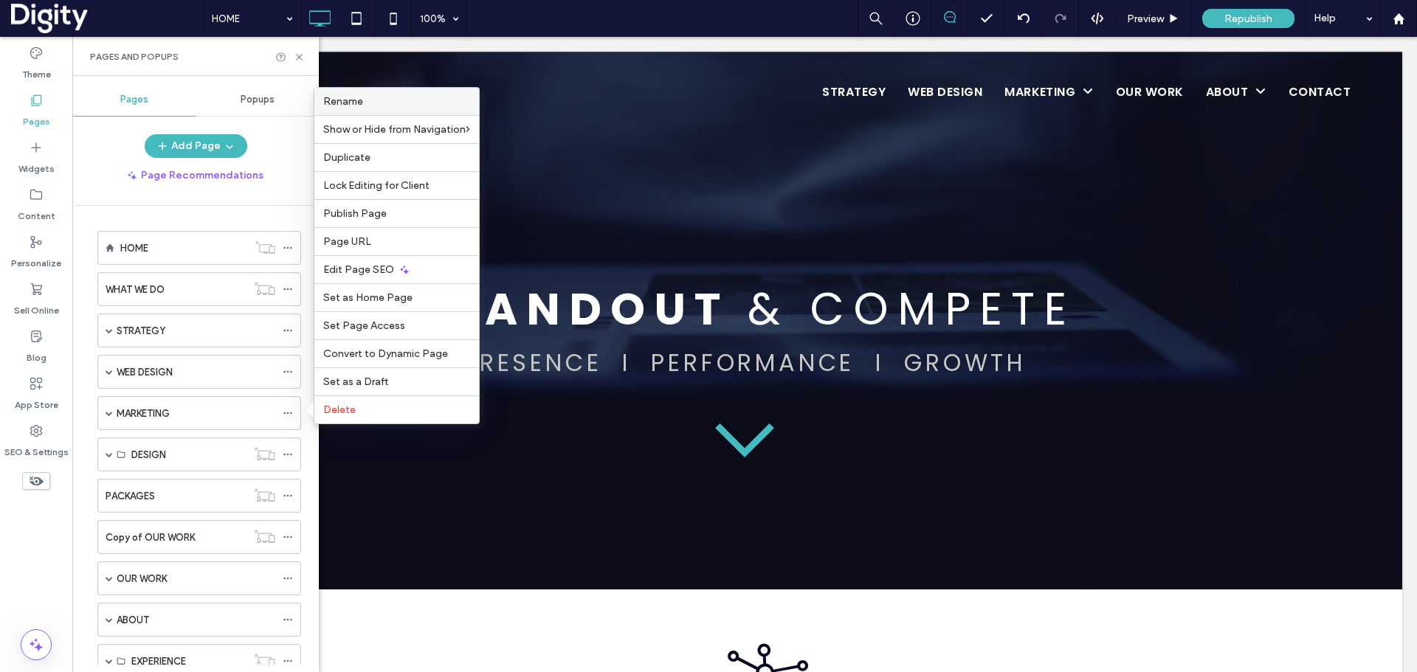
click at [385, 92] on div "Rename" at bounding box center [396, 101] width 165 height 27
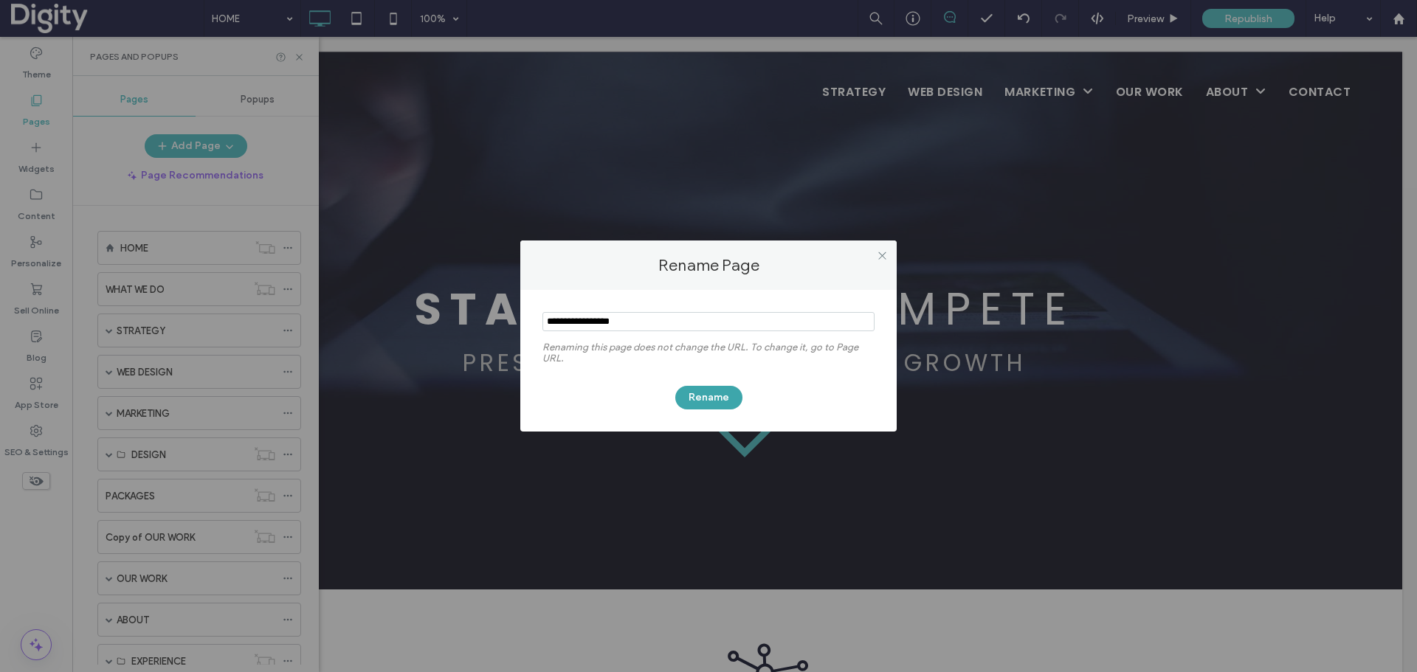
type input "**********"
click at [703, 393] on button "Rename" at bounding box center [708, 398] width 67 height 24
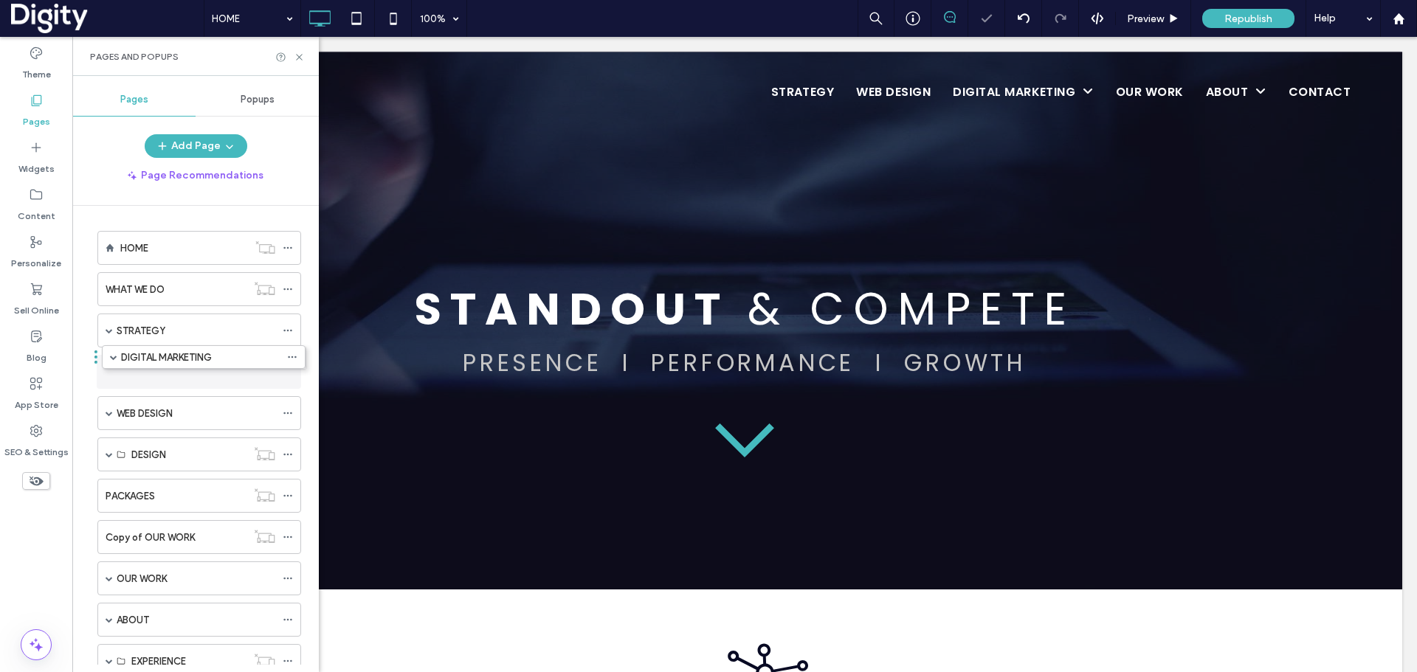
drag, startPoint x: 125, startPoint y: 409, endPoint x: 199, endPoint y: 401, distance: 75.0
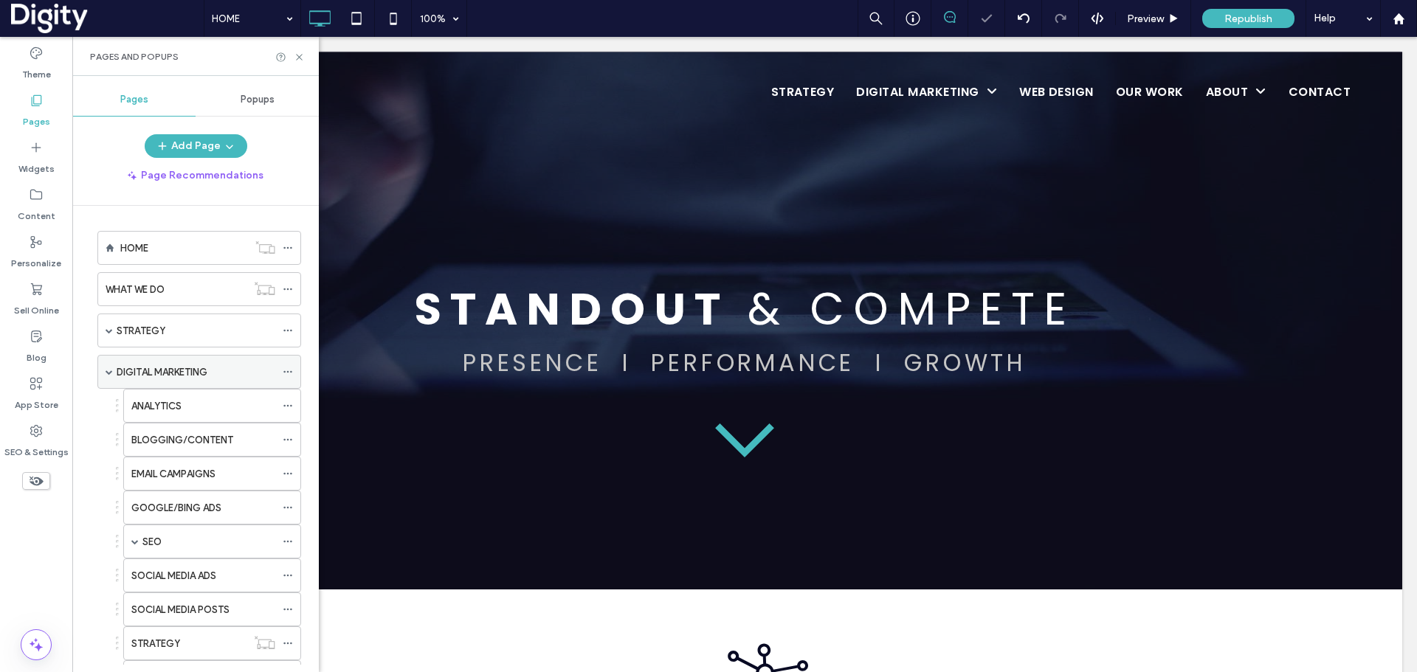
click at [108, 368] on span at bounding box center [109, 371] width 7 height 7
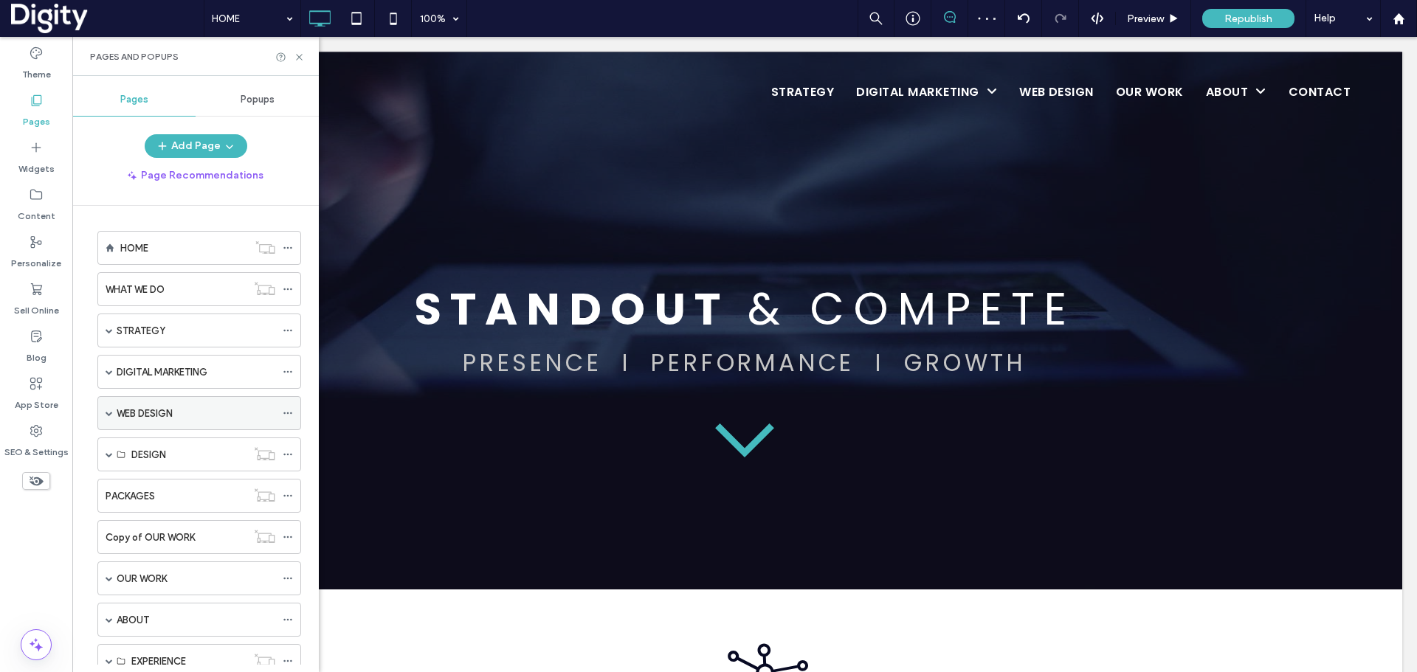
click at [289, 413] on use at bounding box center [287, 414] width 8 height 2
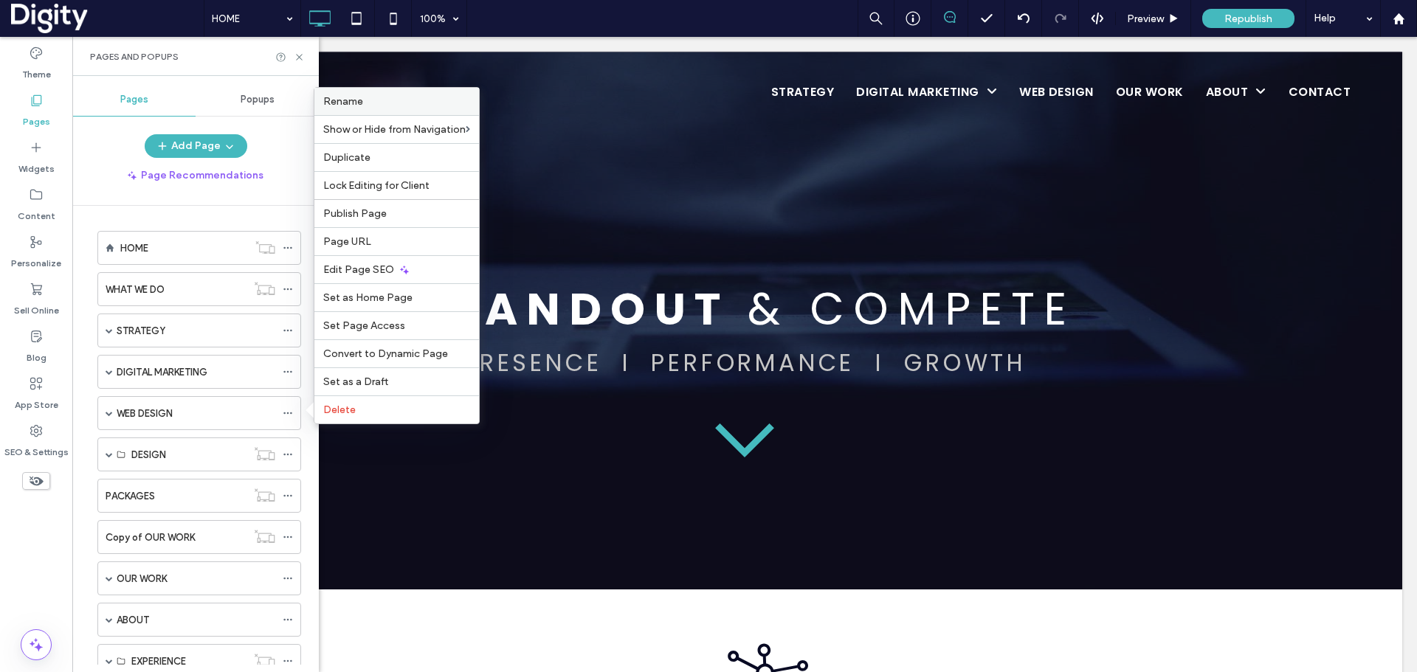
click at [366, 100] on label "Rename" at bounding box center [396, 101] width 147 height 13
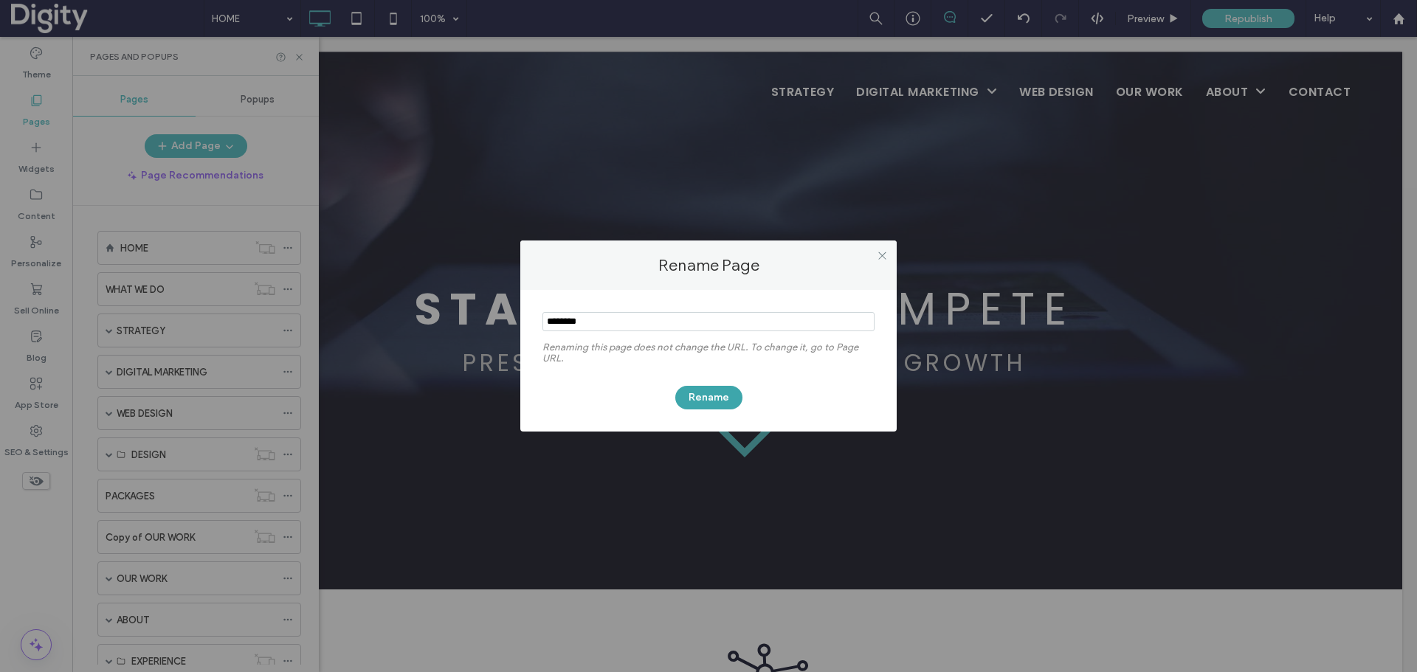
type input "********"
click at [700, 398] on button "Rename" at bounding box center [708, 398] width 67 height 24
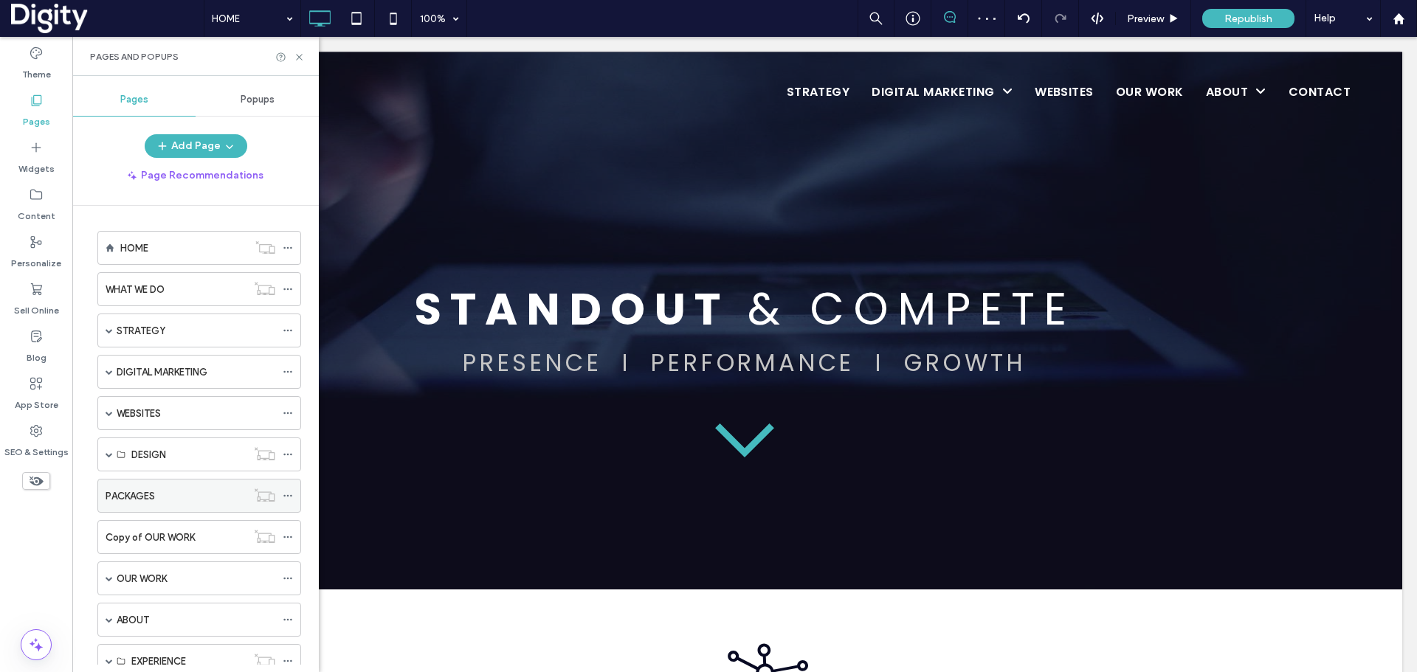
scroll to position [185, 0]
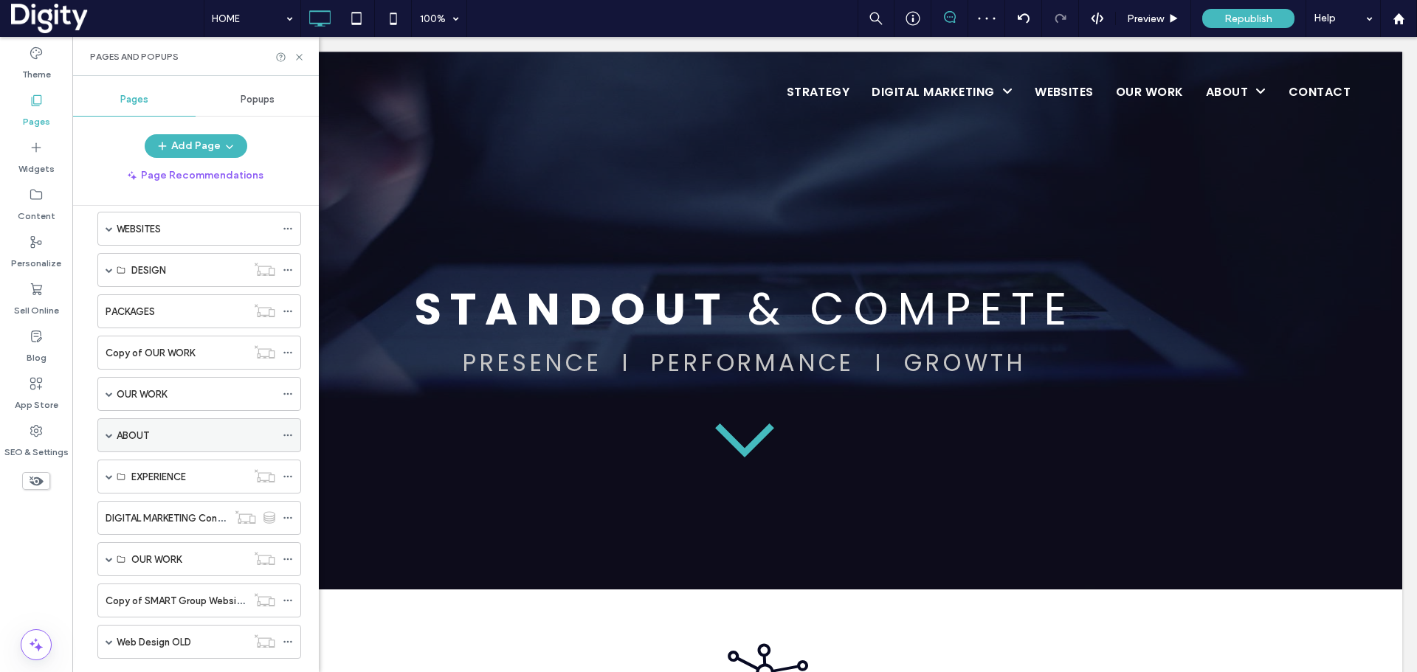
click at [107, 432] on span at bounding box center [109, 435] width 7 height 7
drag, startPoint x: 163, startPoint y: 639, endPoint x: 143, endPoint y: 430, distance: 209.8
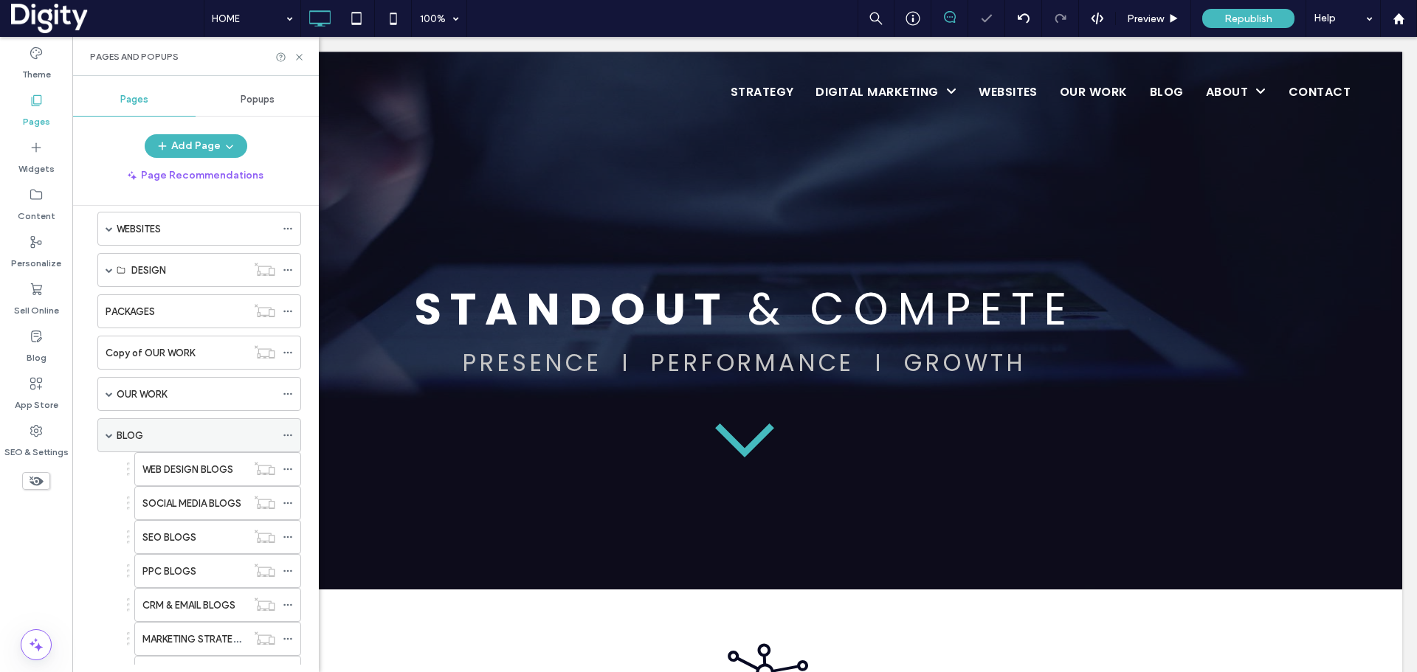
click at [108, 432] on span at bounding box center [109, 435] width 7 height 7
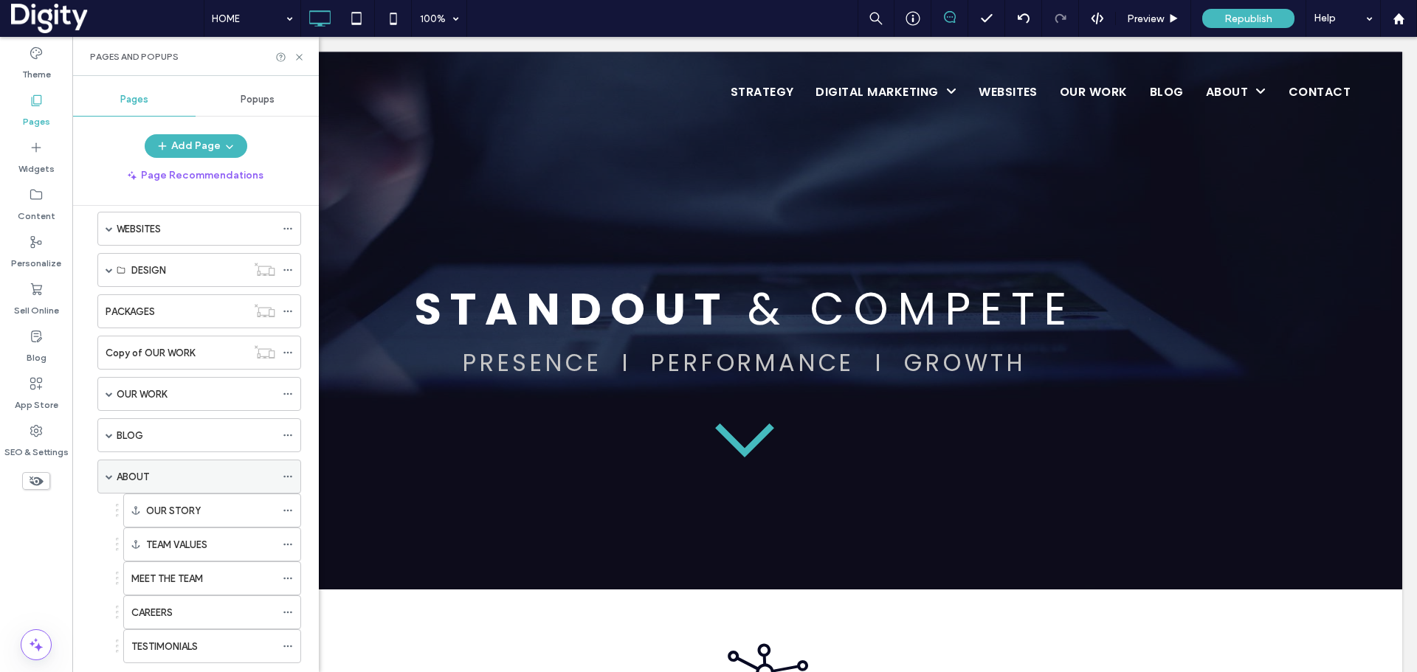
click at [106, 476] on span at bounding box center [109, 476] width 7 height 7
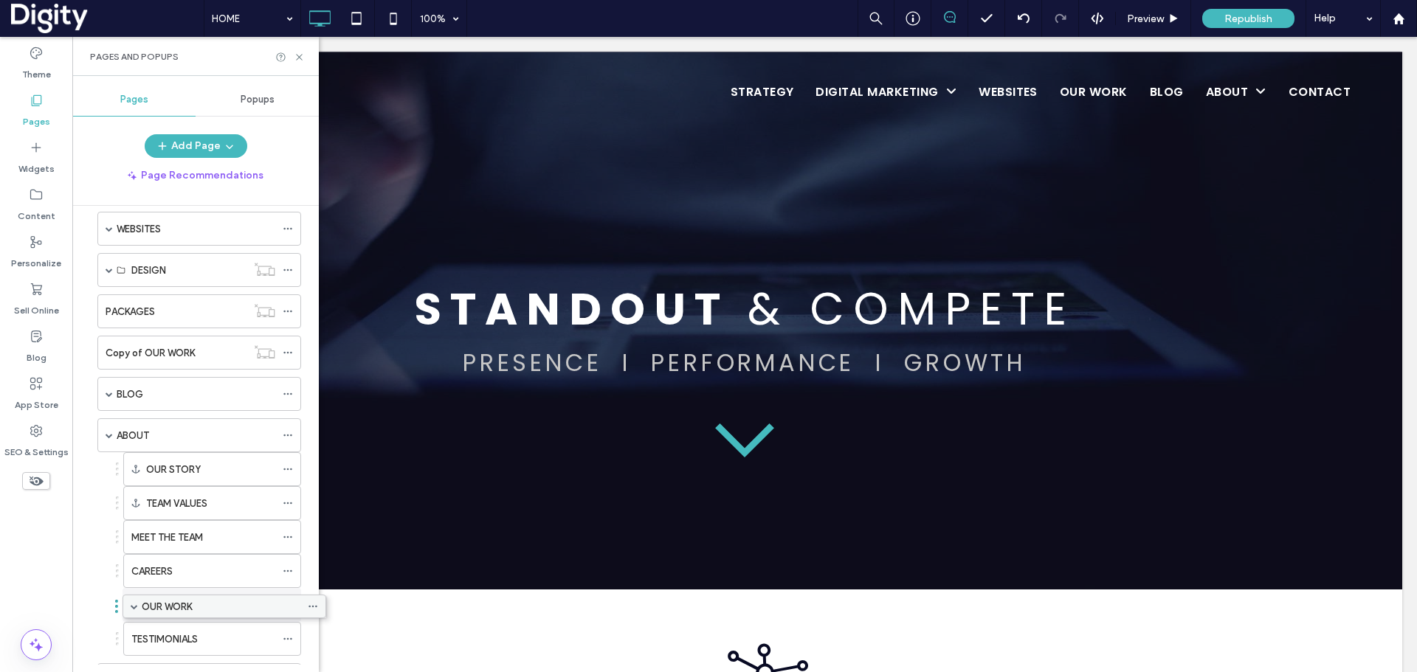
drag, startPoint x: 128, startPoint y: 390, endPoint x: 153, endPoint y: 608, distance: 219.9
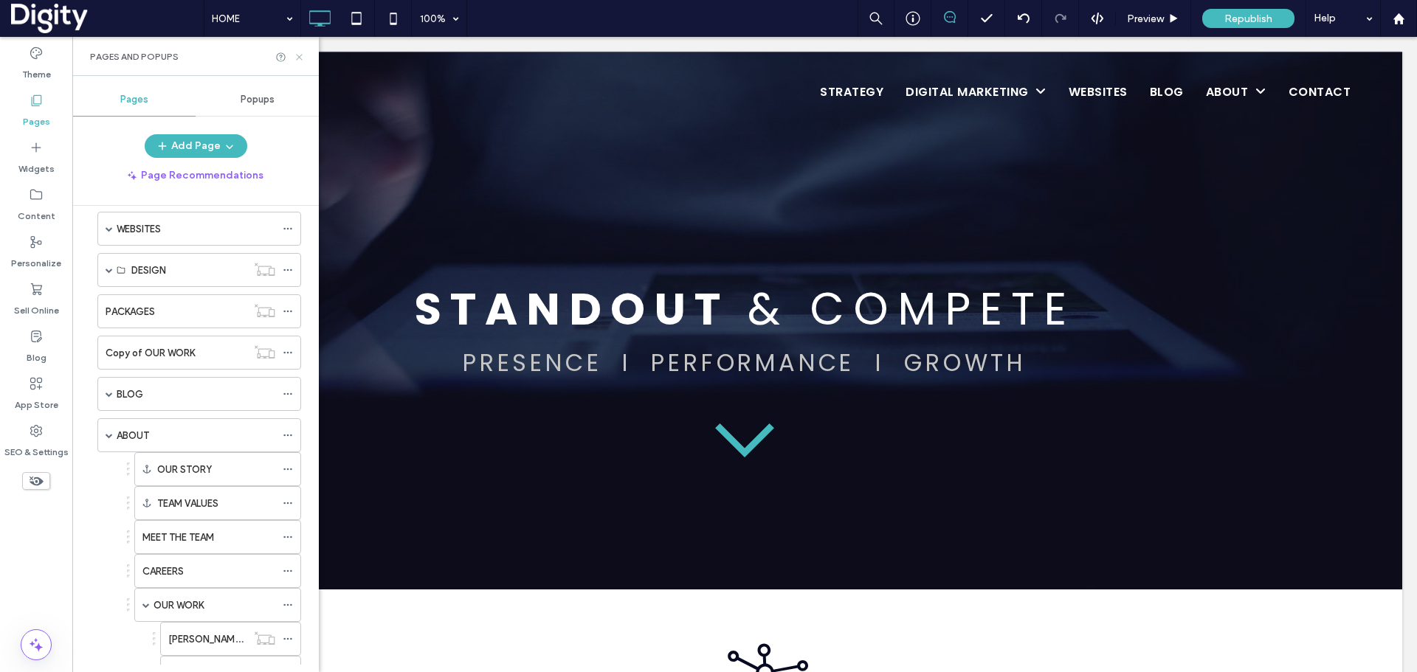
click at [300, 60] on icon at bounding box center [299, 57] width 11 height 11
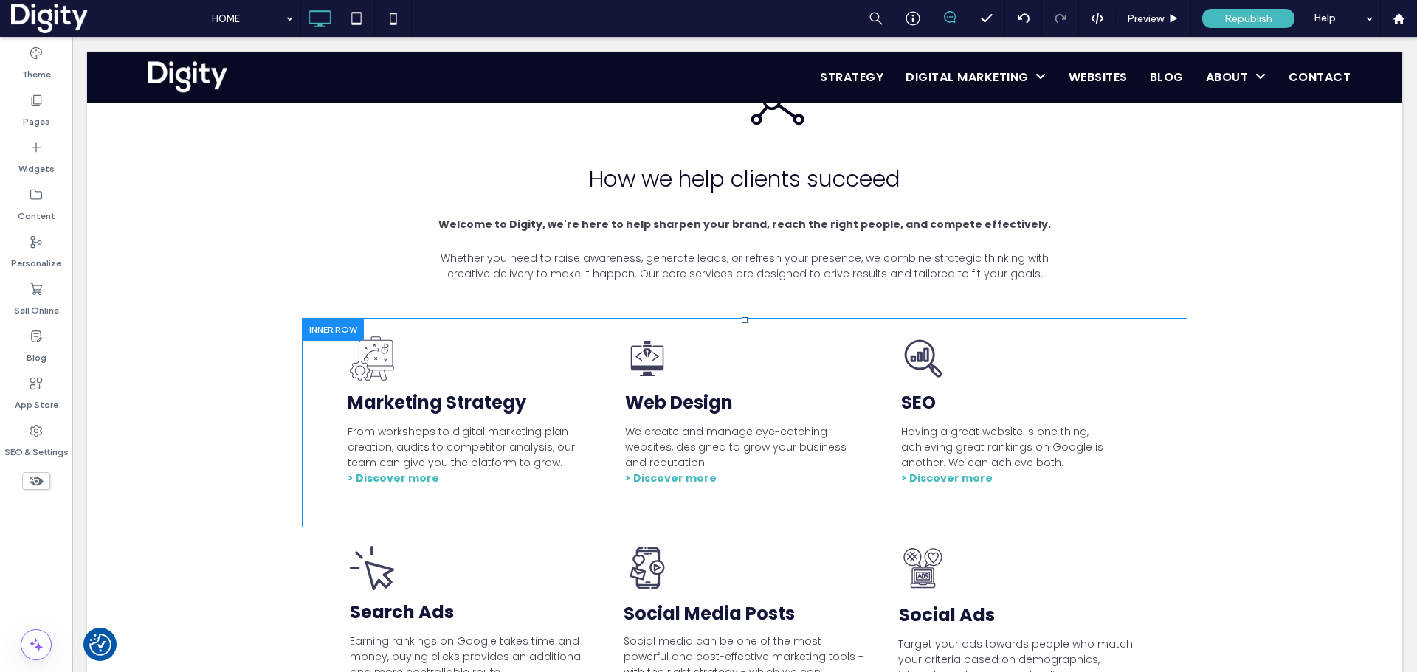
scroll to position [461, 0]
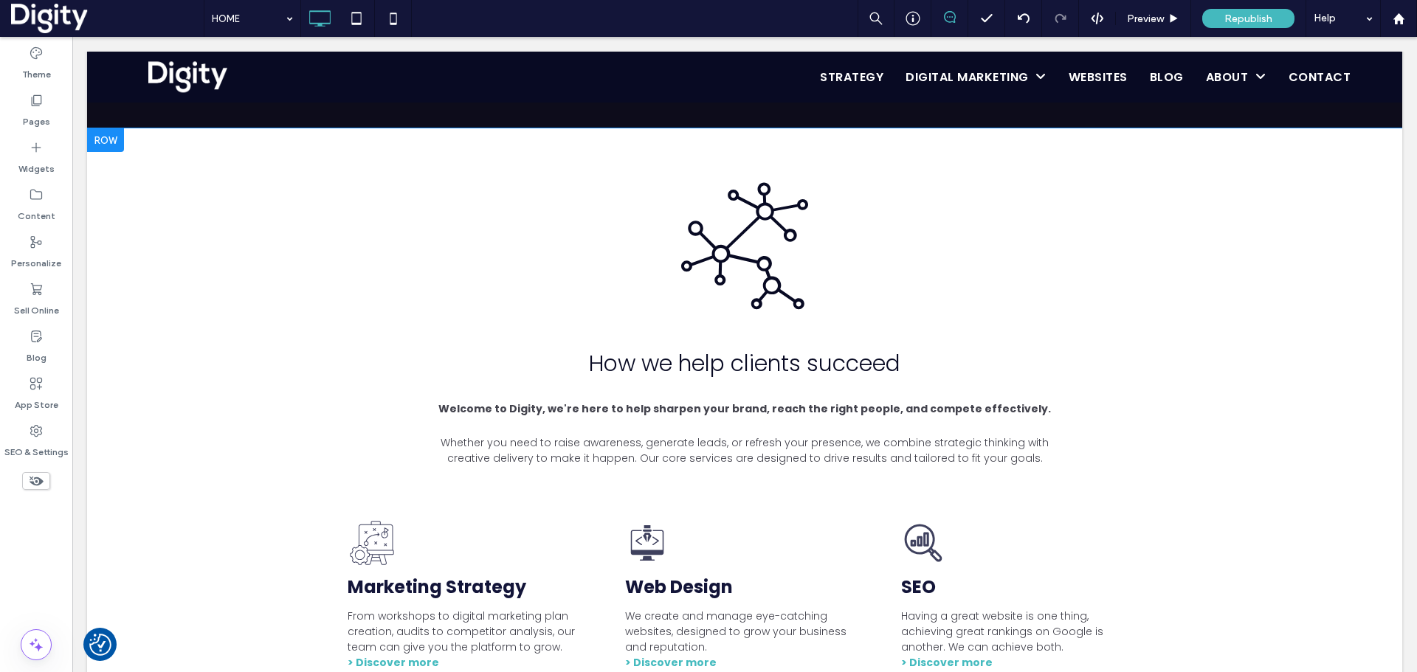
click at [102, 137] on div at bounding box center [105, 140] width 37 height 24
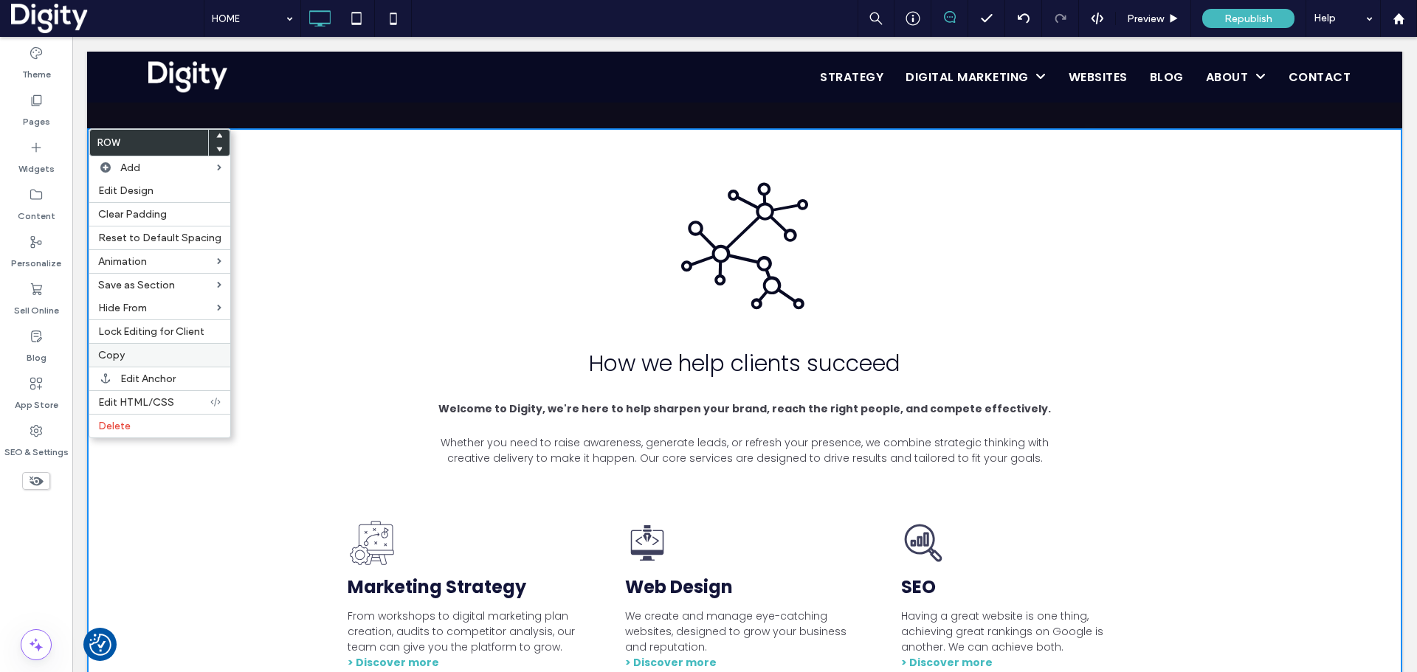
click at [129, 354] on label "Copy" at bounding box center [159, 355] width 123 height 13
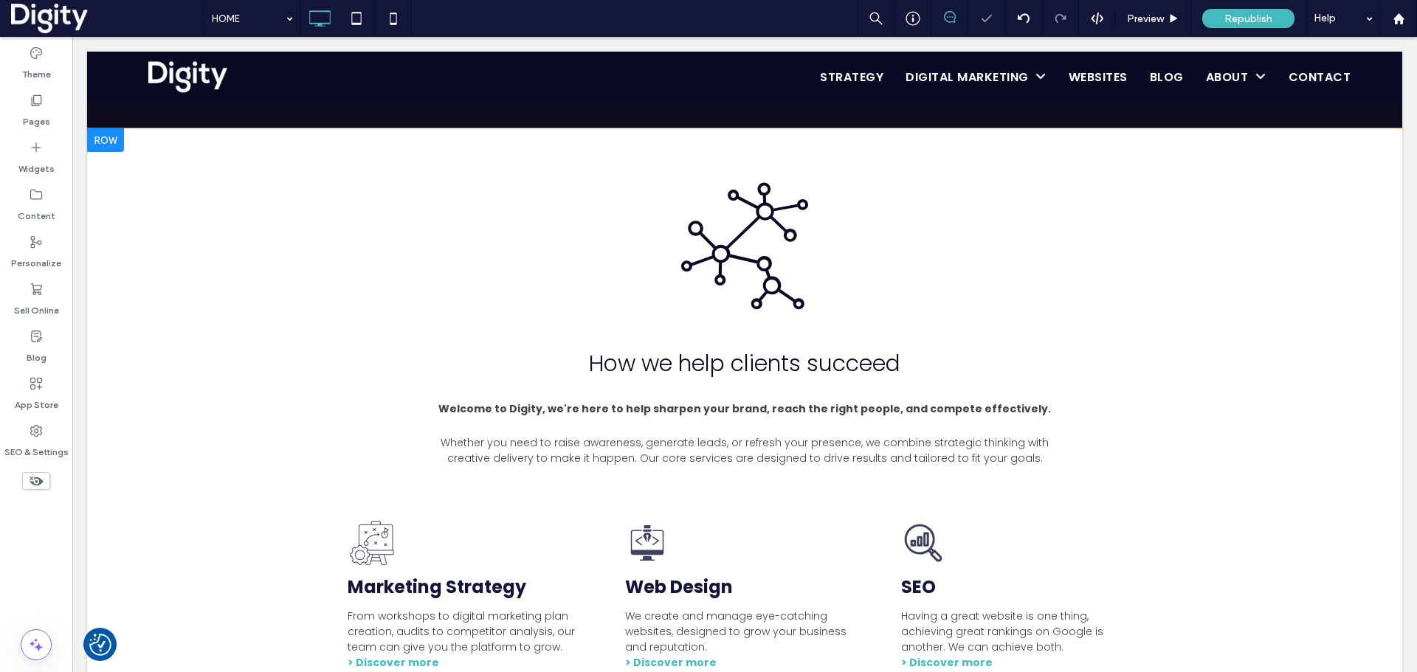
click at [111, 134] on div at bounding box center [105, 140] width 37 height 24
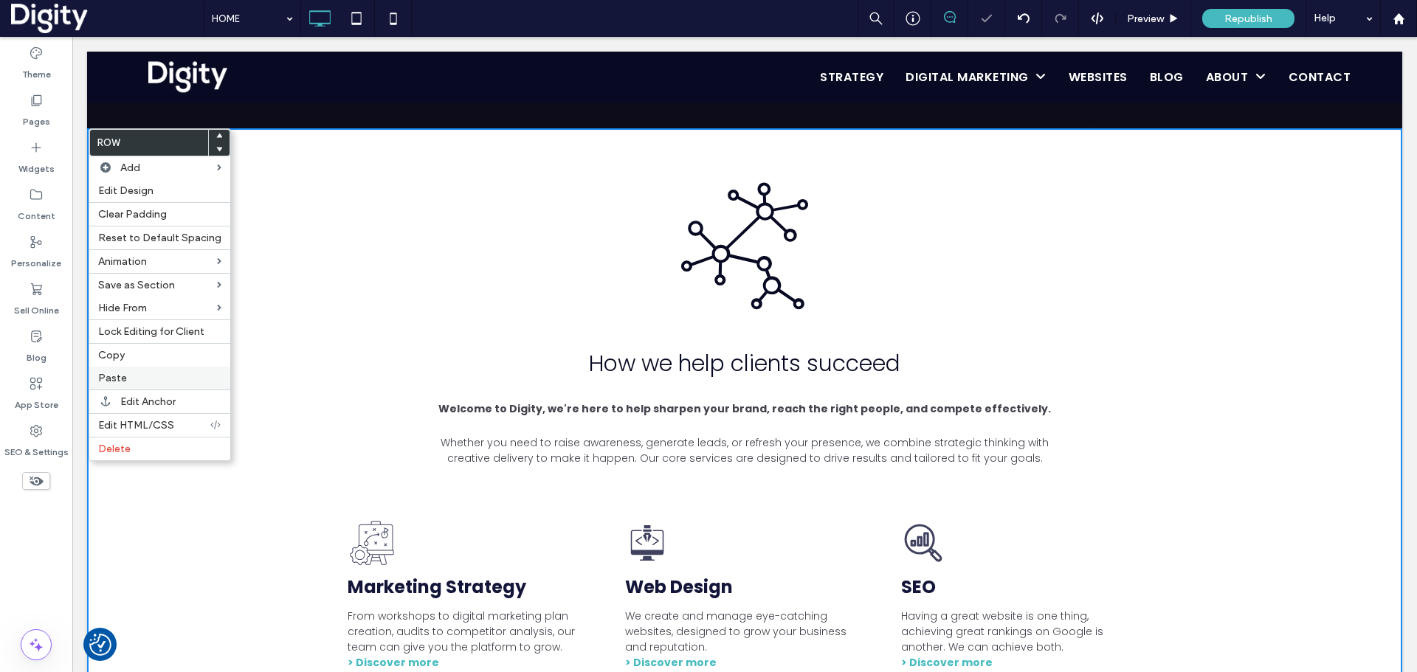
click at [148, 374] on label "Paste" at bounding box center [159, 378] width 123 height 13
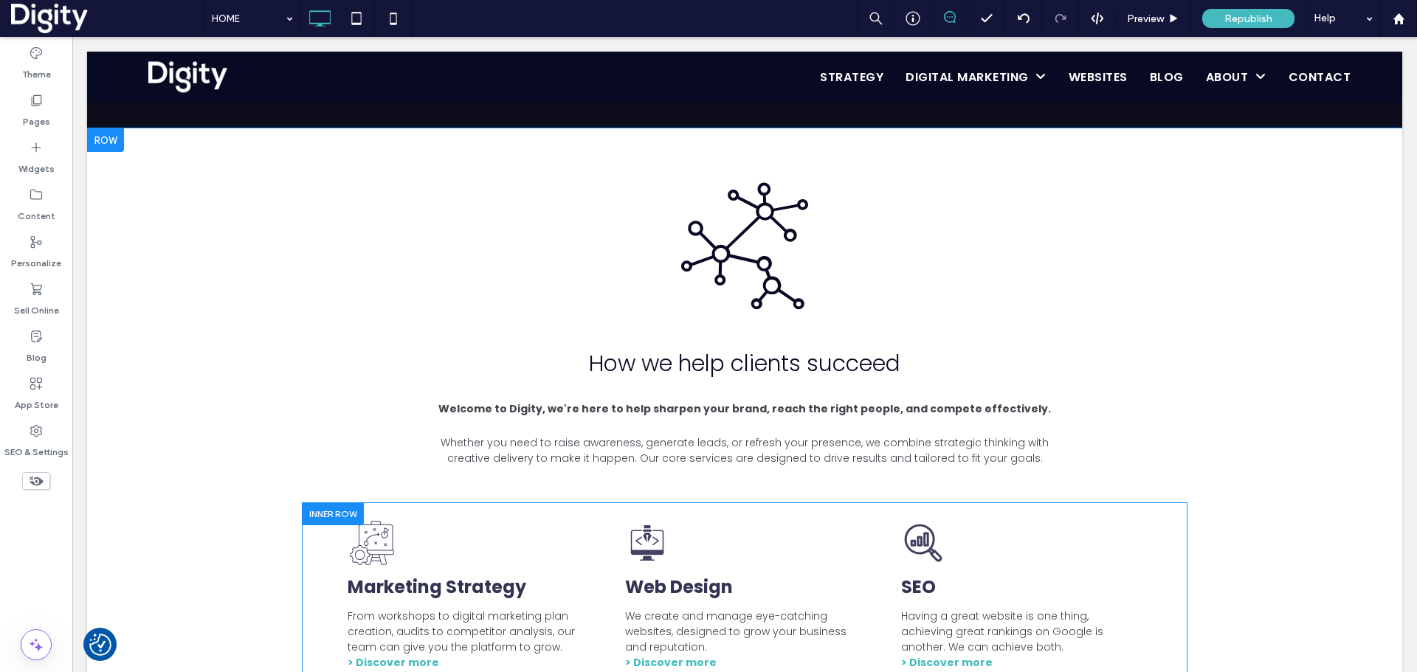
scroll to position [554, 0]
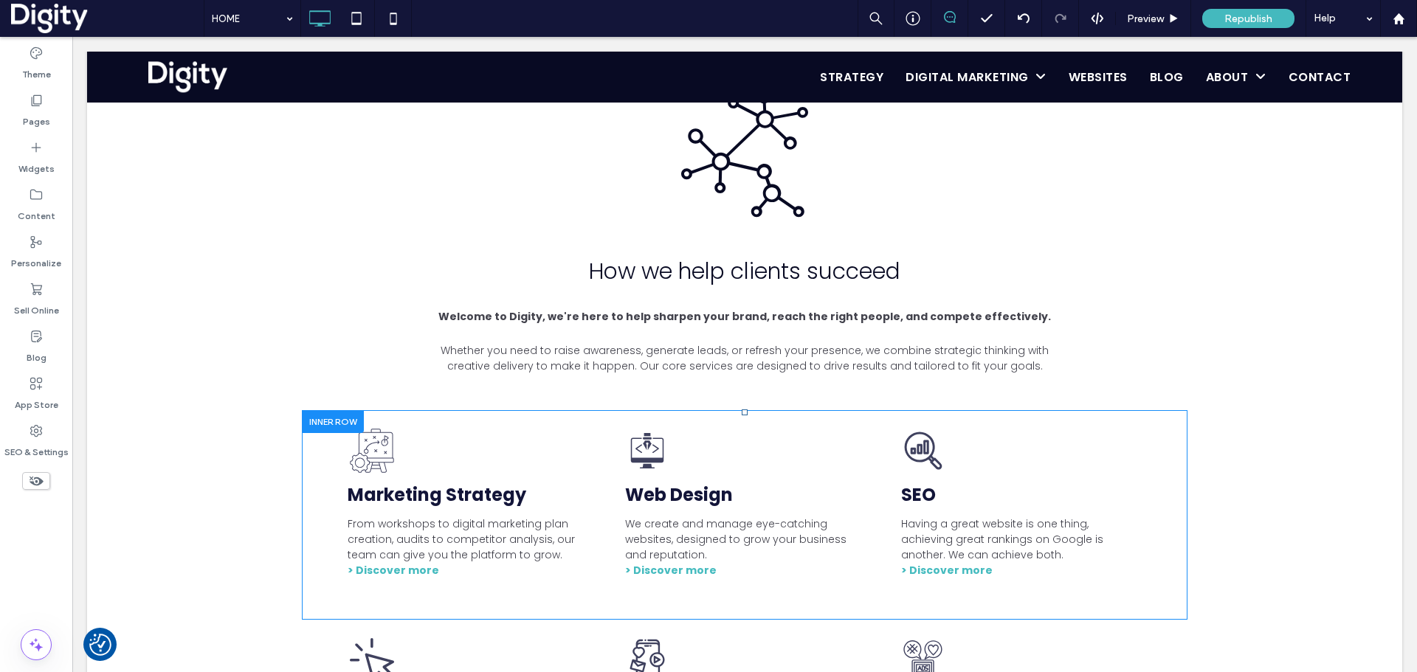
click at [331, 412] on div at bounding box center [333, 421] width 62 height 23
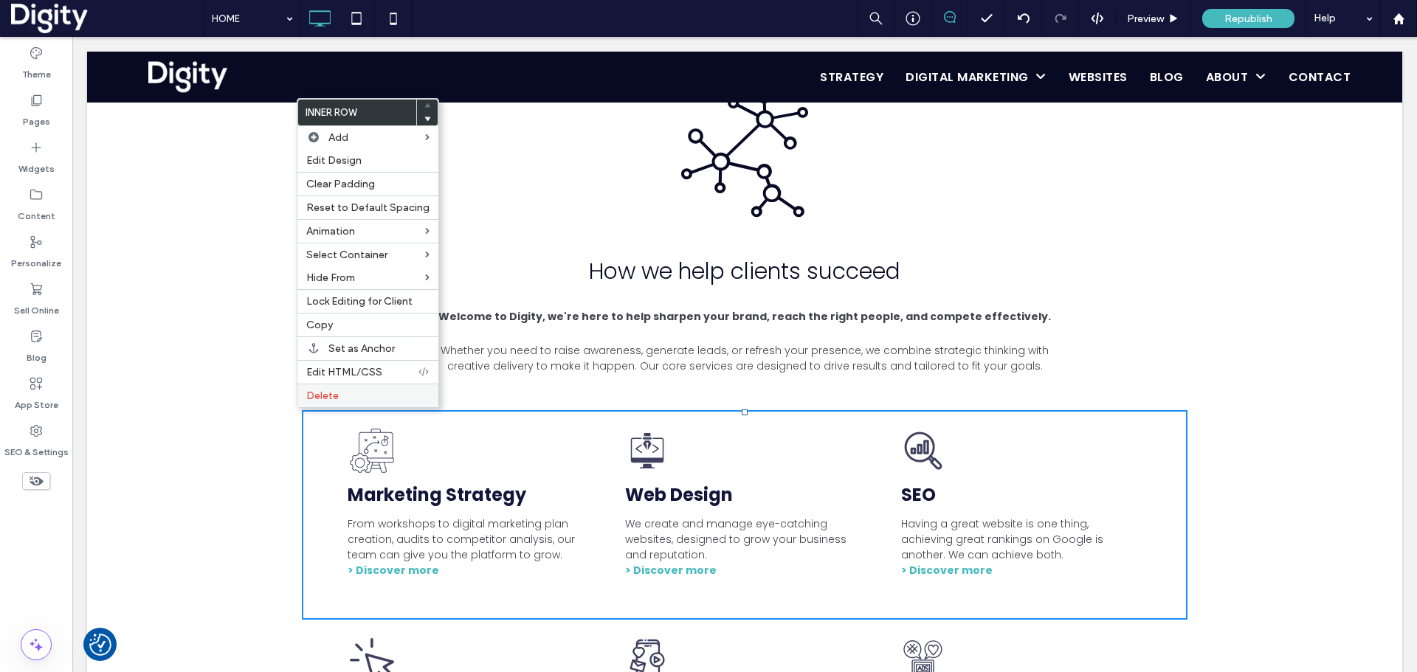
click at [329, 396] on span "Delete" at bounding box center [322, 396] width 32 height 13
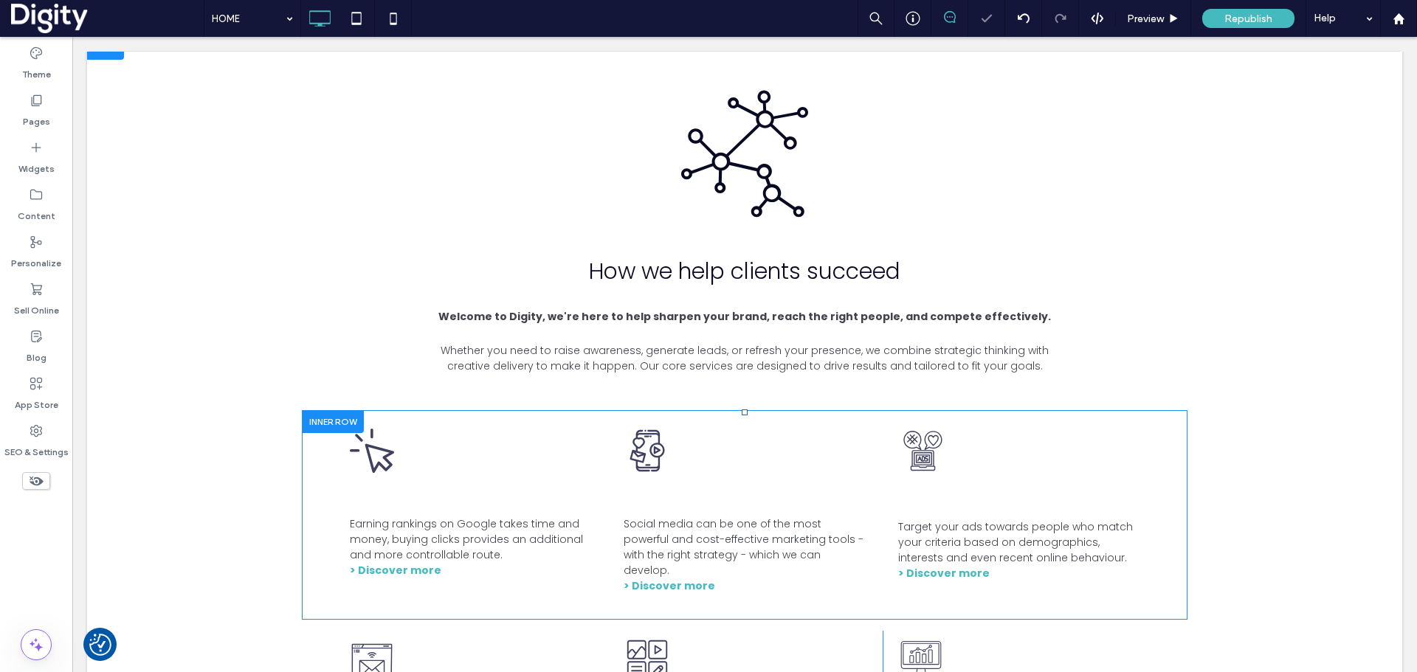
click at [325, 415] on div at bounding box center [333, 421] width 62 height 23
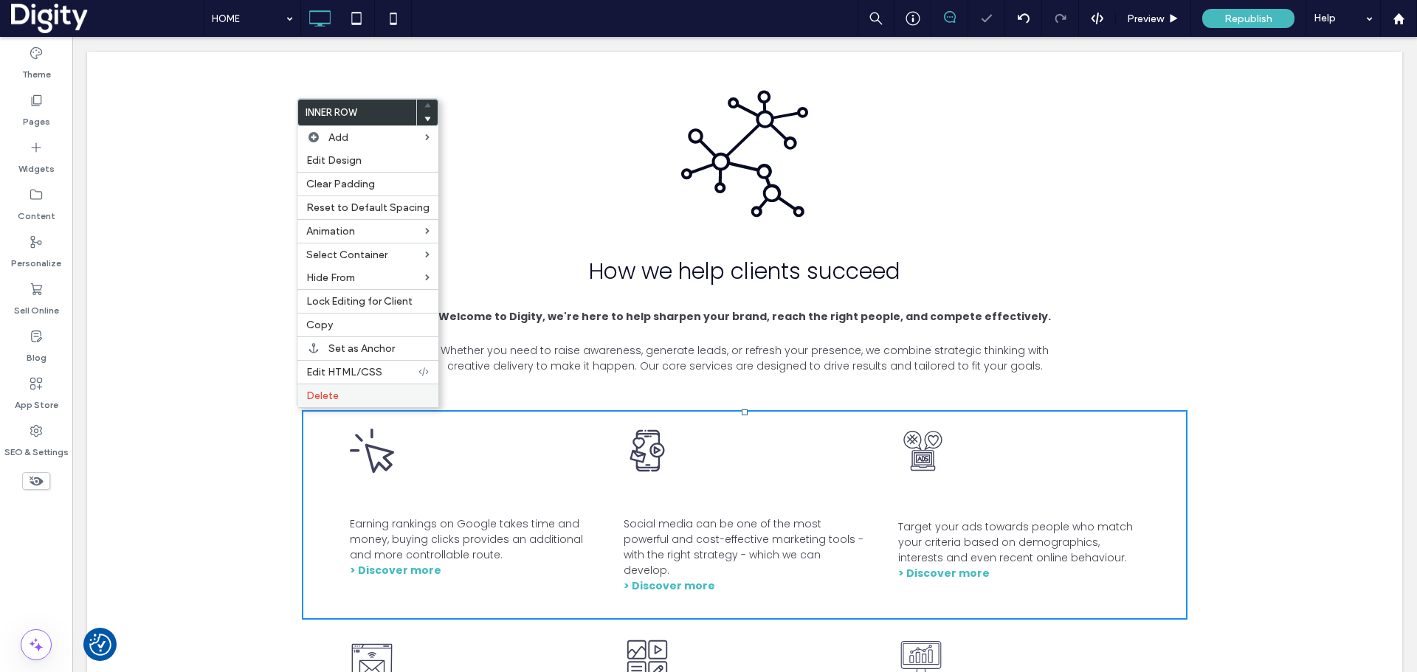
click at [325, 396] on span "Delete" at bounding box center [322, 396] width 32 height 13
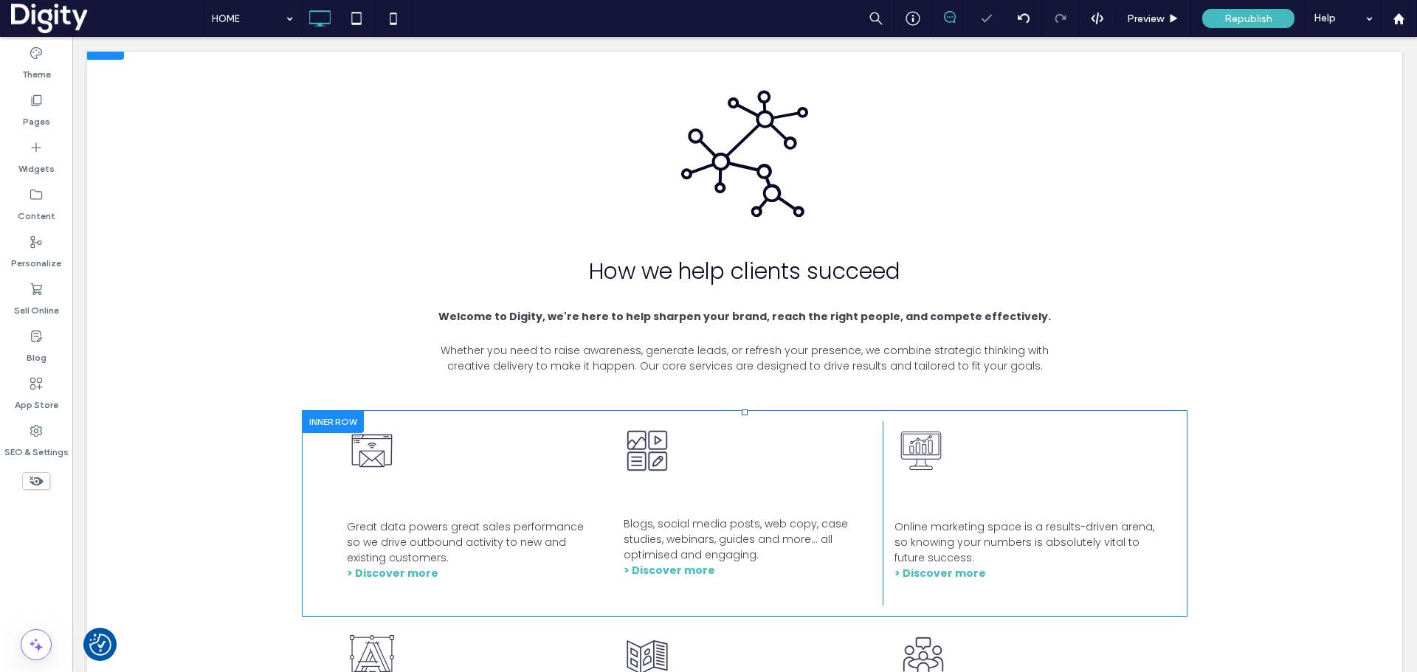
click at [320, 421] on div at bounding box center [333, 421] width 62 height 23
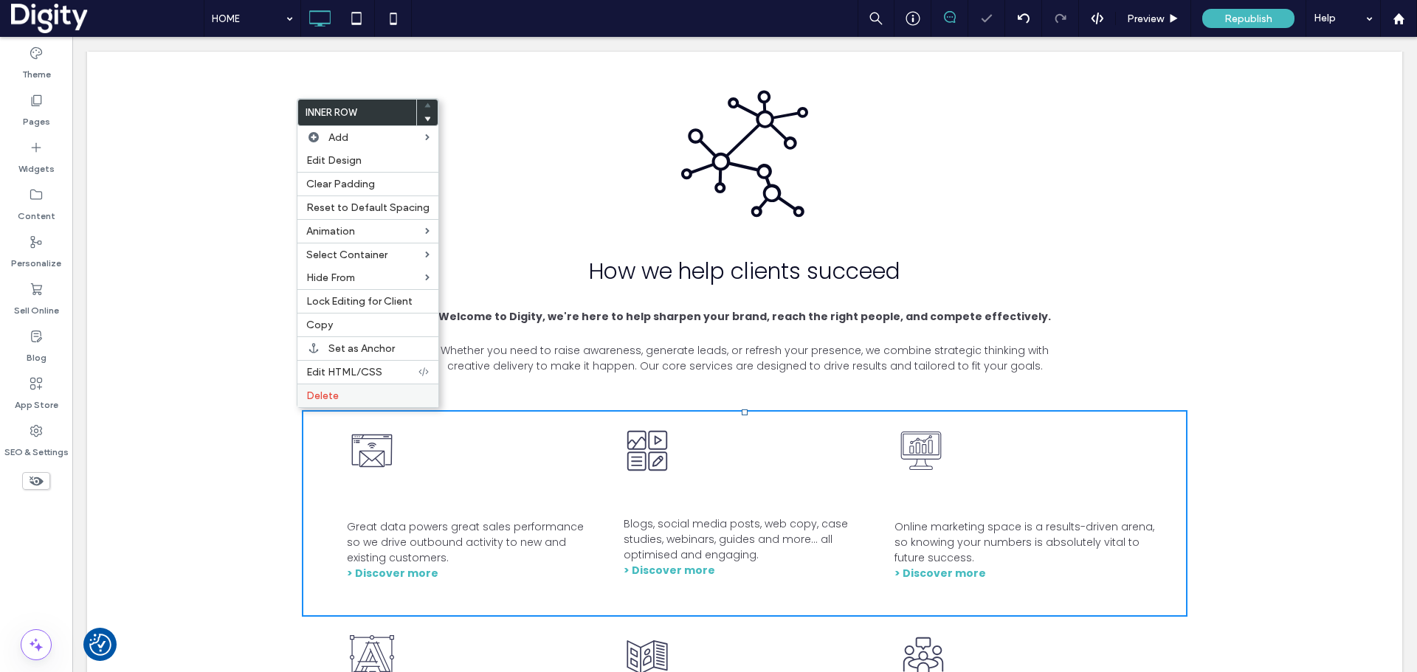
click at [323, 389] on div "Delete" at bounding box center [367, 396] width 141 height 24
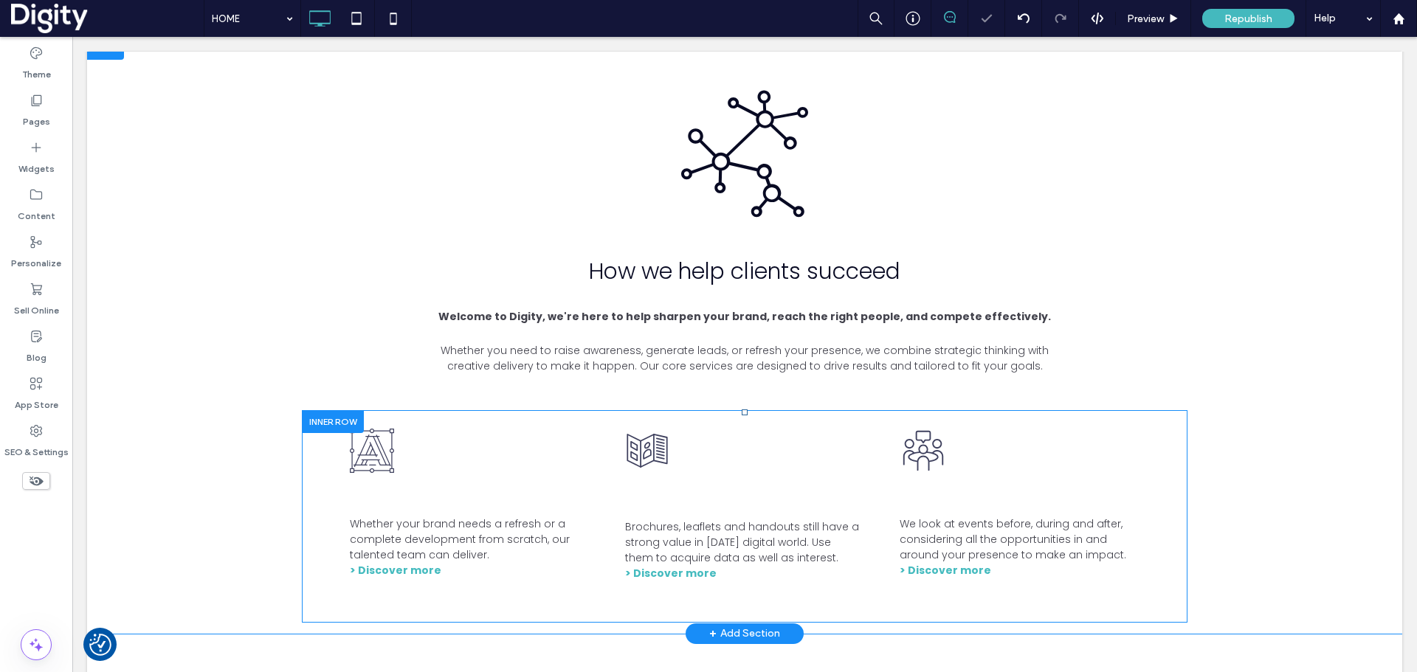
click at [318, 417] on div at bounding box center [333, 421] width 62 height 23
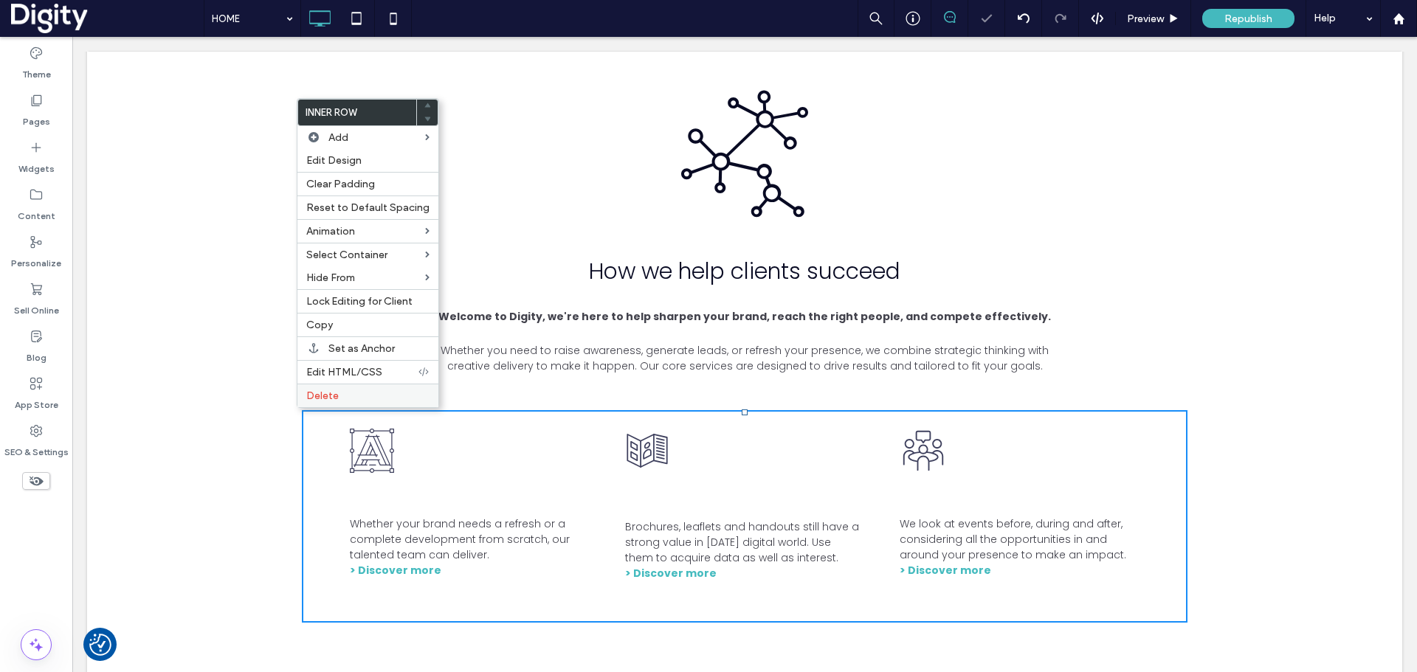
click at [326, 393] on span "Delete" at bounding box center [322, 396] width 32 height 13
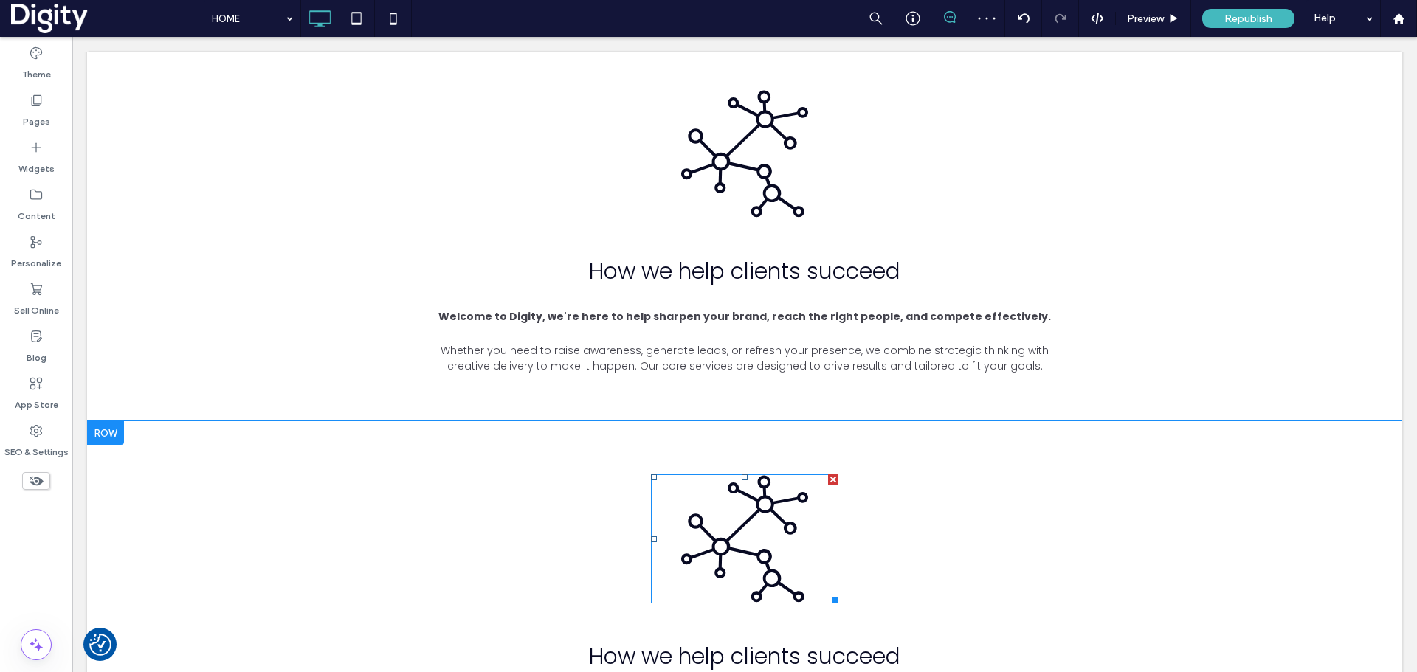
click at [828, 475] on div at bounding box center [833, 480] width 10 height 10
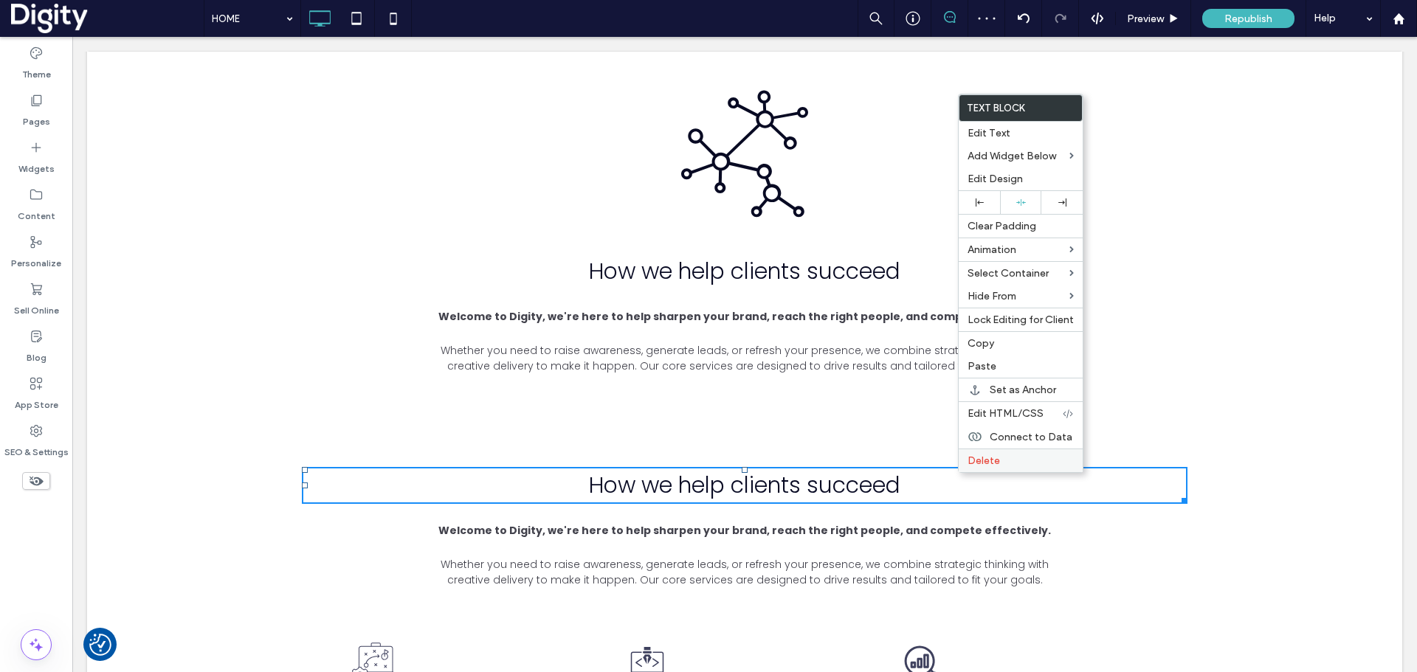
click at [965, 460] on div "Delete" at bounding box center [1021, 461] width 124 height 24
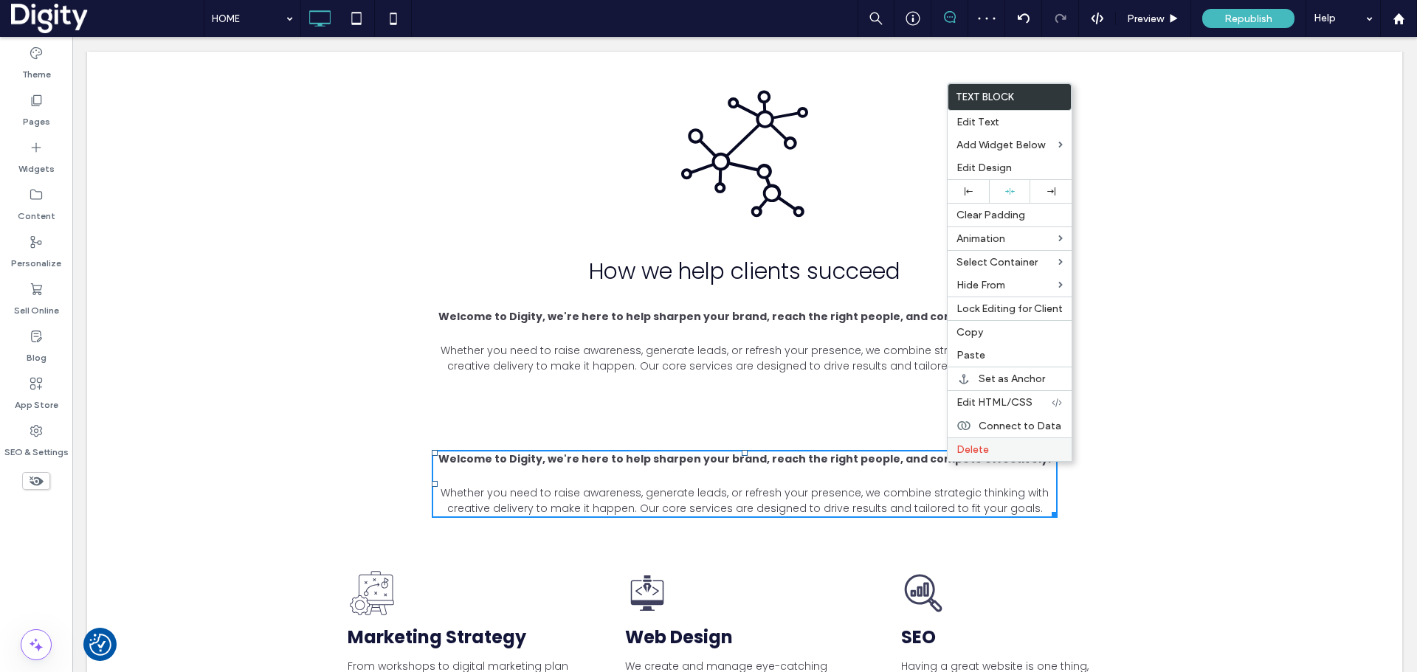
click at [974, 451] on span "Delete" at bounding box center [972, 450] width 32 height 13
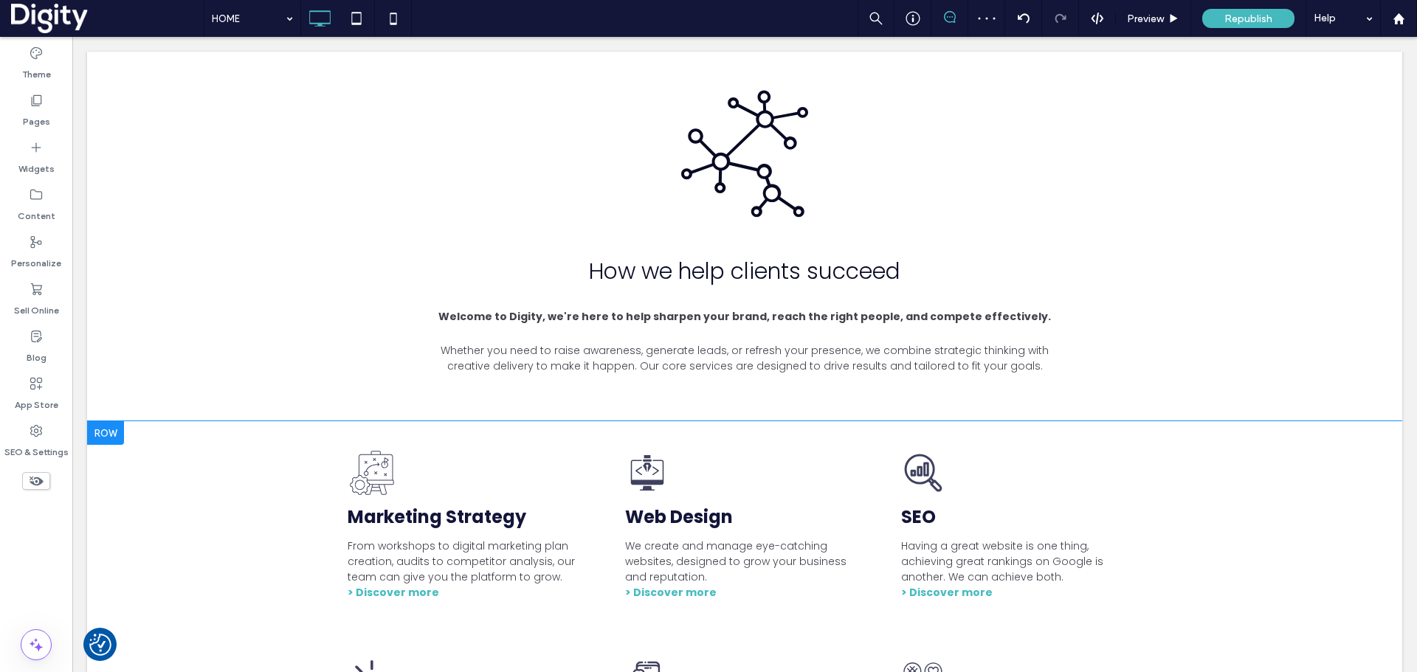
click at [117, 428] on div at bounding box center [105, 433] width 37 height 24
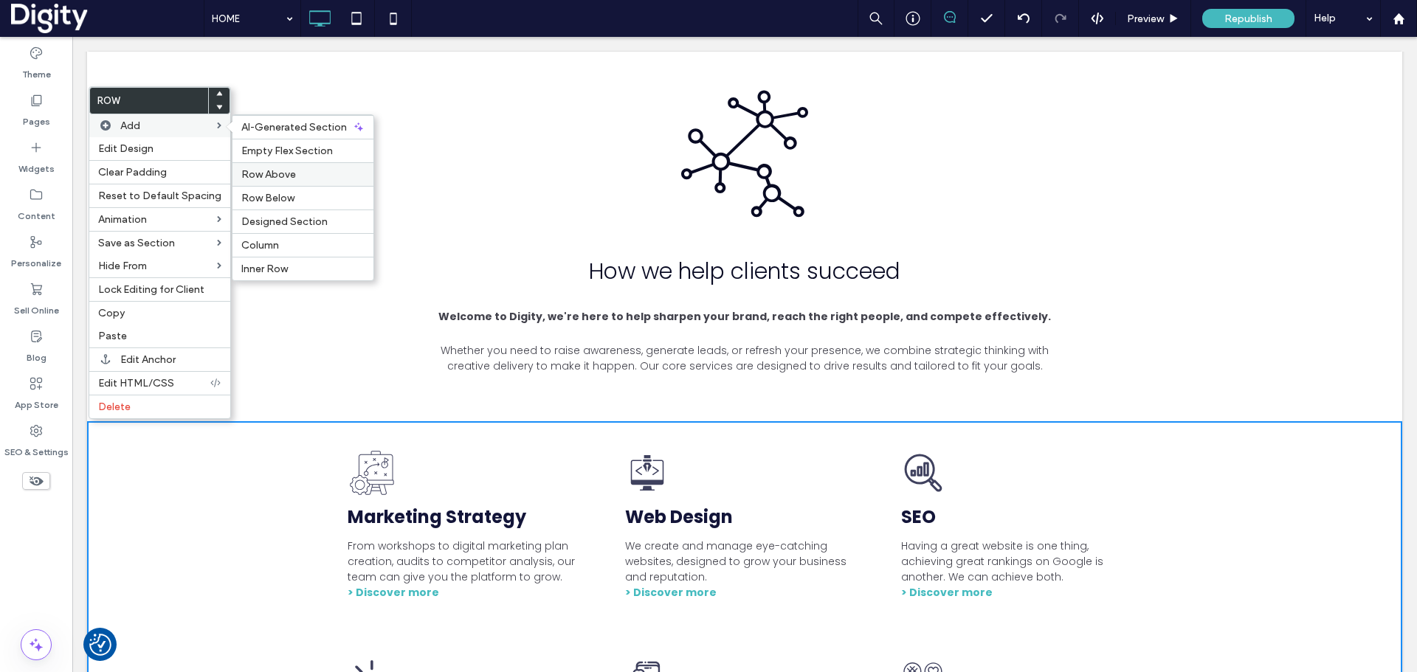
drag, startPoint x: 277, startPoint y: 170, endPoint x: 232, endPoint y: 168, distance: 45.1
click at [277, 170] on span "Row Above" at bounding box center [268, 174] width 55 height 13
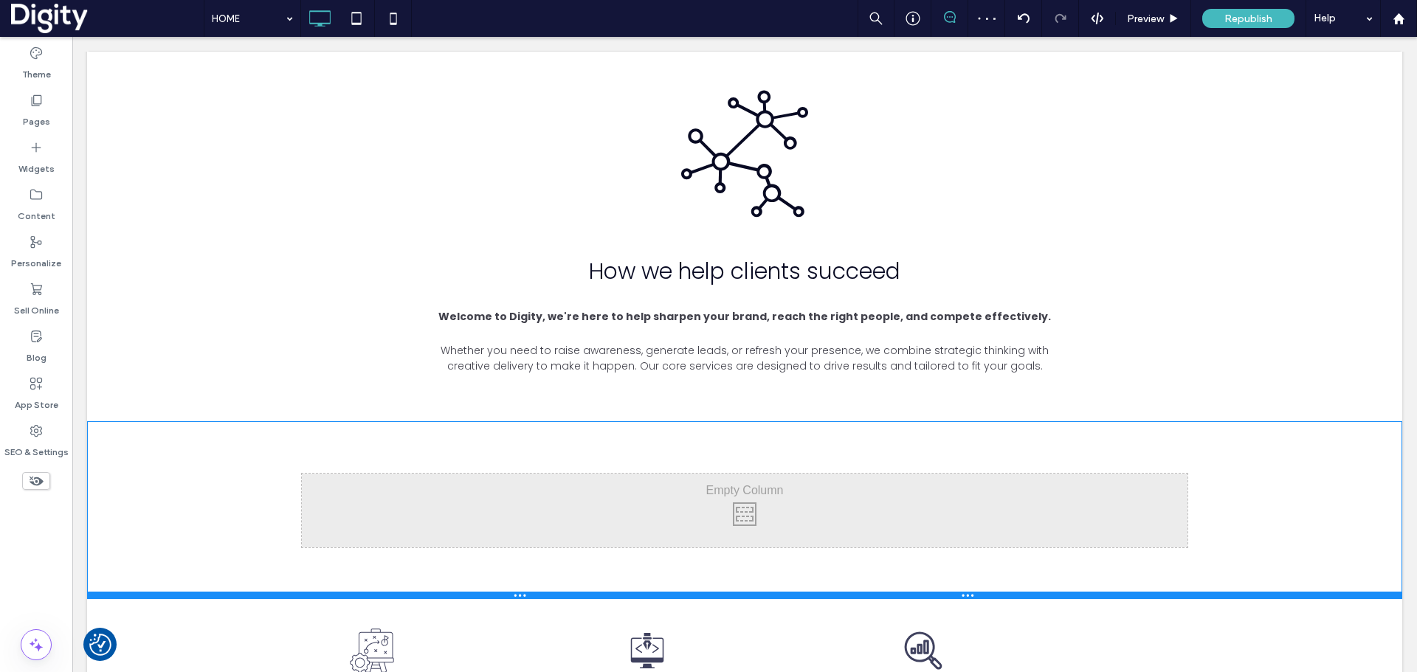
drag, startPoint x: 301, startPoint y: 512, endPoint x: 322, endPoint y: 594, distance: 84.5
click at [322, 594] on div at bounding box center [744, 595] width 1315 height 7
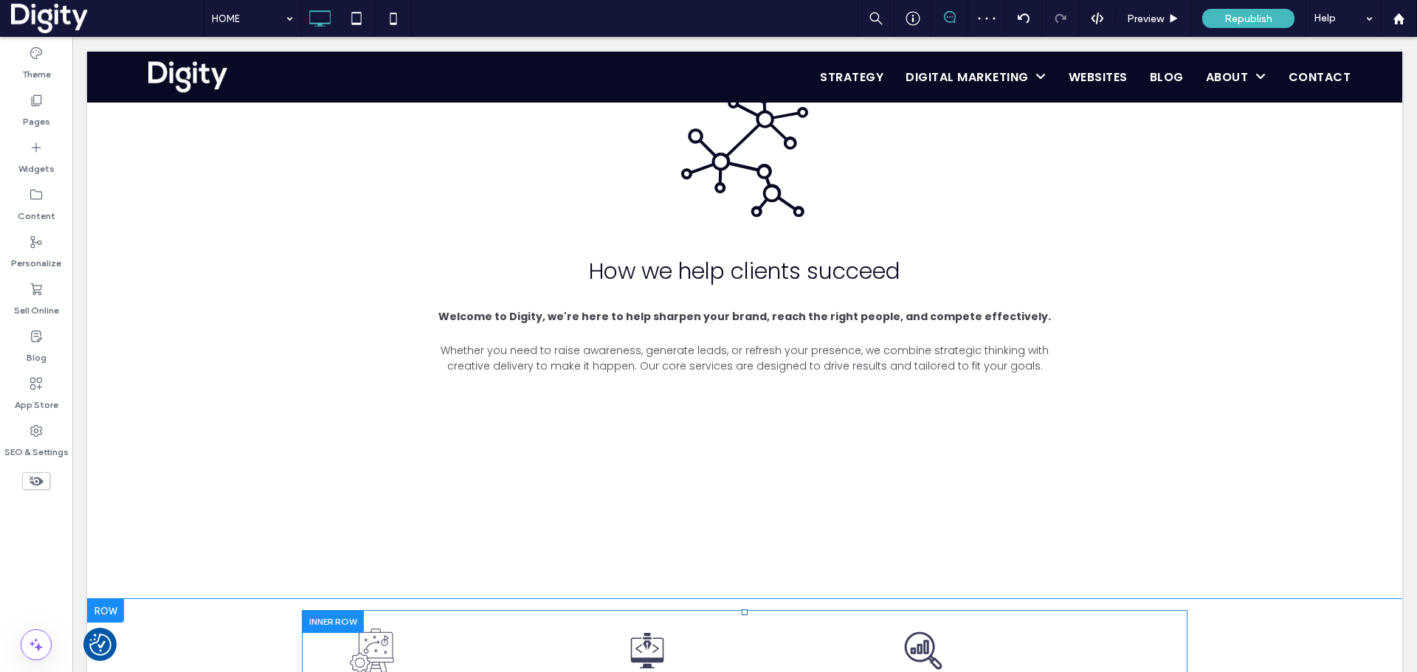
scroll to position [830, 0]
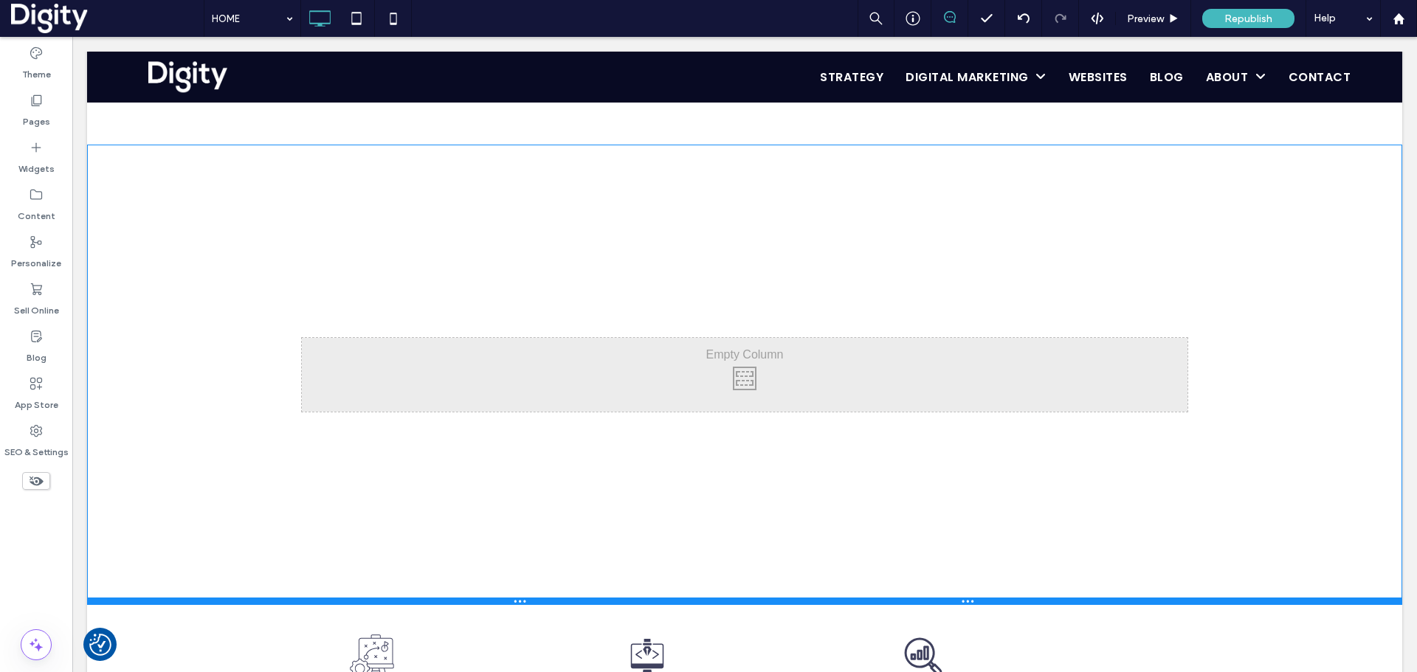
drag, startPoint x: 290, startPoint y: 319, endPoint x: 383, endPoint y: 630, distance: 325.0
click at [312, 602] on div at bounding box center [744, 601] width 1315 height 7
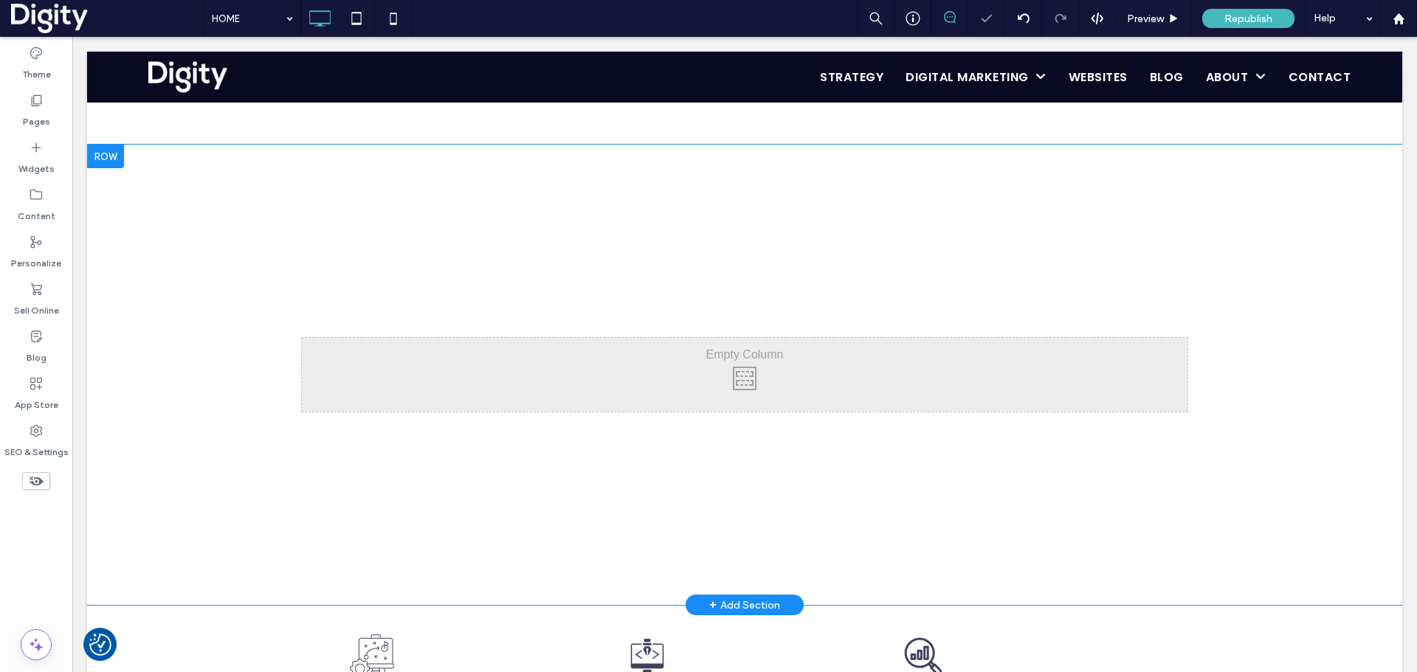
click at [203, 213] on div "Click To Paste Click To Paste Row + Add Section" at bounding box center [744, 375] width 1315 height 461
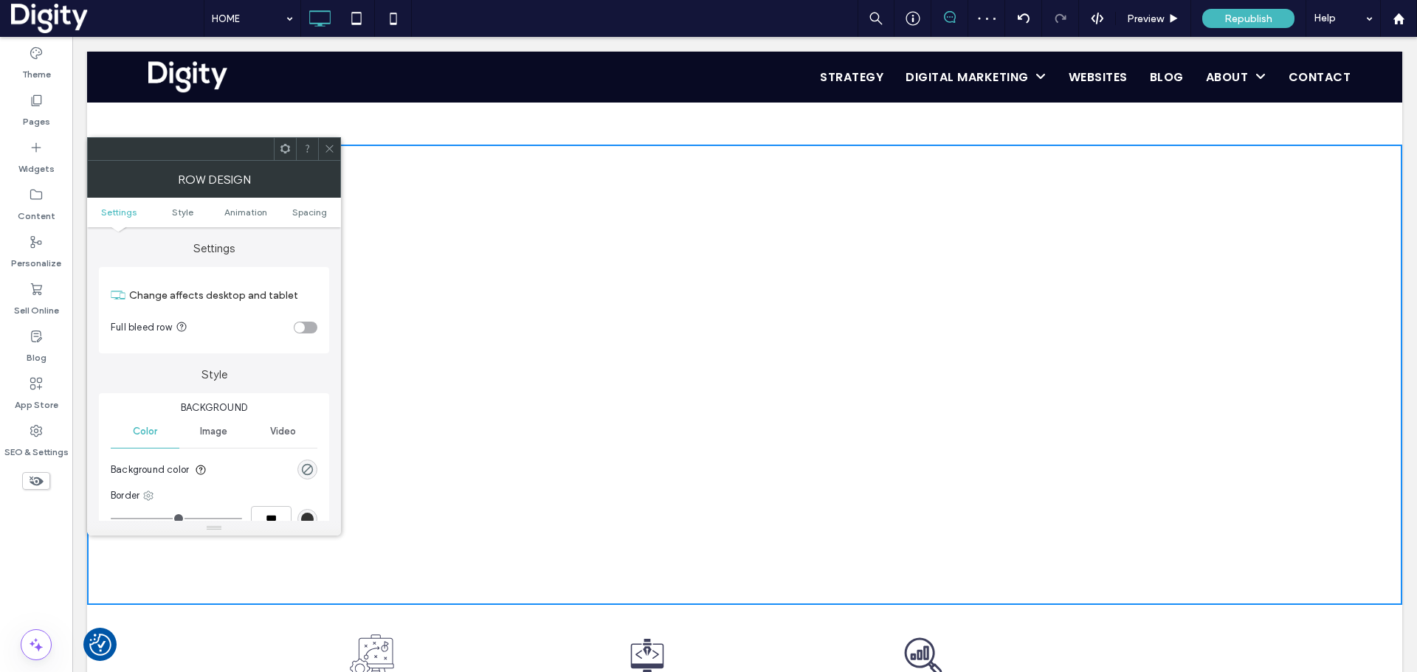
click at [227, 430] on span "Image" at bounding box center [213, 432] width 27 height 12
click at [283, 503] on div "Add multiple images for a background slider" at bounding box center [213, 515] width 205 height 25
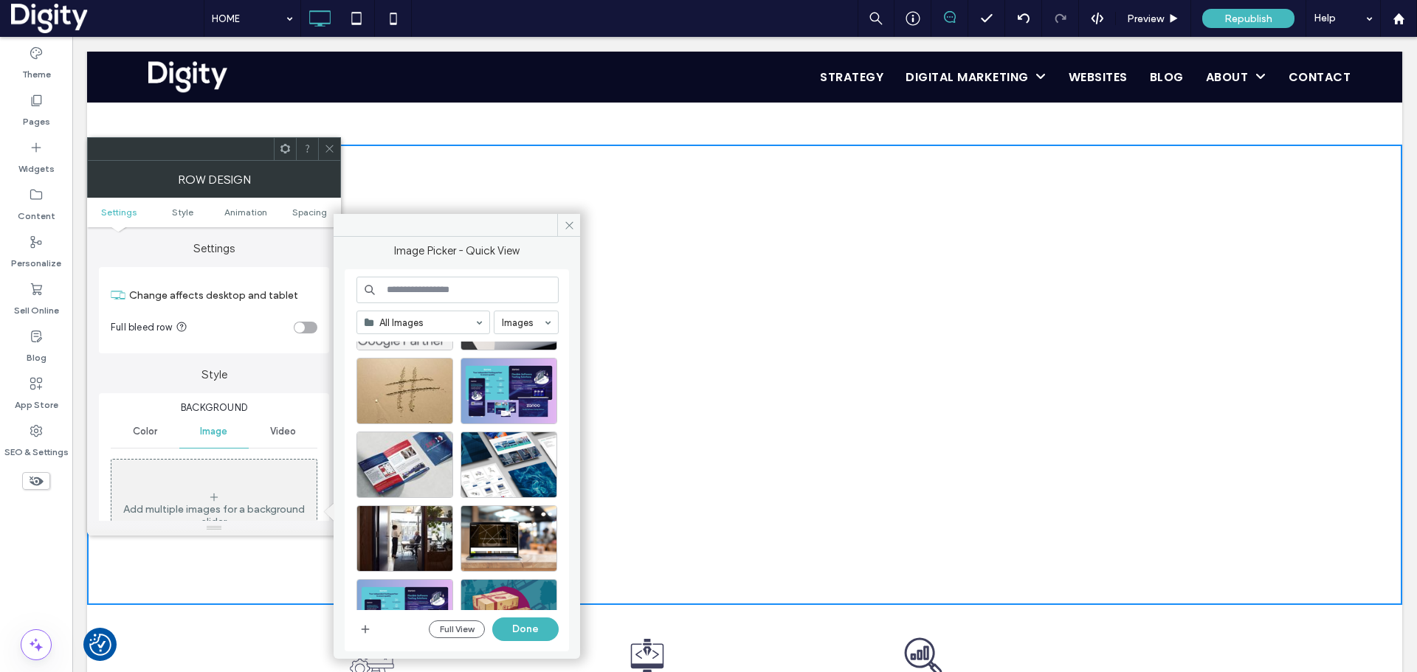
scroll to position [1114, 0]
click at [503, 473] on div "Select" at bounding box center [509, 464] width 97 height 66
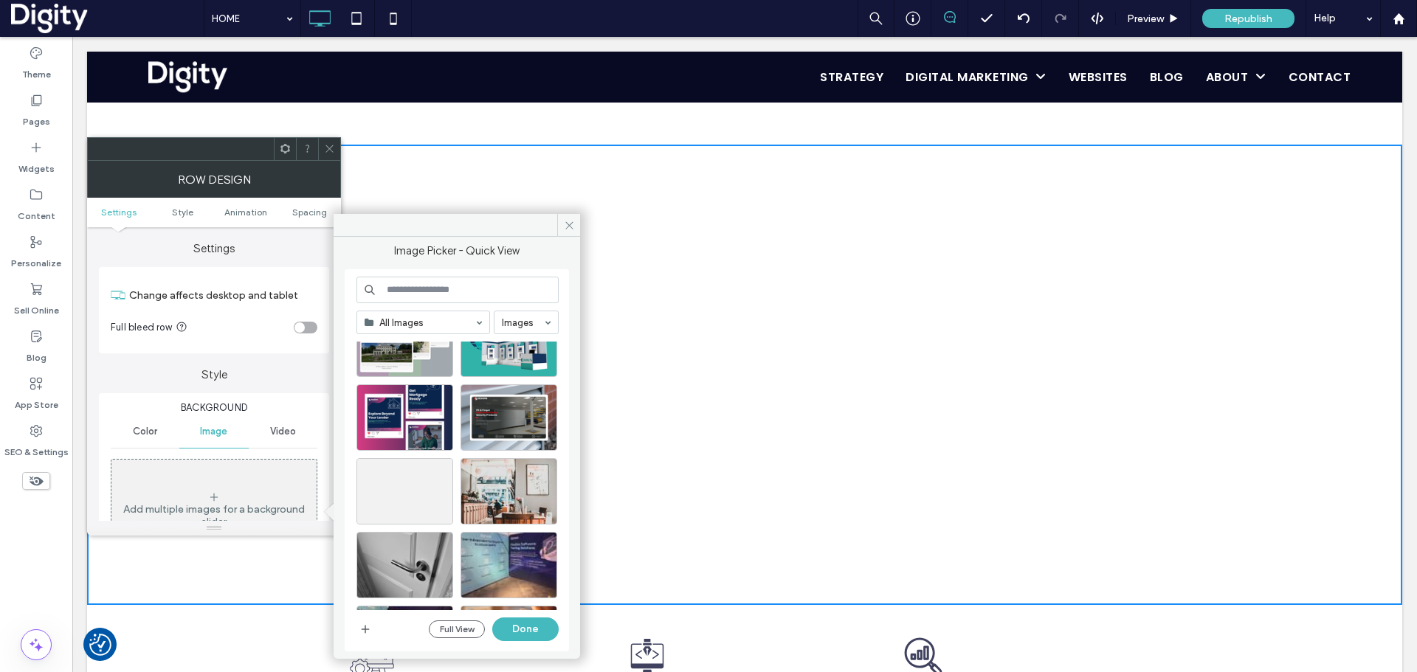
scroll to position [1483, 0]
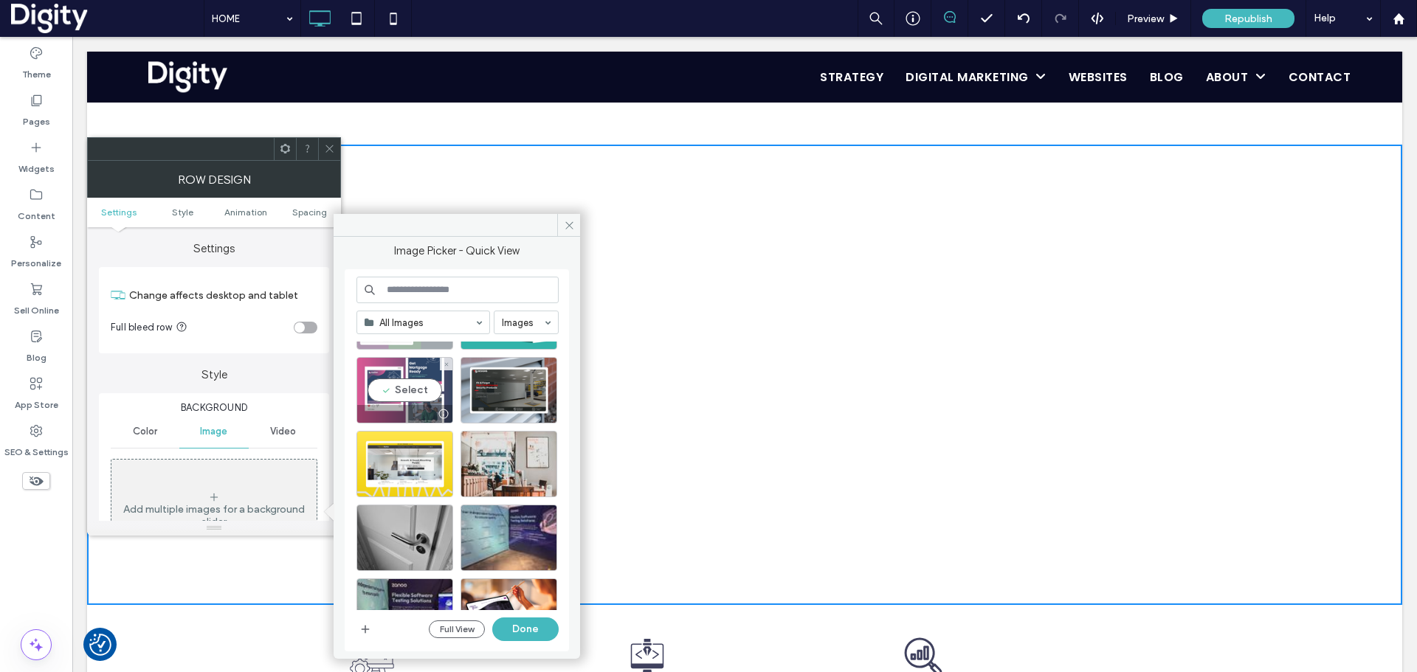
click at [416, 392] on div "Select" at bounding box center [404, 390] width 97 height 66
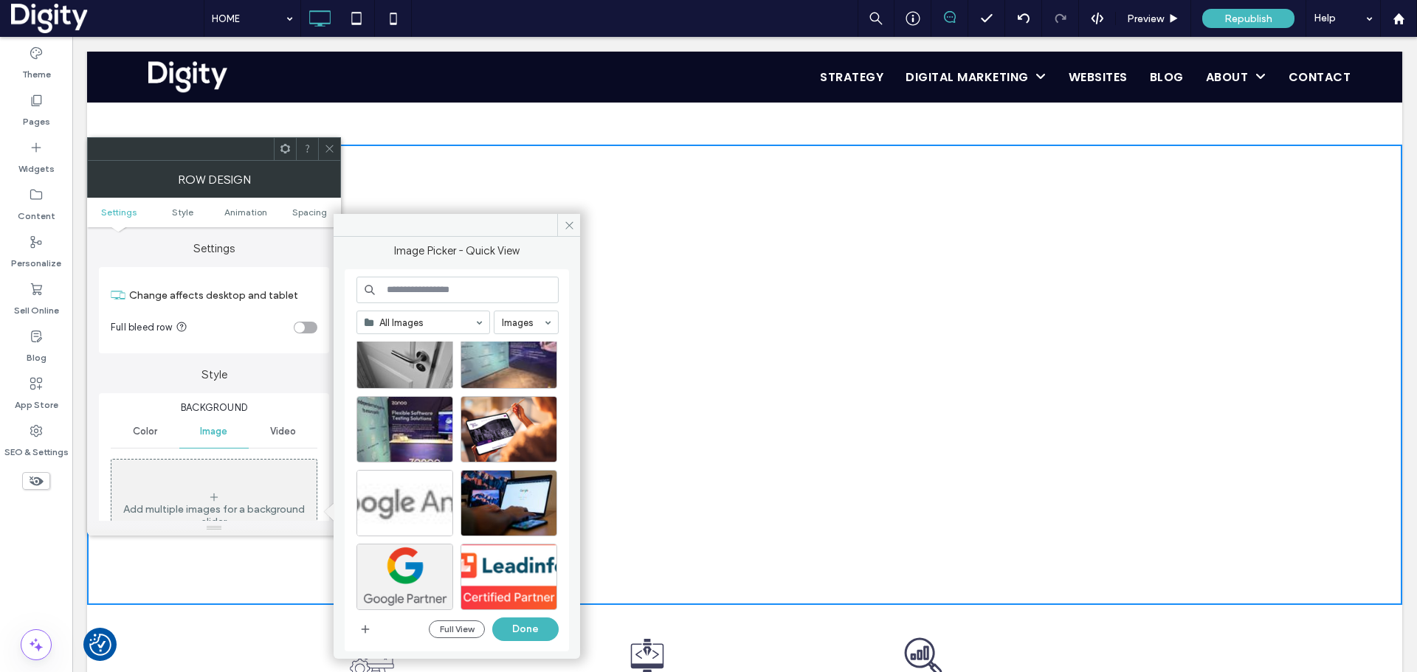
scroll to position [1667, 0]
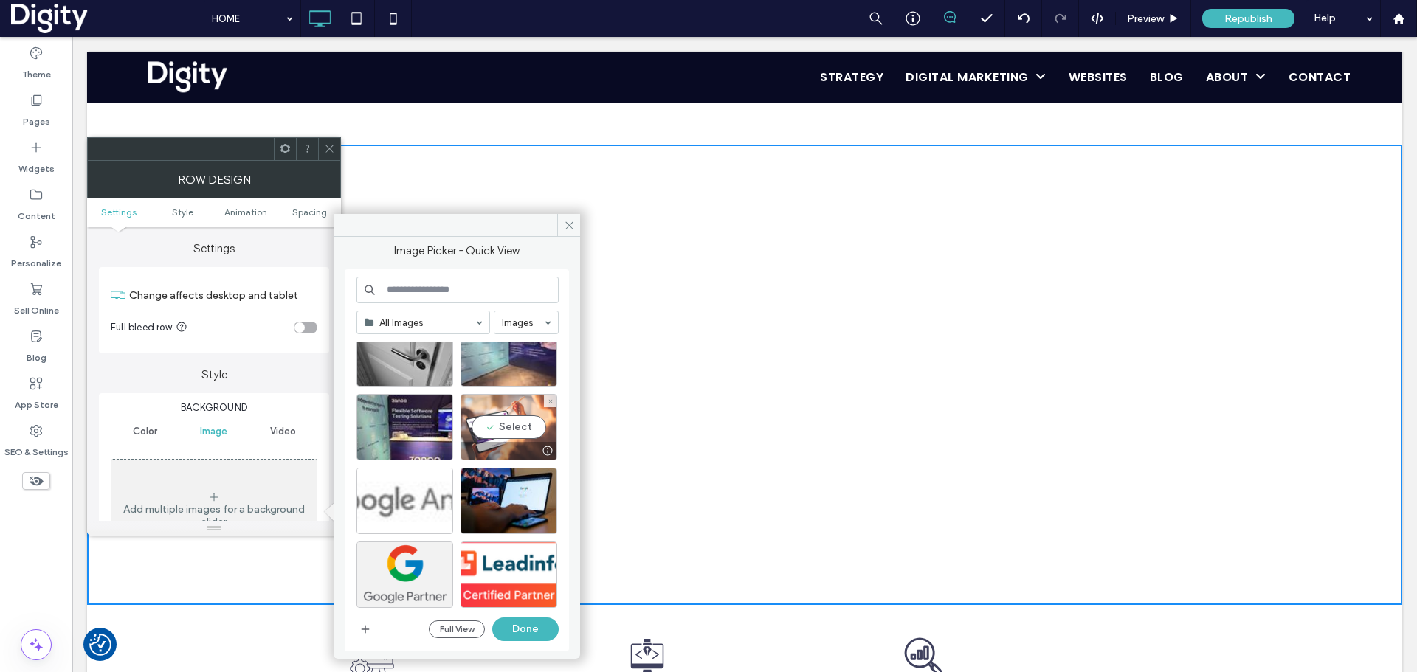
click at [494, 426] on div "Select" at bounding box center [509, 427] width 97 height 66
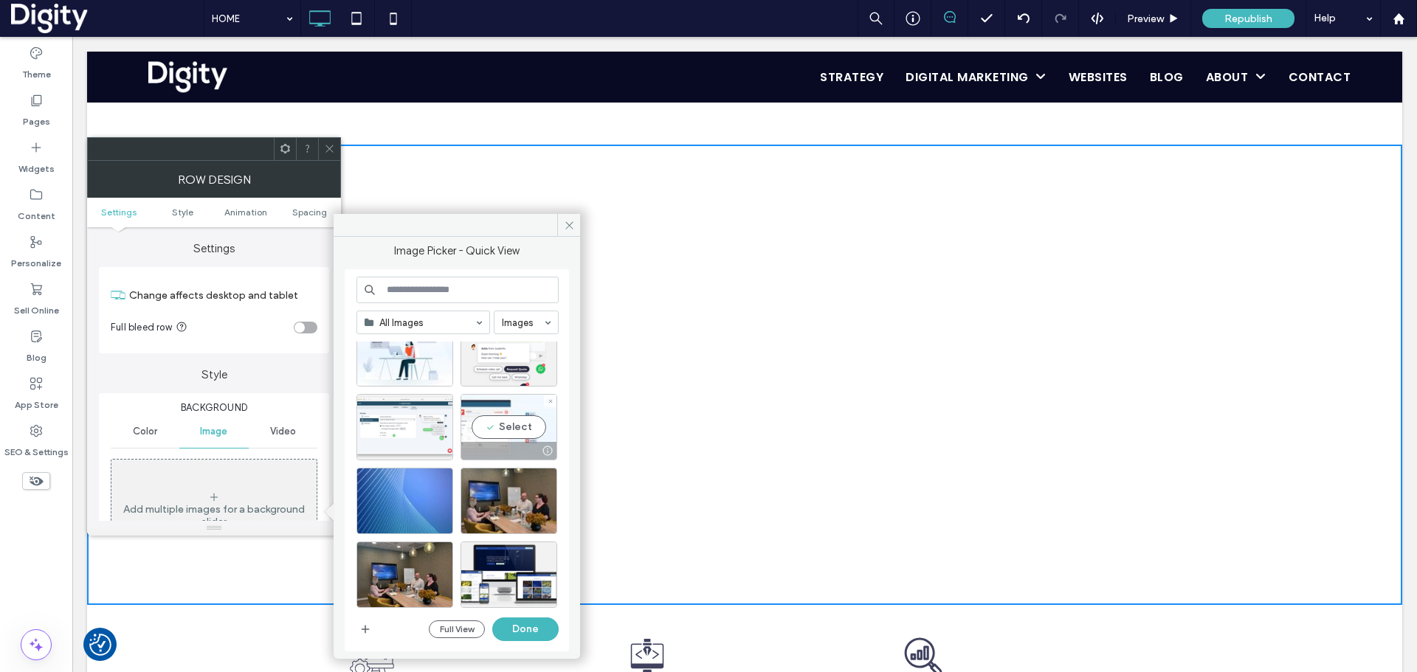
scroll to position [2128, 0]
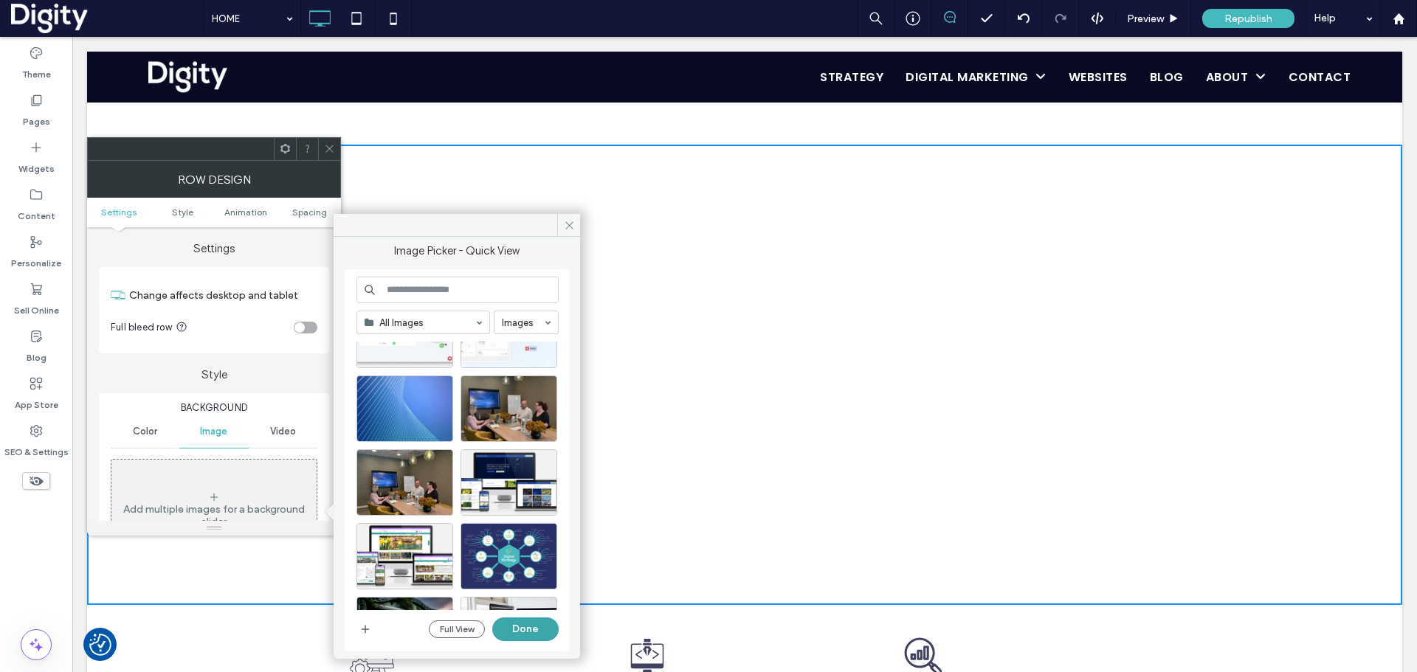
drag, startPoint x: 523, startPoint y: 632, endPoint x: 417, endPoint y: 472, distance: 191.8
click at [523, 632] on button "Done" at bounding box center [525, 630] width 66 height 24
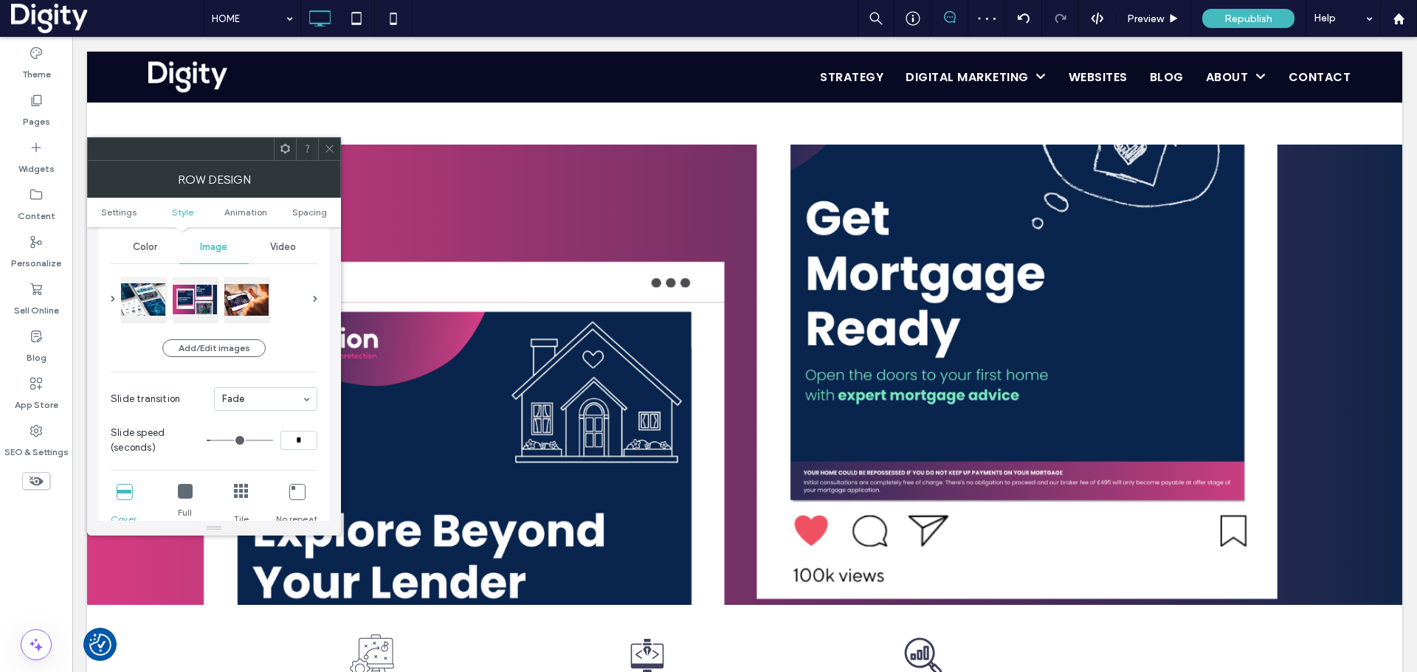
scroll to position [369, 0]
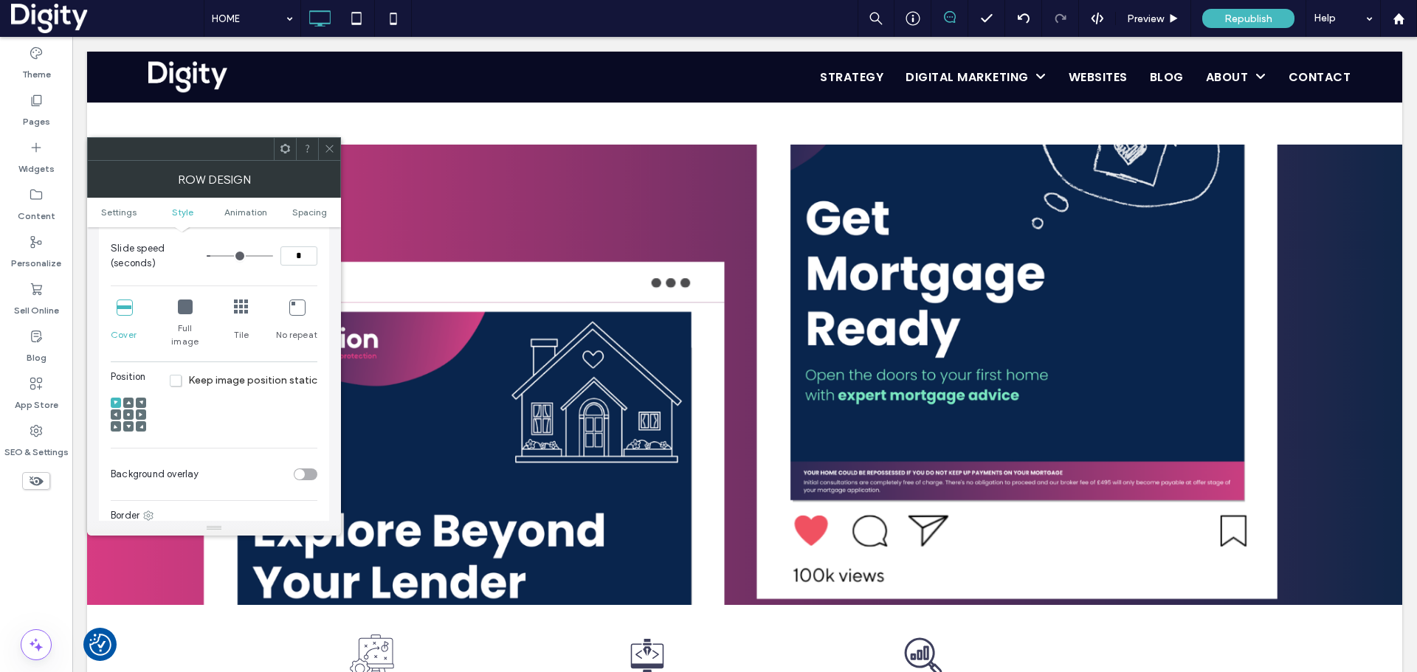
click at [130, 413] on icon at bounding box center [128, 415] width 4 height 4
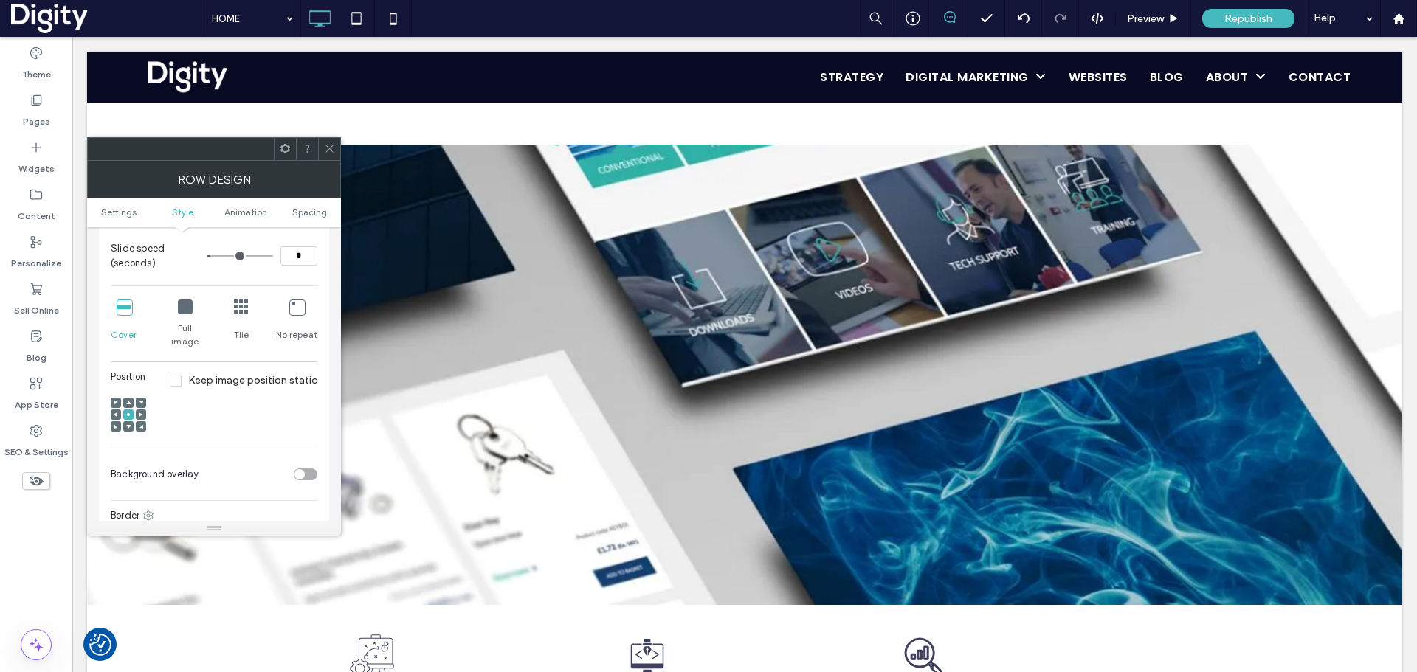
click at [329, 145] on icon at bounding box center [329, 148] width 11 height 11
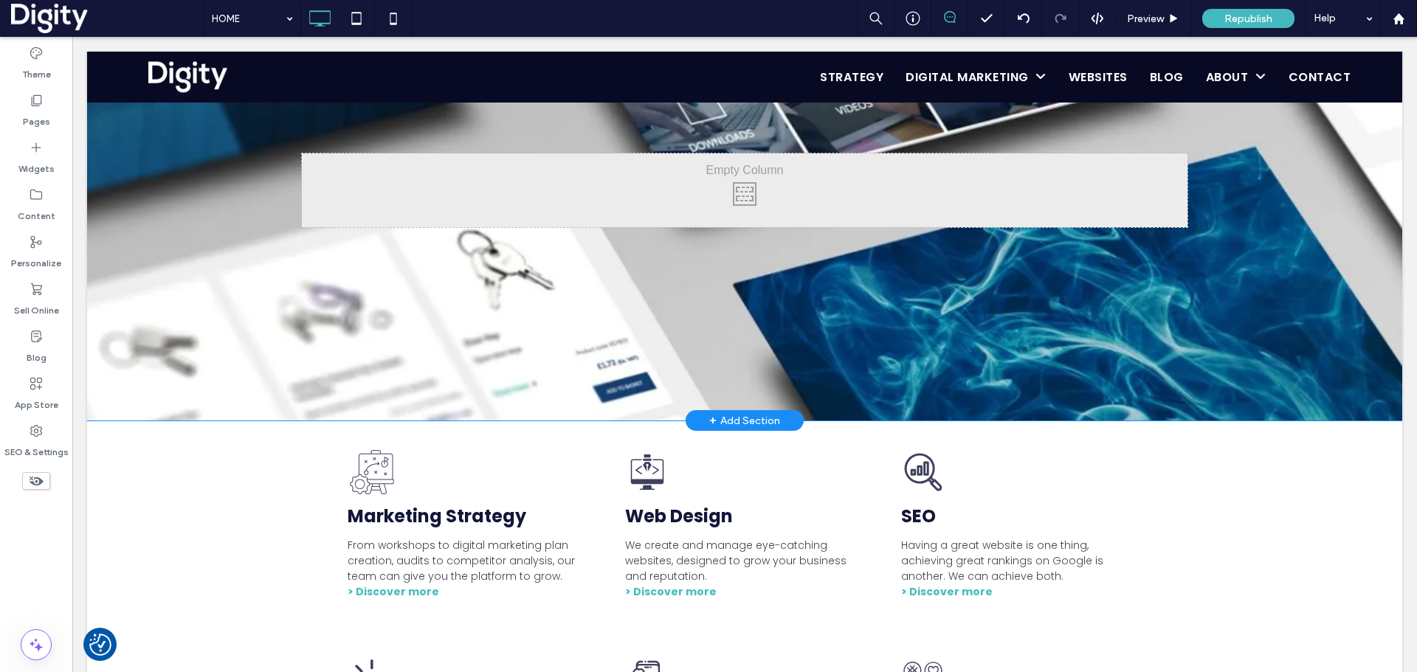
scroll to position [1107, 0]
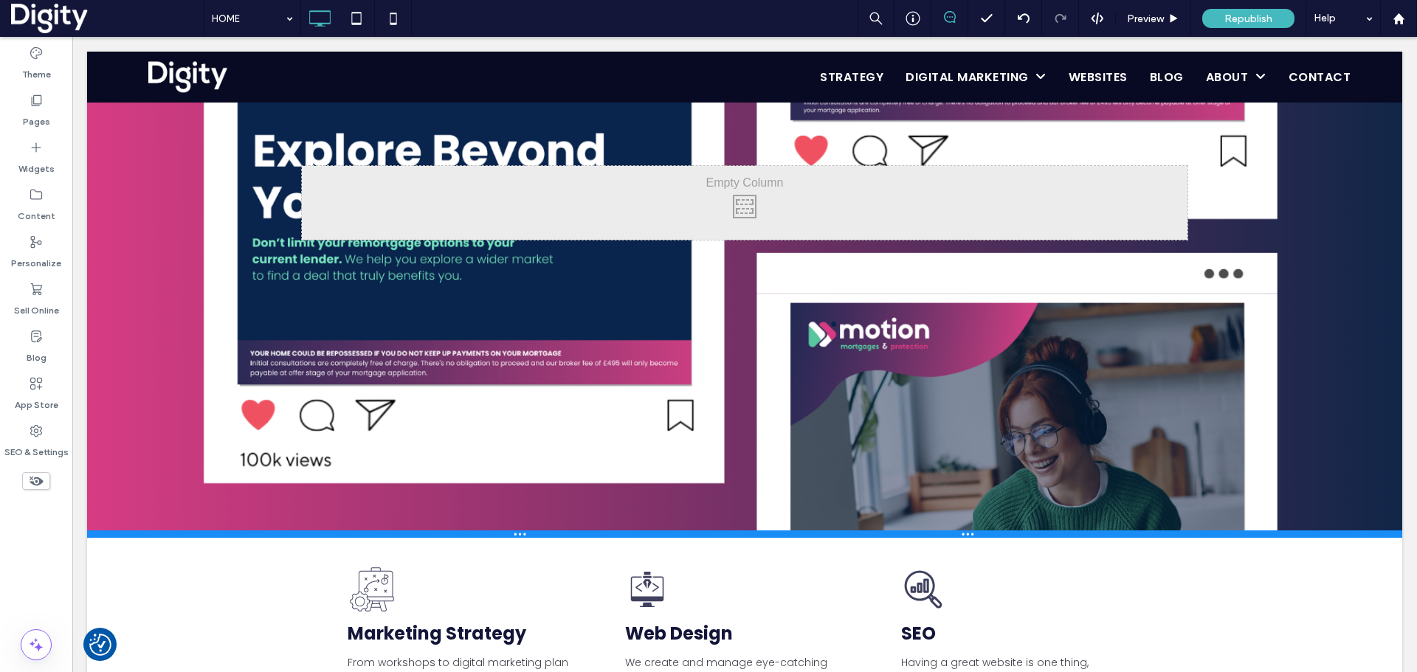
drag, startPoint x: 447, startPoint y: 323, endPoint x: 448, endPoint y: 529, distance: 206.6
click at [448, 531] on div at bounding box center [744, 534] width 1315 height 7
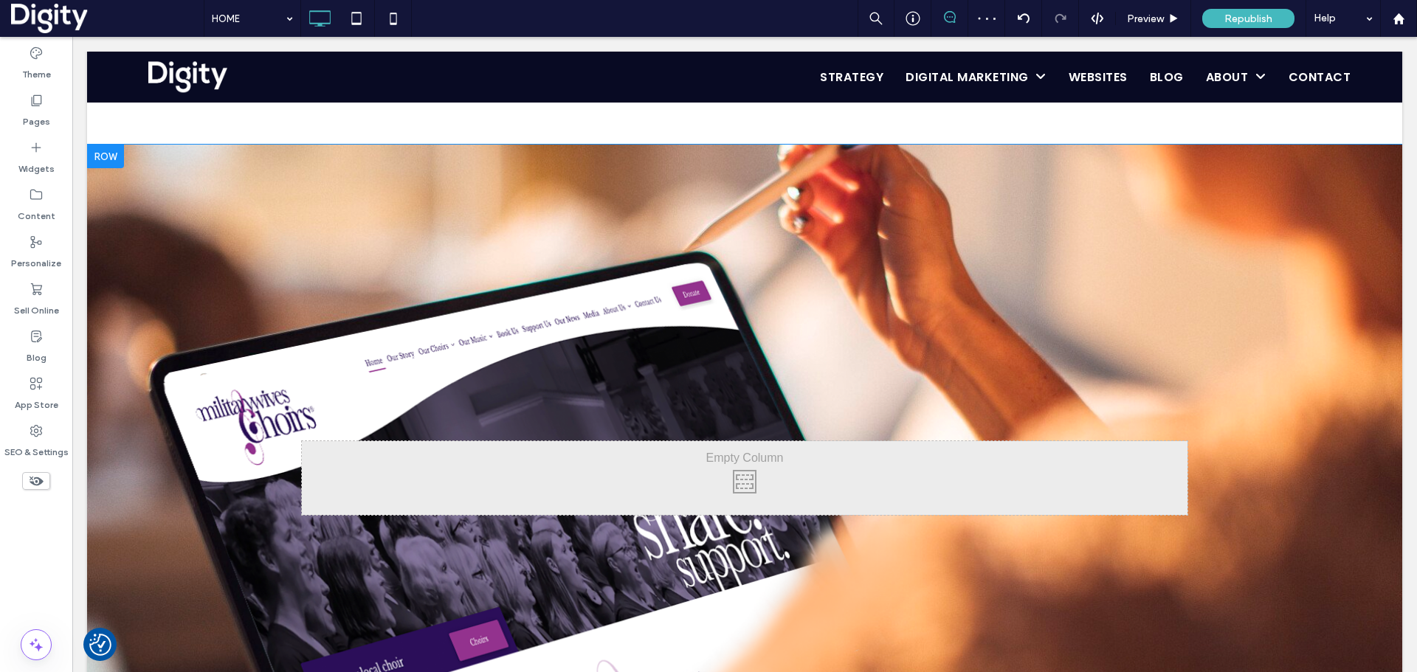
scroll to position [923, 0]
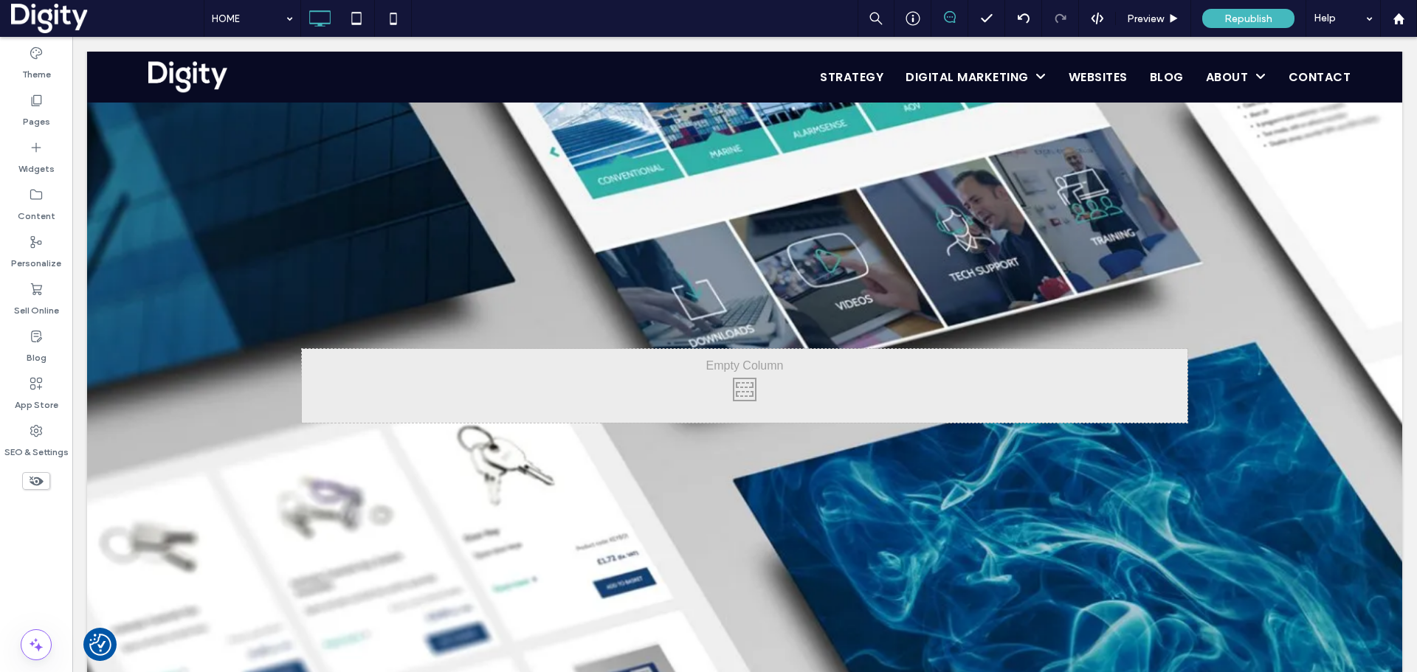
click at [300, 230] on div at bounding box center [744, 385] width 1315 height 667
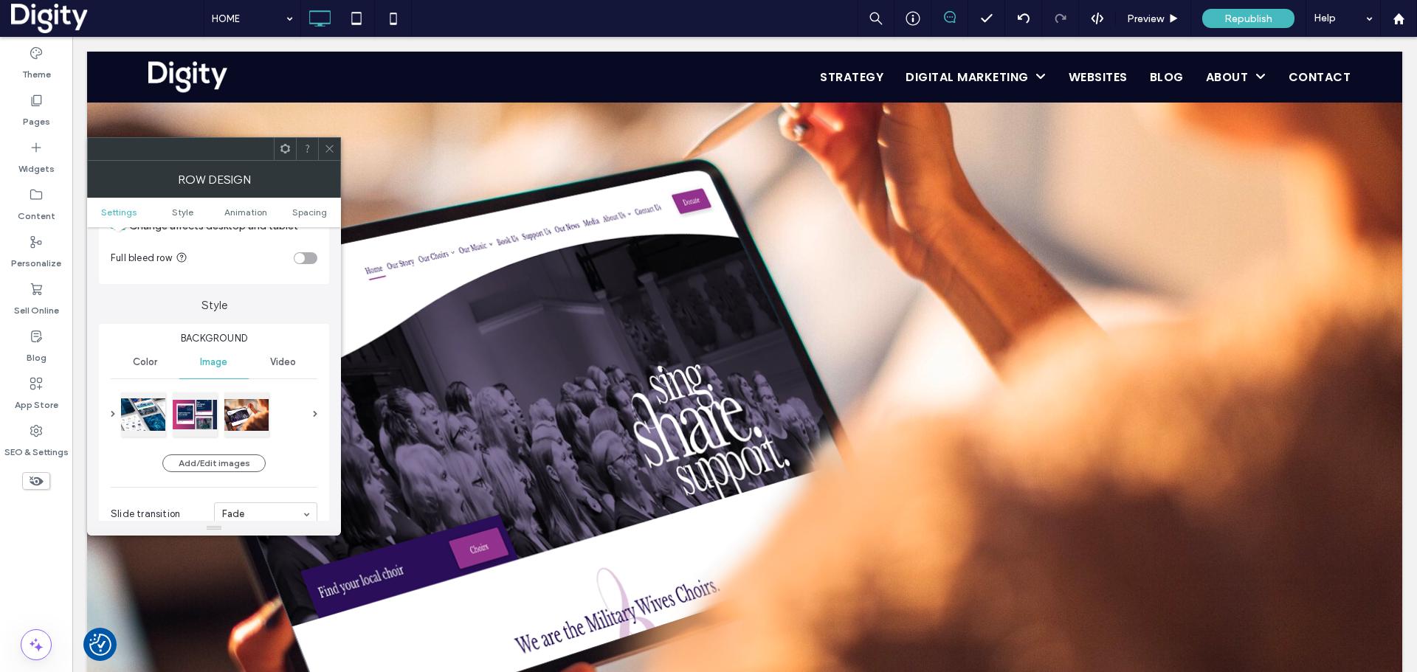
scroll to position [92, 0]
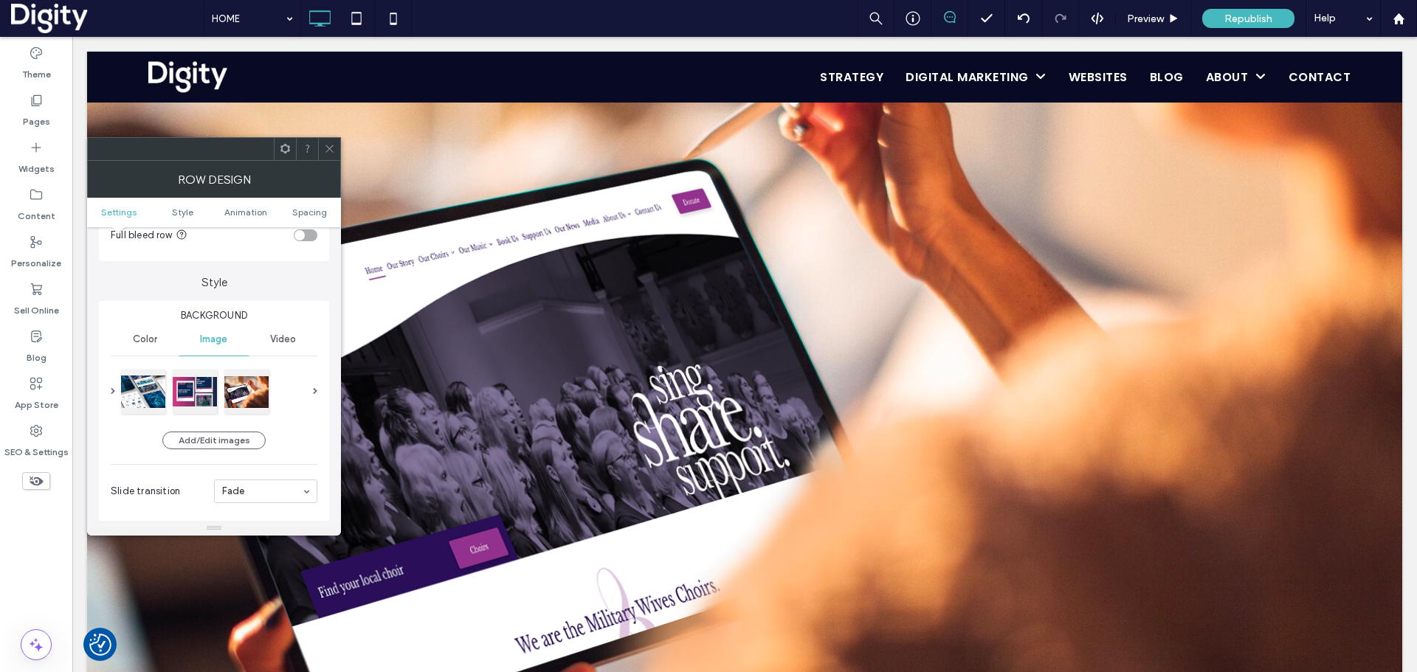
click at [196, 430] on div "Add/Edit images Slide transition Fade Slide speed (seconds) *" at bounding box center [214, 457] width 207 height 196
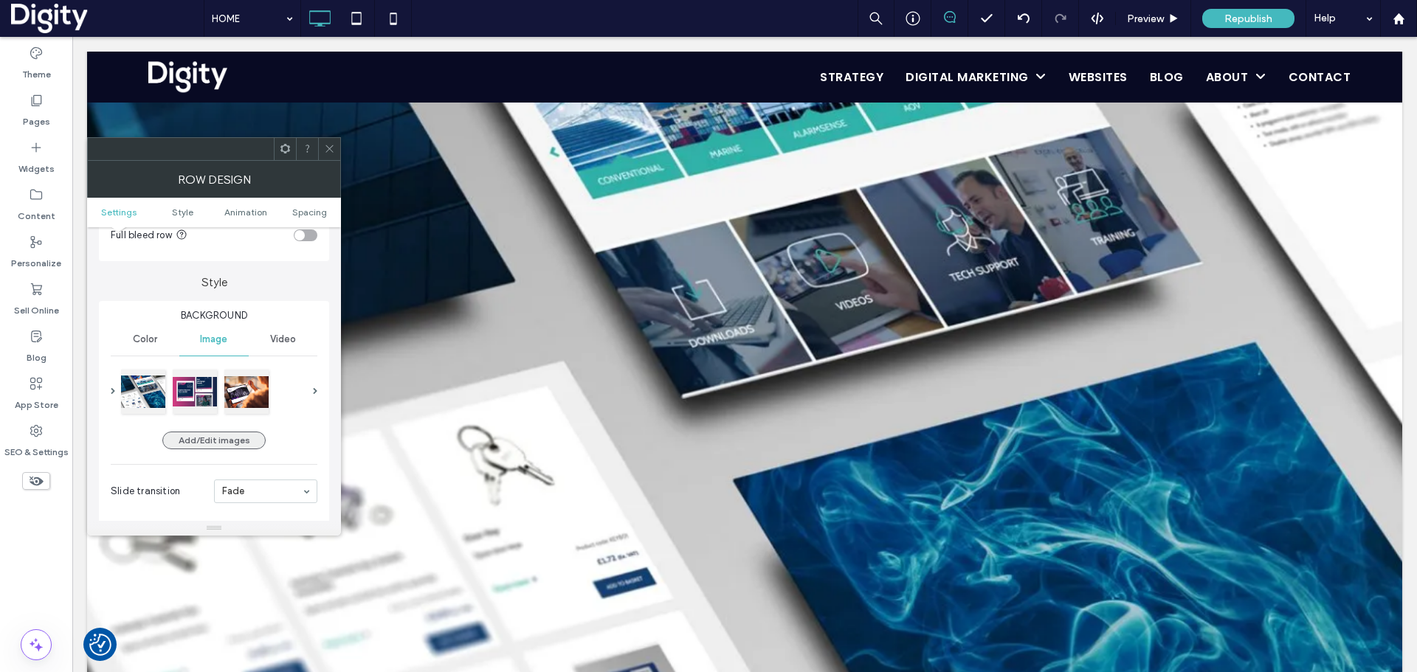
click at [198, 439] on button "Add/Edit images" at bounding box center [213, 441] width 103 height 18
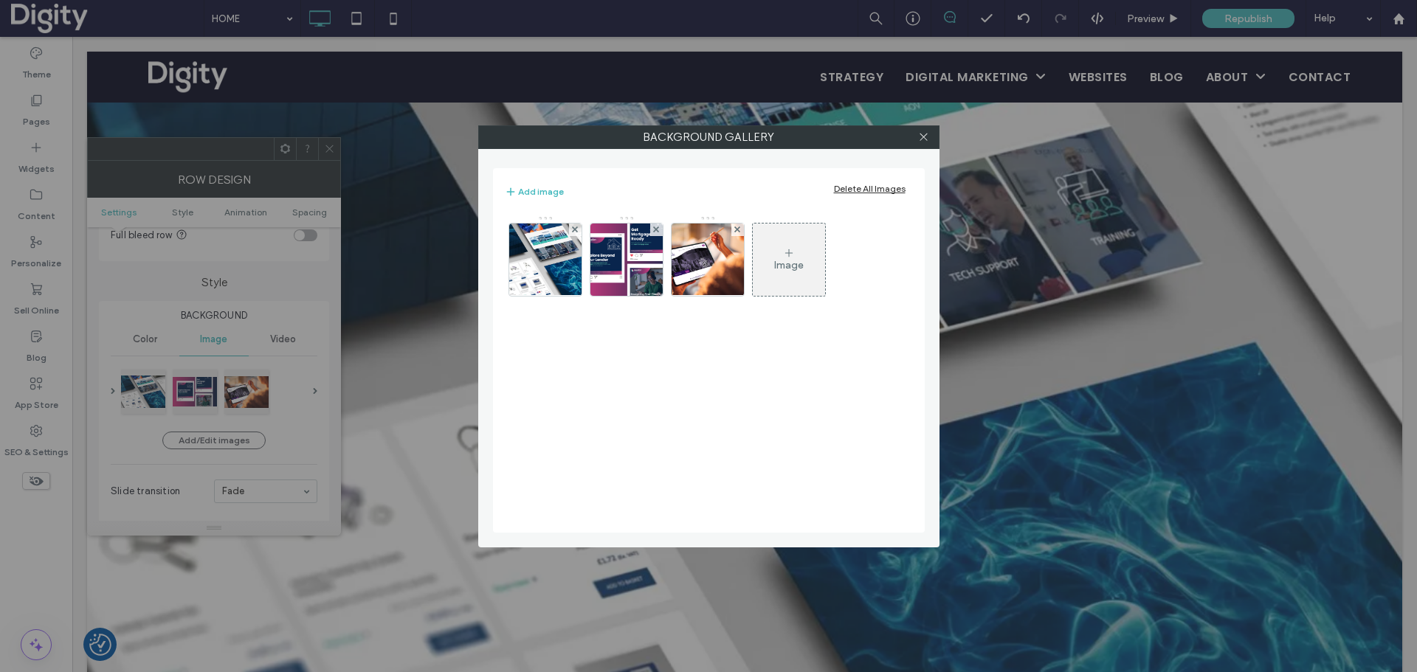
click at [782, 246] on div "Image" at bounding box center [789, 259] width 72 height 69
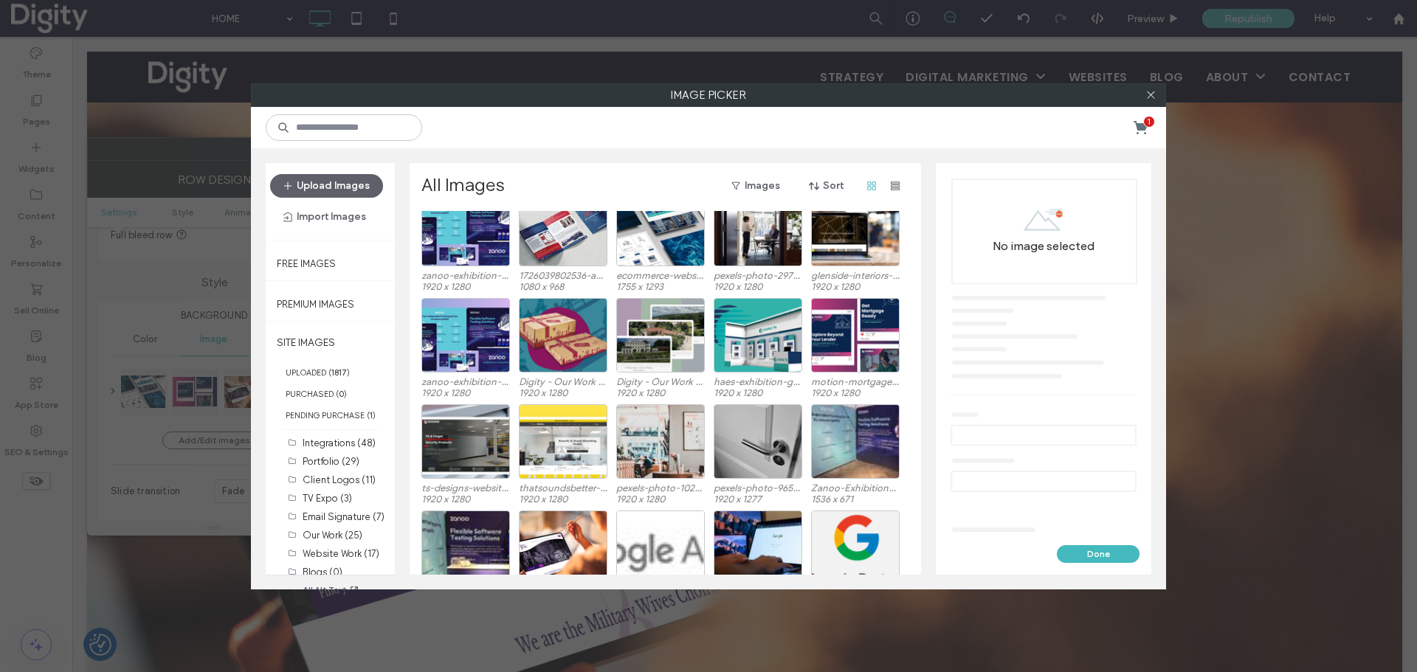
scroll to position [991, 0]
